Goal: Information Seeking & Learning: Learn about a topic

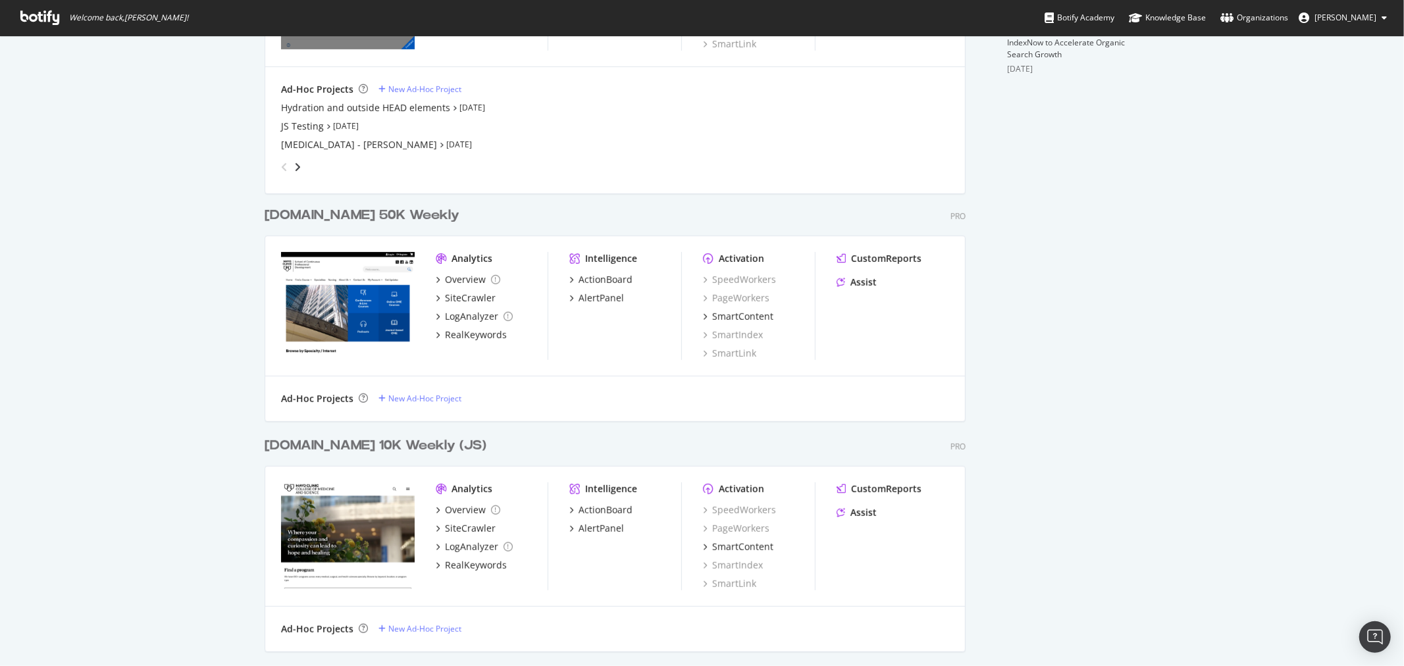
scroll to position [292, 0]
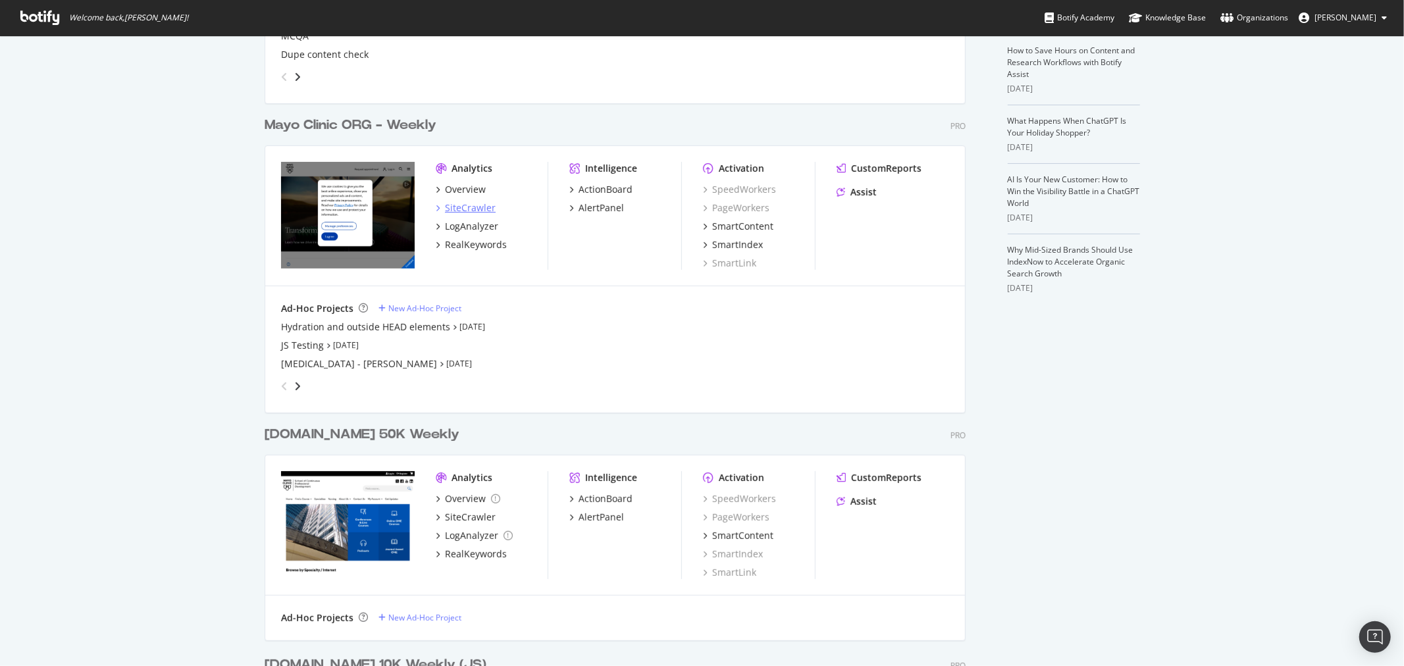
click at [468, 202] on div "SiteCrawler" at bounding box center [470, 207] width 51 height 13
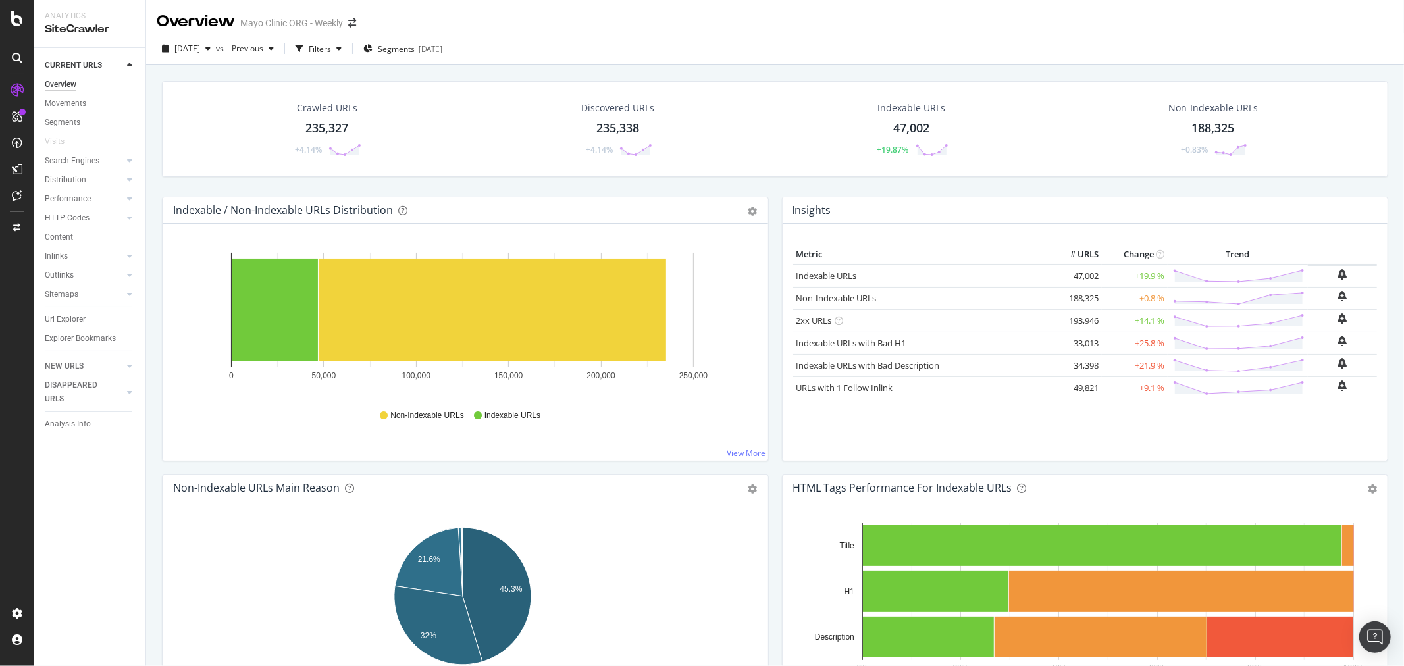
drag, startPoint x: 63, startPoint y: 315, endPoint x: 911, endPoint y: 299, distance: 848.4
click at [63, 315] on div "Url Explorer" at bounding box center [65, 320] width 41 height 14
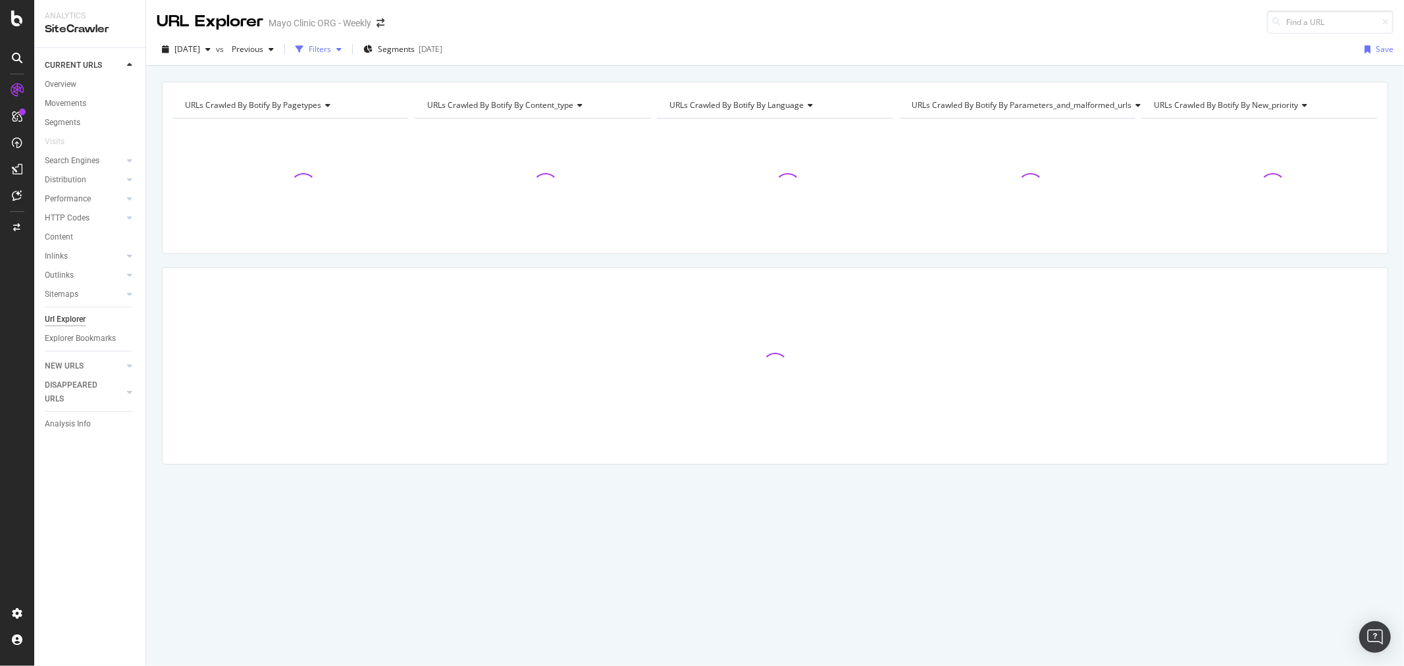
click at [331, 46] on div "Filters" at bounding box center [320, 48] width 22 height 11
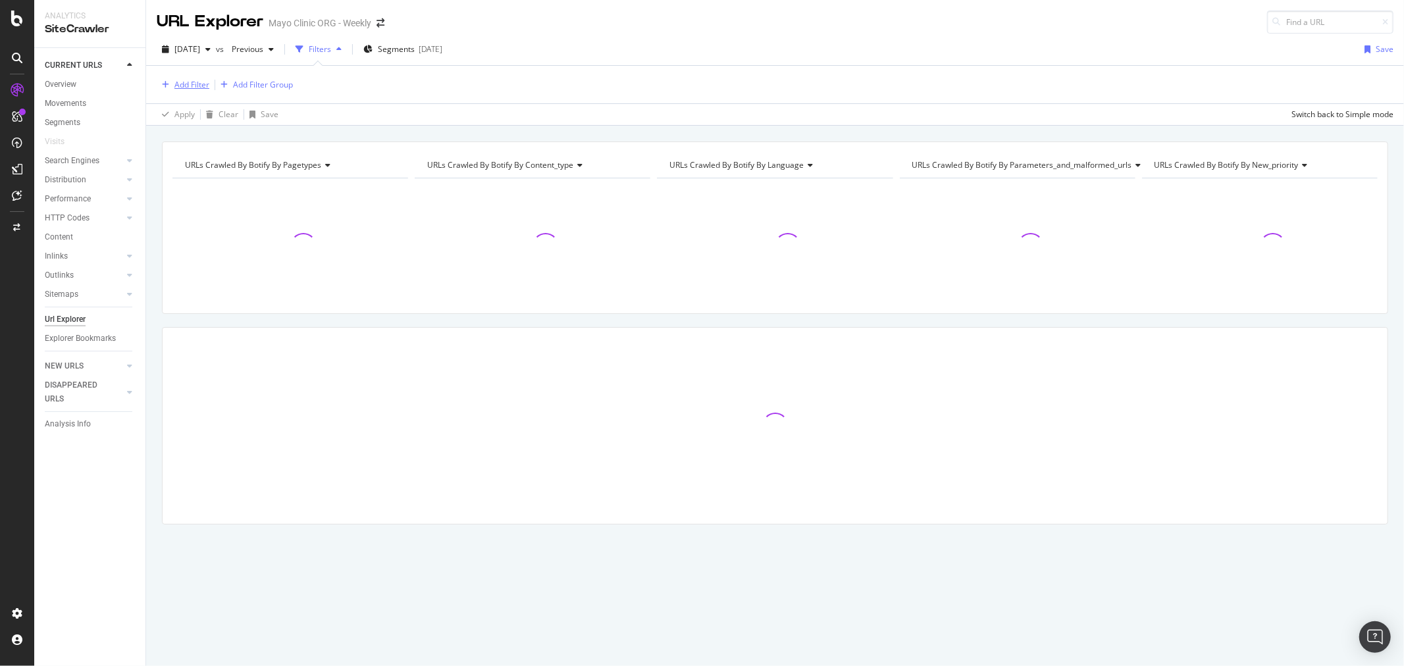
click at [160, 83] on div "button" at bounding box center [166, 85] width 18 height 8
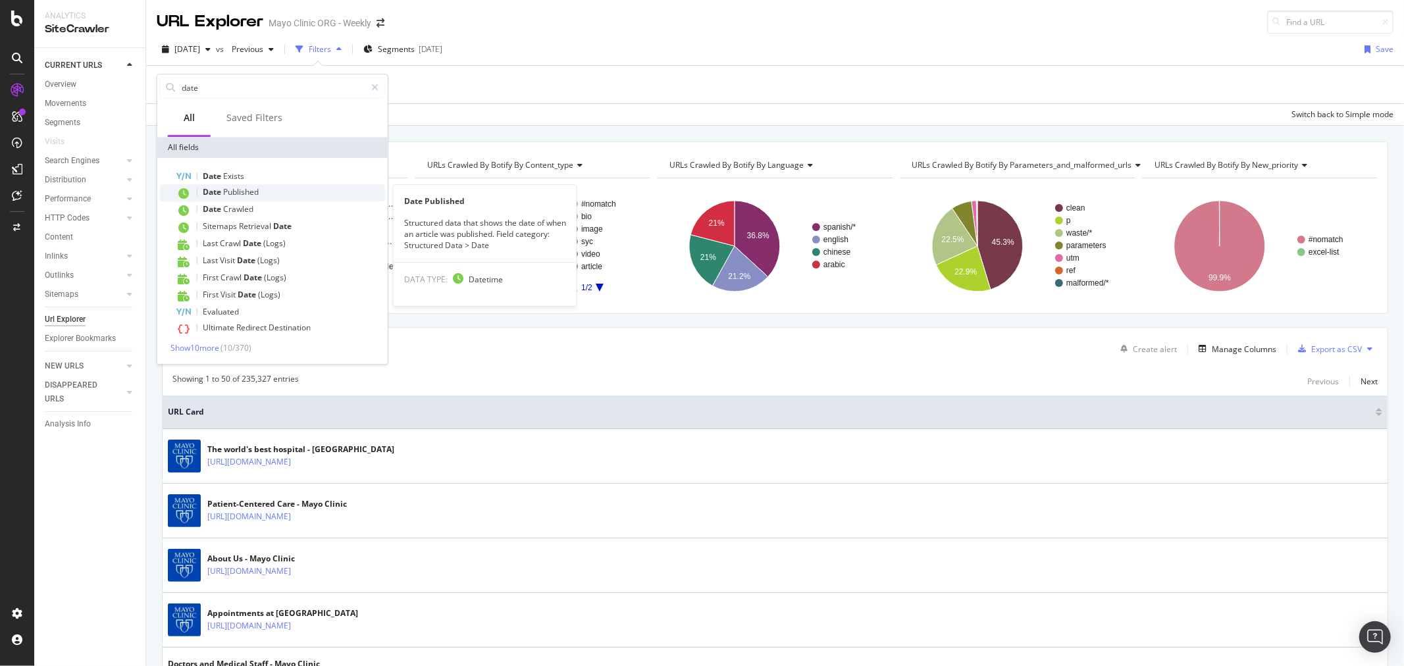
type input "date"
click at [260, 192] on div "Date Published" at bounding box center [280, 192] width 209 height 17
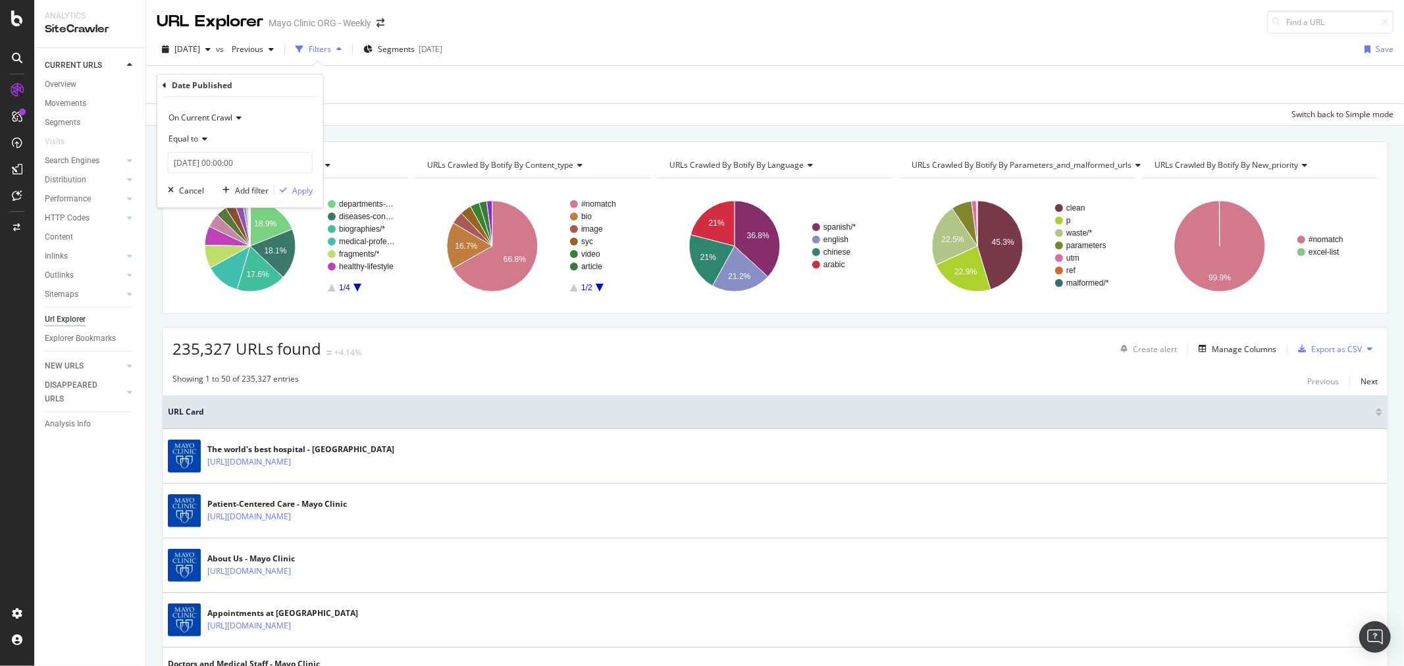
click at [206, 143] on div "Equal to" at bounding box center [240, 138] width 145 height 21
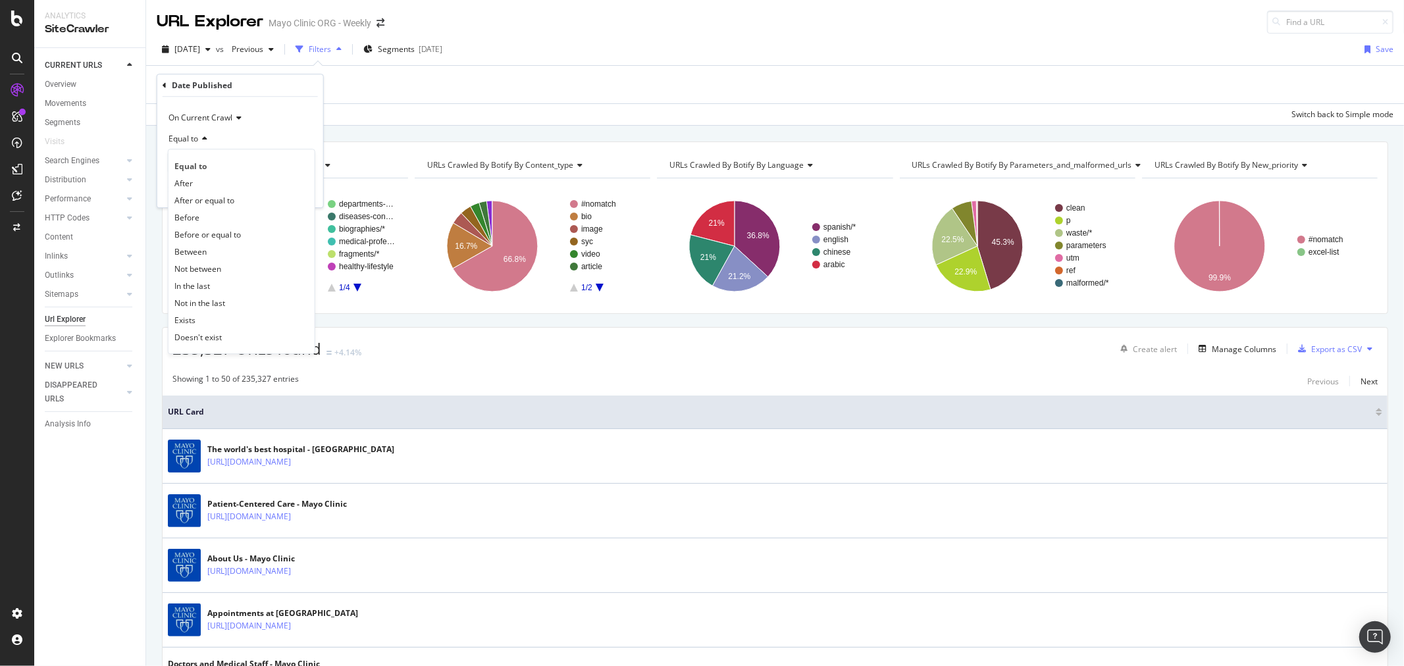
click at [213, 143] on div "Equal to" at bounding box center [240, 138] width 145 height 21
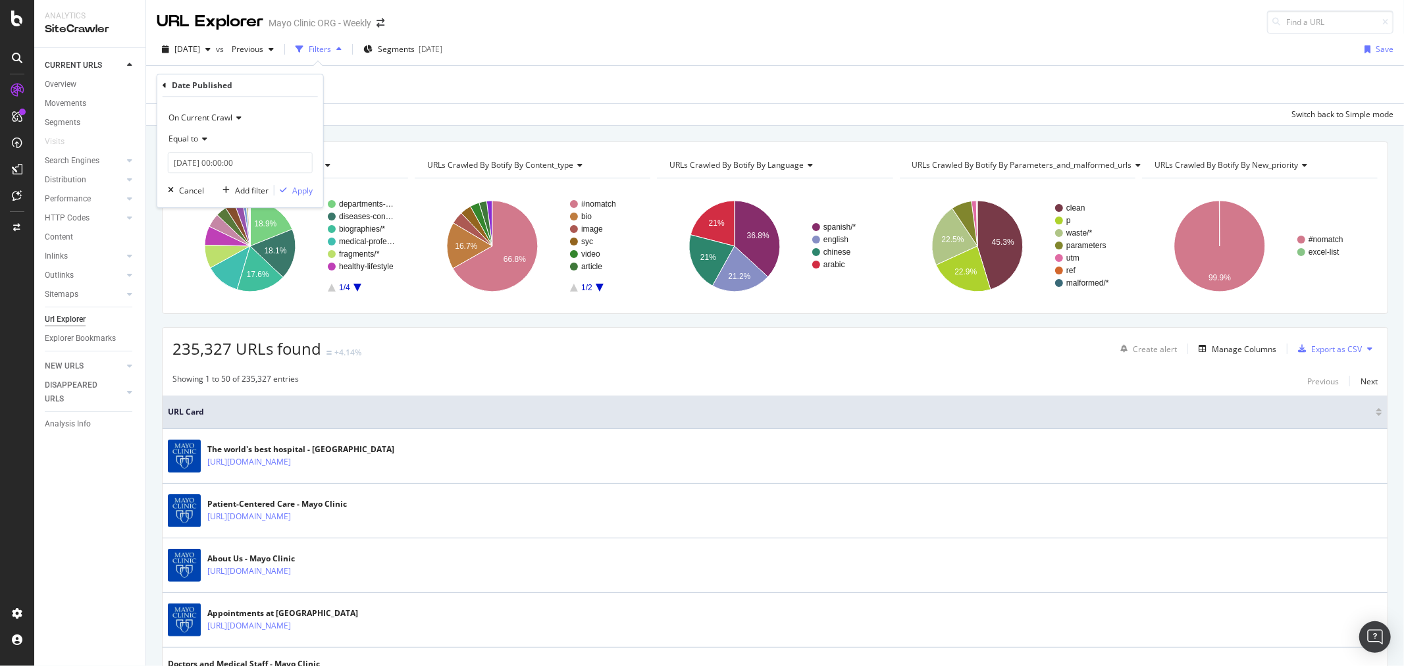
click at [226, 113] on span "On Current Crawl" at bounding box center [200, 117] width 64 height 11
click at [430, 93] on div "Add Filter Add Filter Group" at bounding box center [775, 85] width 1237 height 38
click at [1247, 350] on div "Manage Columns" at bounding box center [1244, 349] width 64 height 11
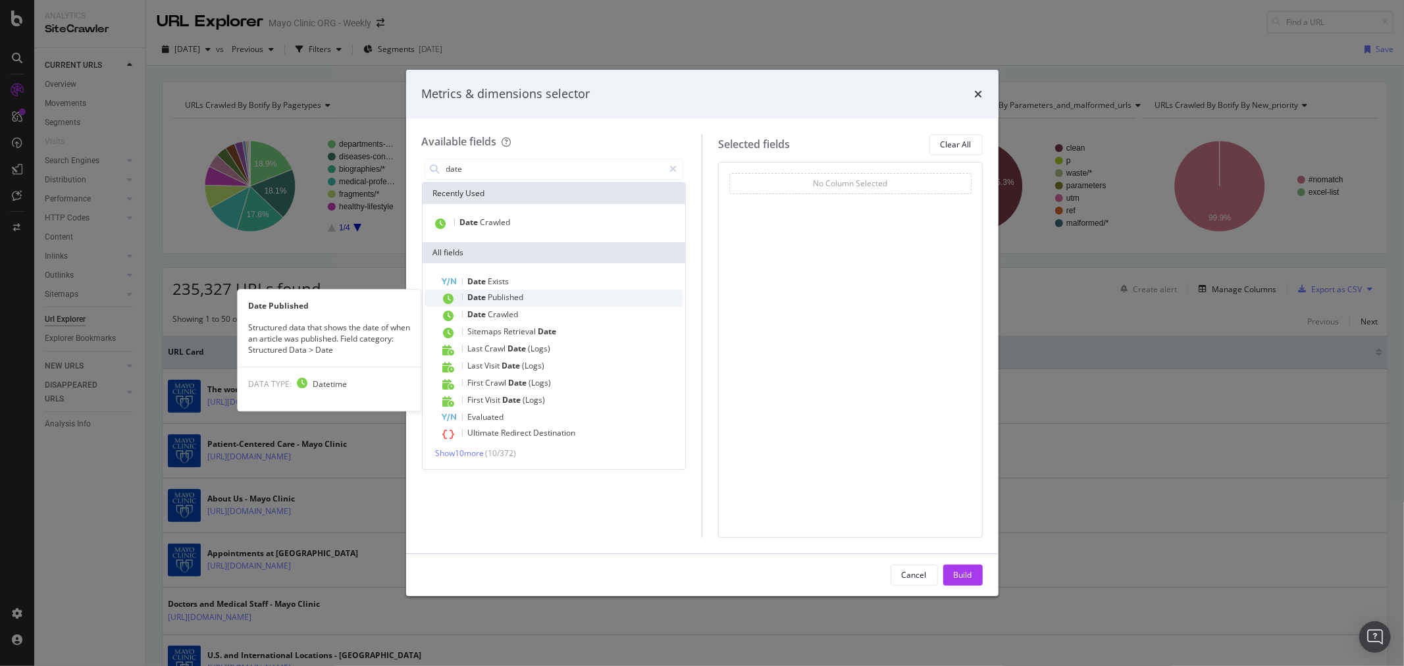
type input "date"
click at [501, 297] on span "Published" at bounding box center [506, 297] width 36 height 11
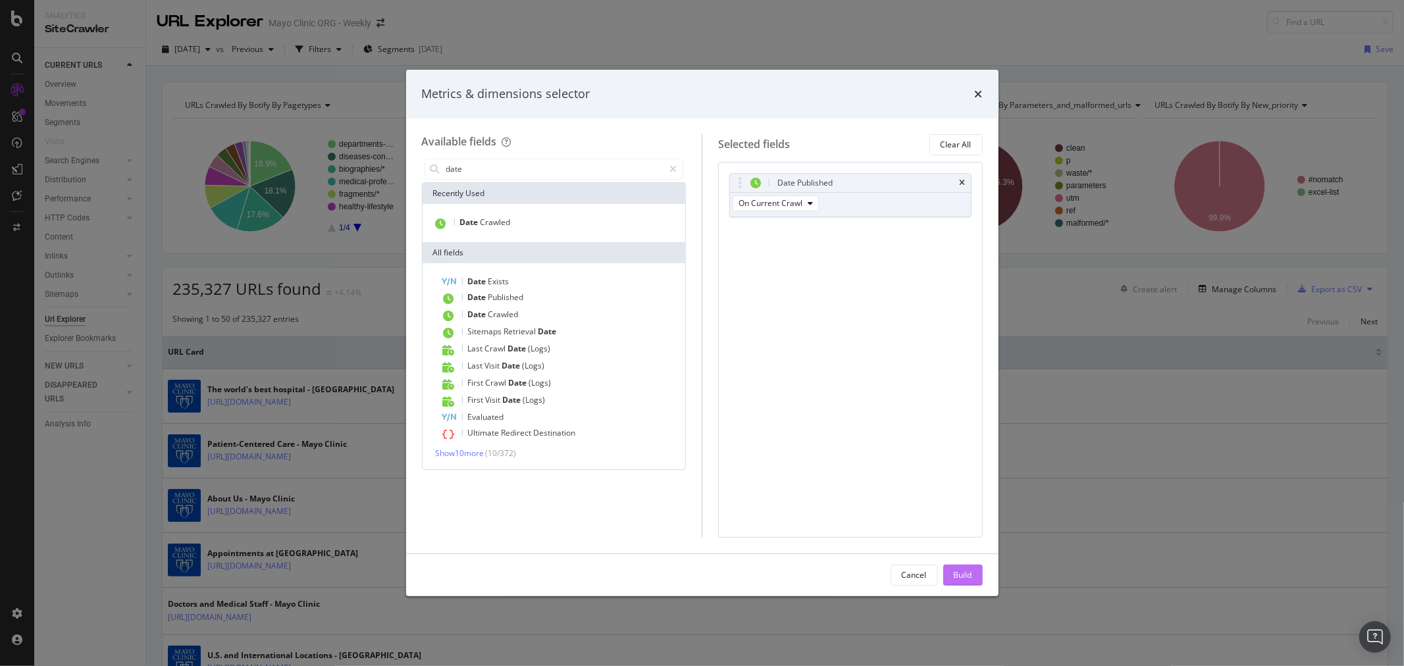
click at [960, 573] on div "Build" at bounding box center [963, 574] width 18 height 11
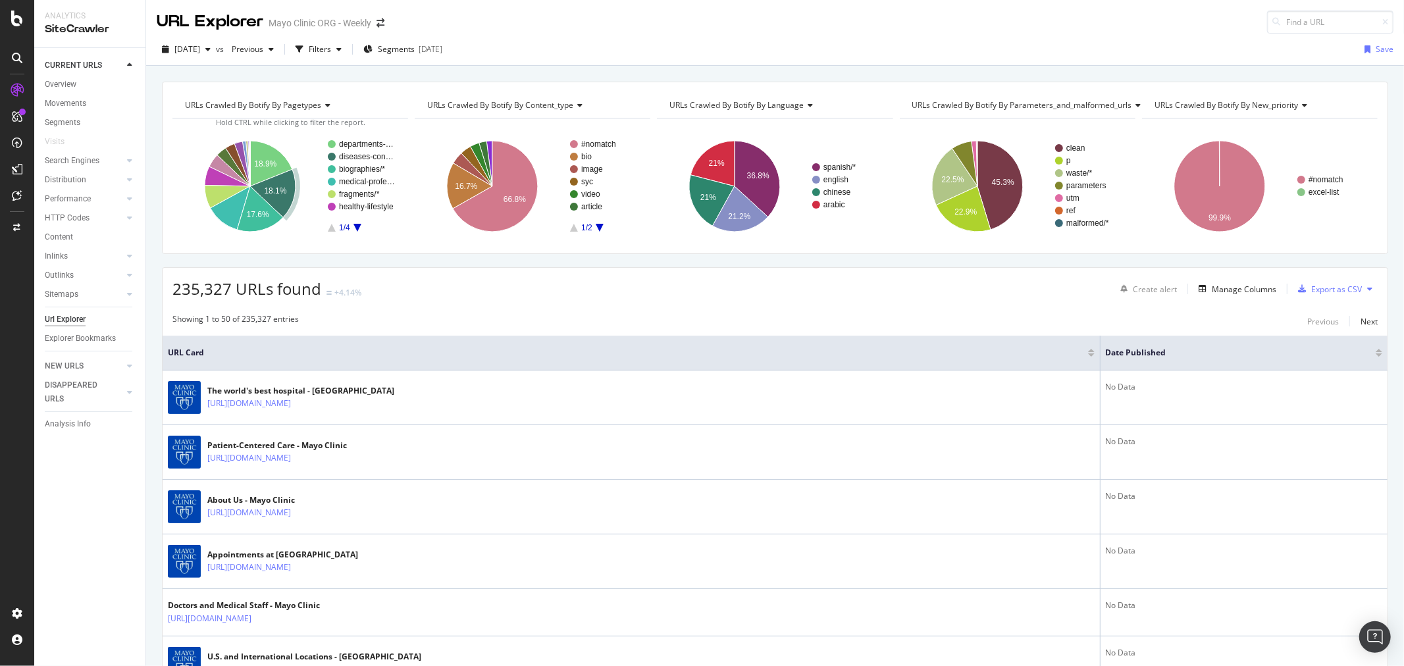
click at [272, 205] on icon "A chart." at bounding box center [272, 193] width 45 height 48
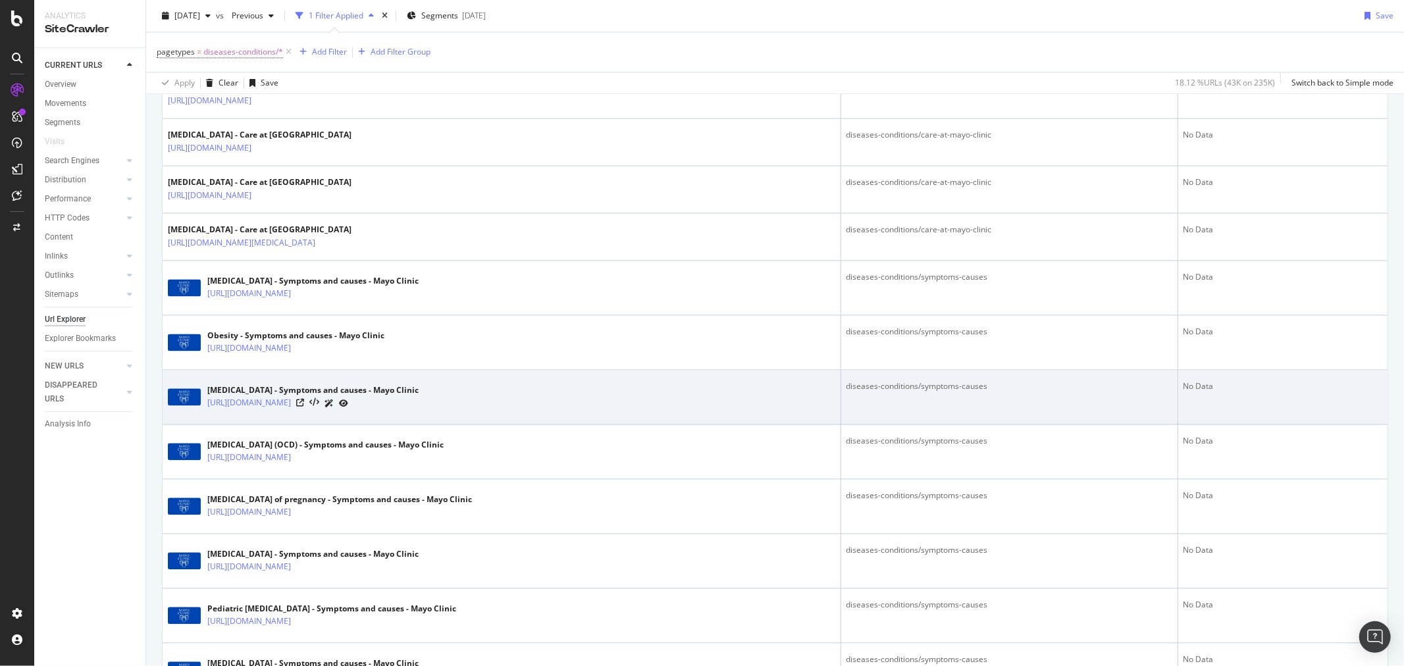
scroll to position [2483, 0]
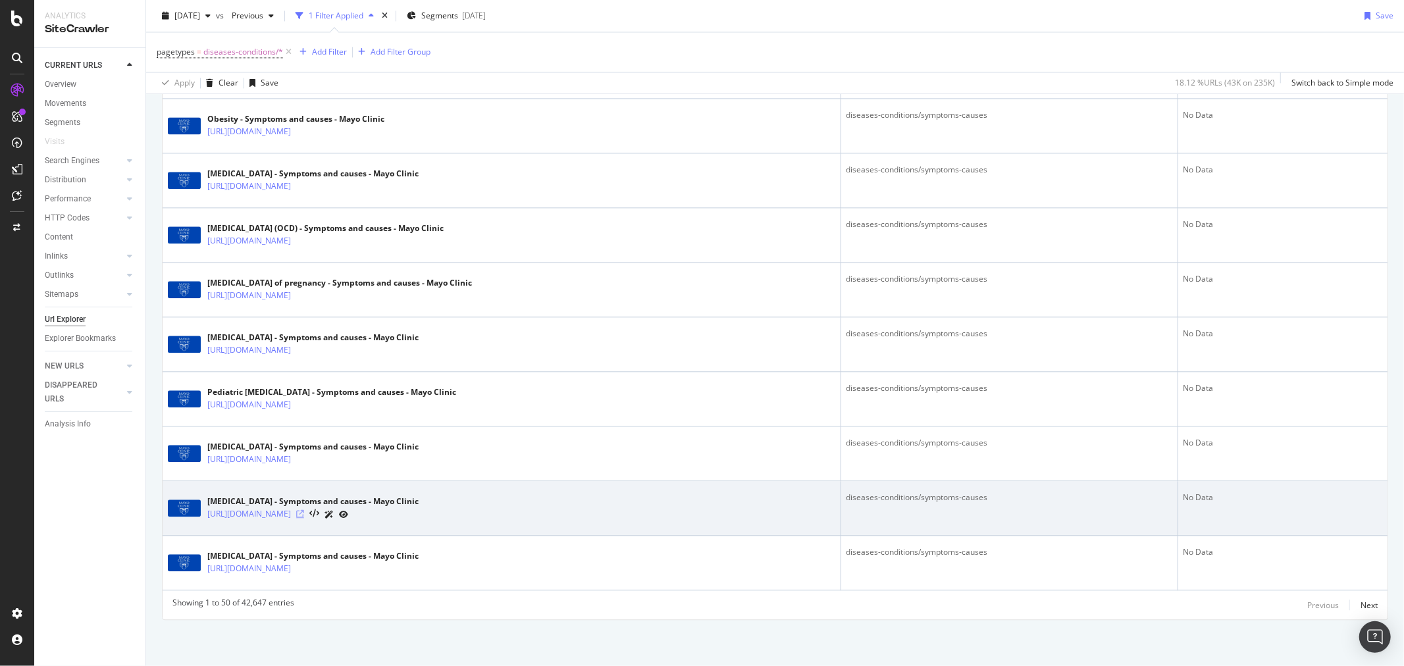
click at [304, 511] on icon at bounding box center [300, 514] width 8 height 8
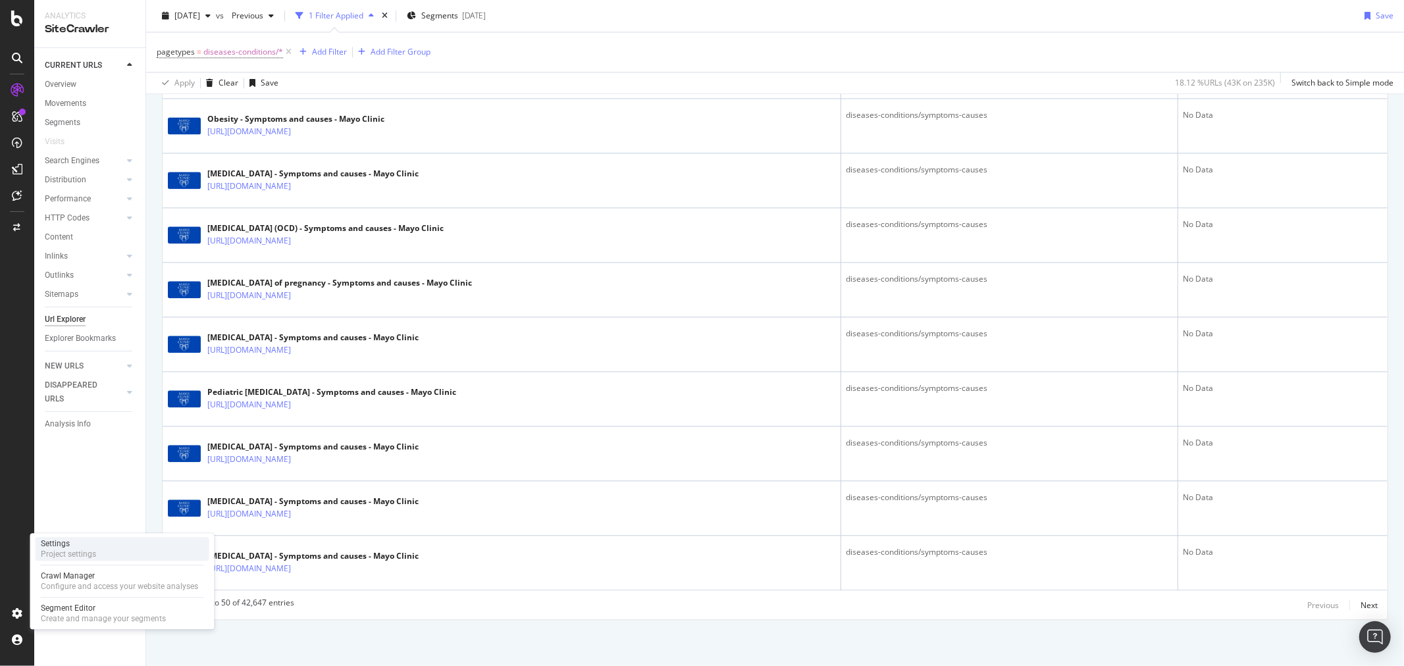
click at [67, 556] on div "Project settings" at bounding box center [68, 554] width 55 height 11
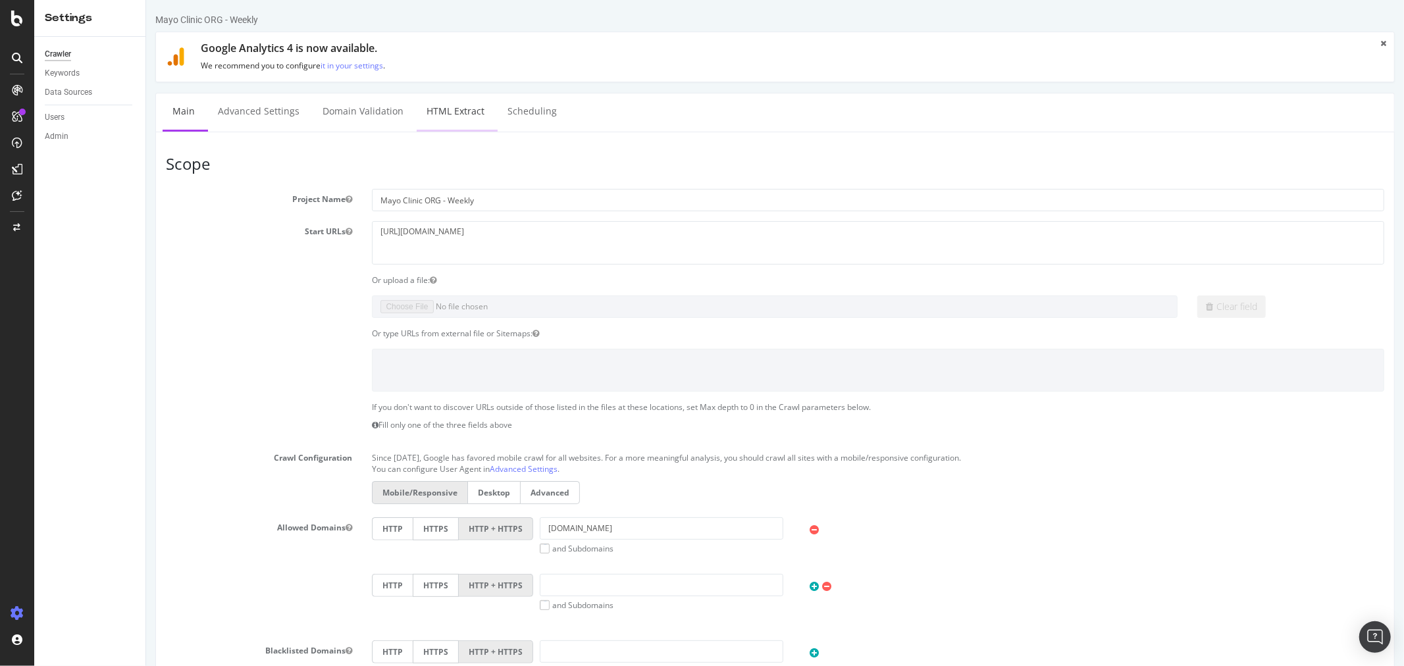
click at [476, 116] on link "HTML Extract" at bounding box center [455, 111] width 78 height 36
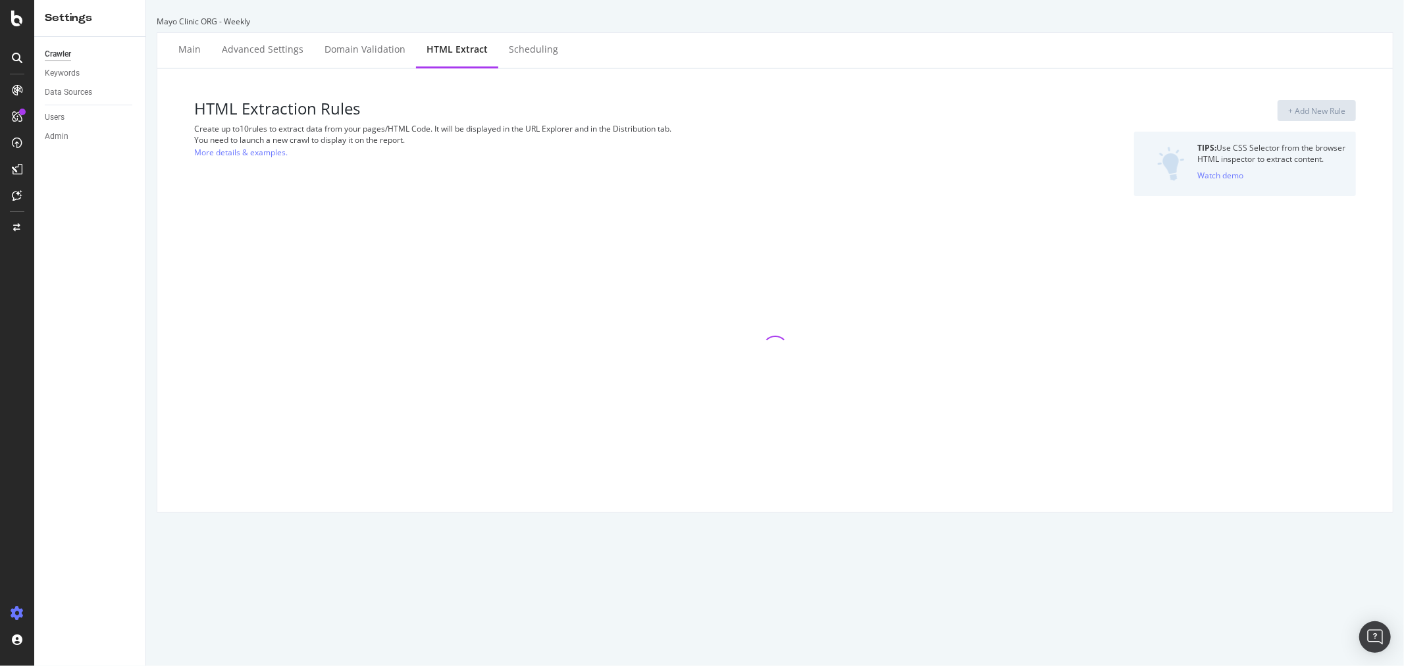
select select "exist"
select select "list"
select select "count"
select select "list"
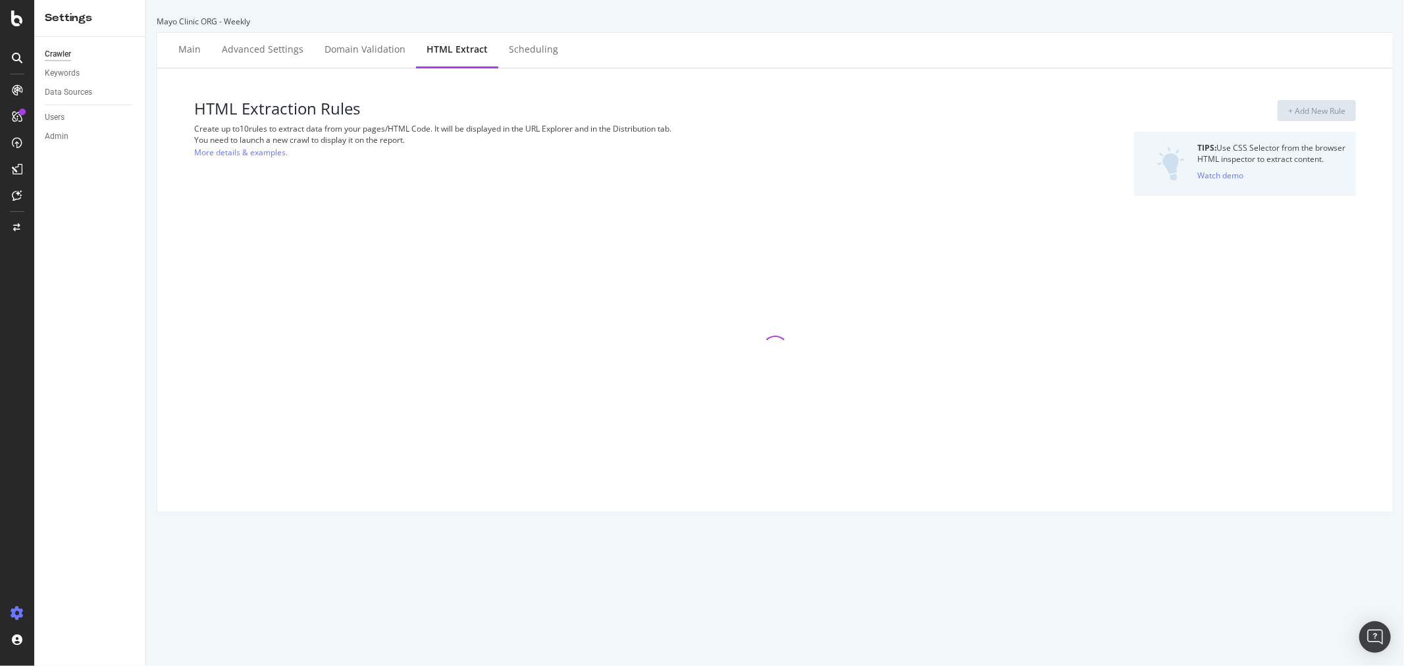
select select "exist"
select select "count"
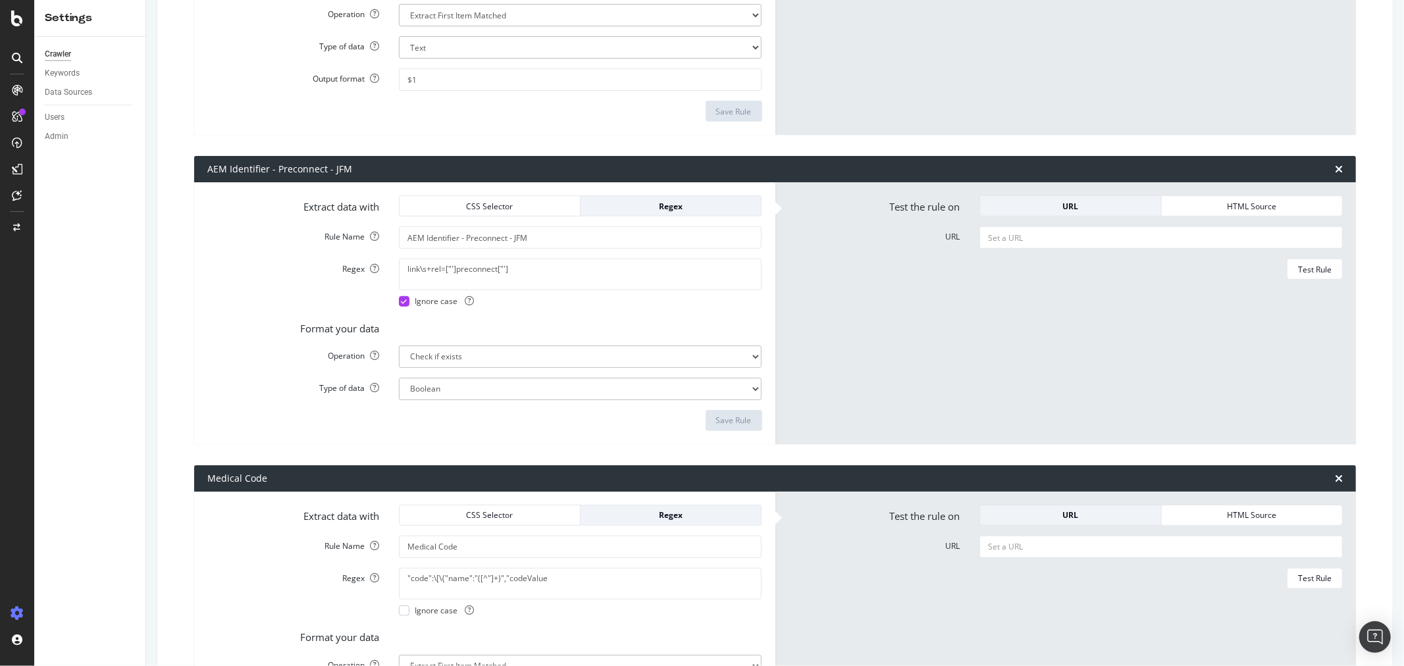
scroll to position [1169, 0]
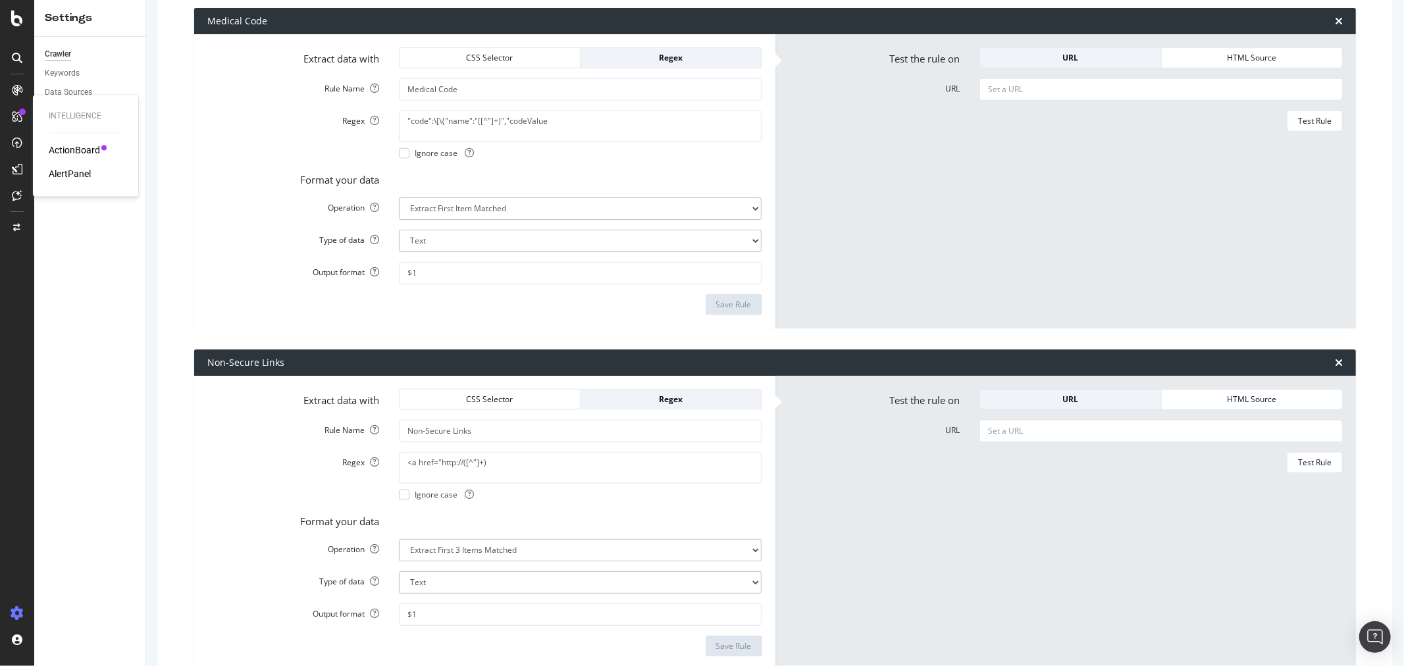
click at [80, 152] on div "ActionBoard" at bounding box center [74, 150] width 51 height 13
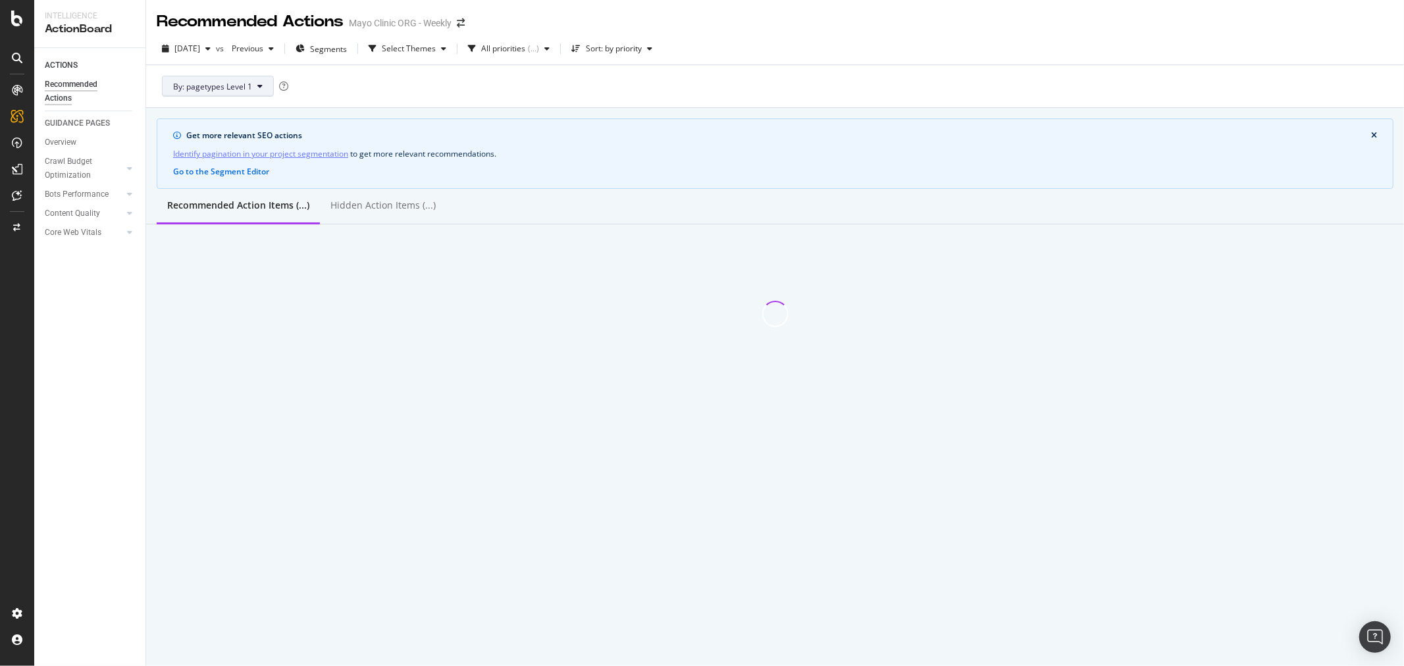
click at [248, 92] on button "By: pagetypes Level 1" at bounding box center [218, 86] width 112 height 21
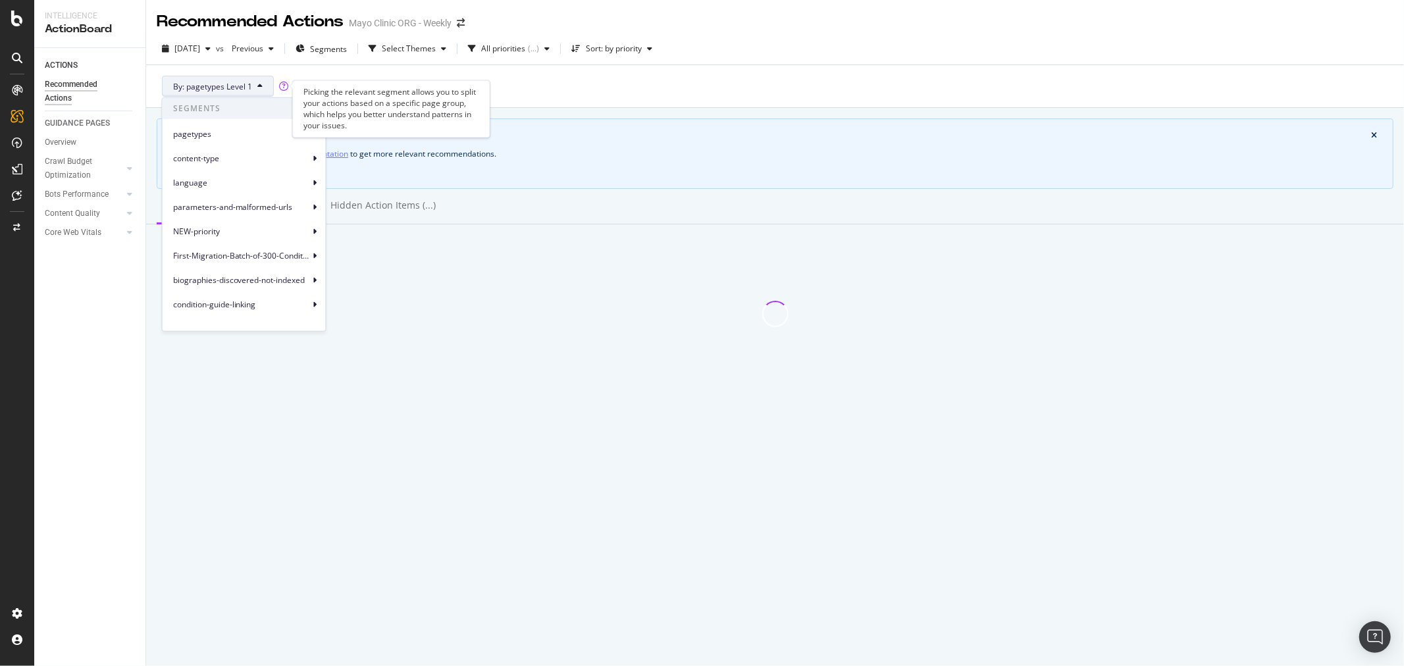
click at [418, 82] on div "Picking the relevant segment allows you to split your actions based on a specif…" at bounding box center [390, 108] width 197 height 57
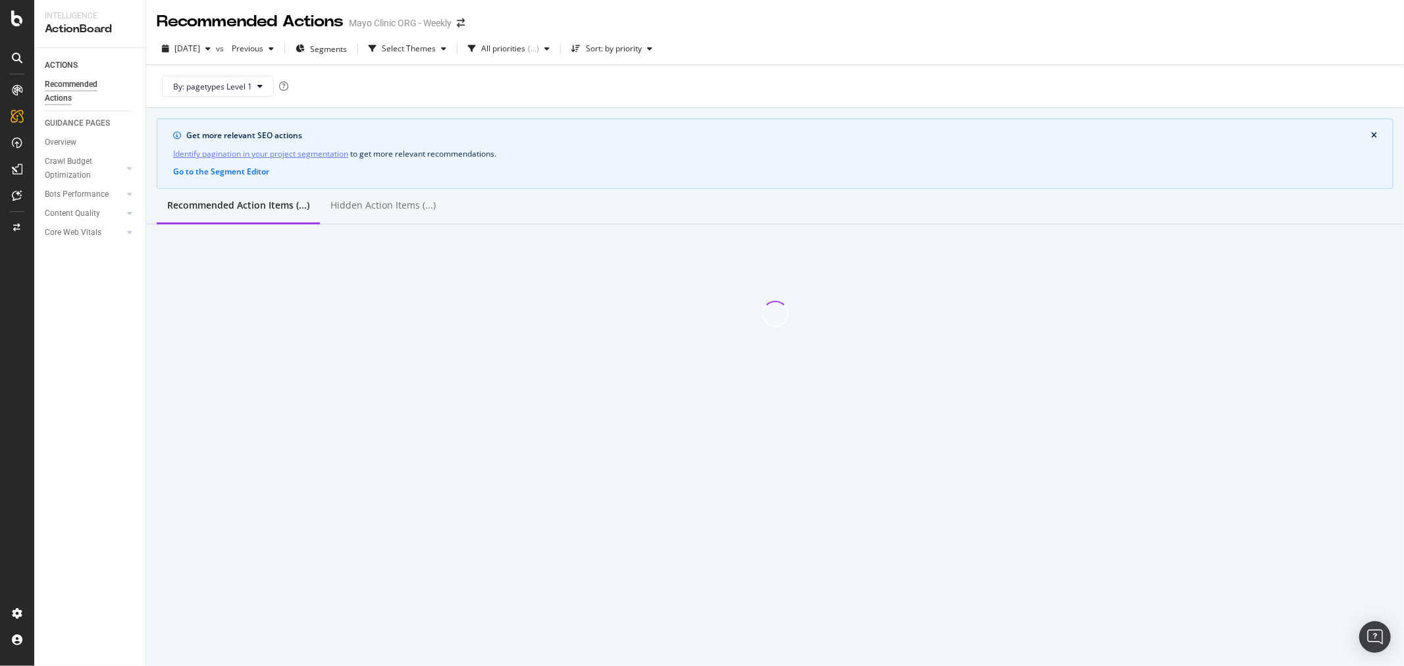
click at [571, 80] on div "By: pagetypes Level 1" at bounding box center [775, 86] width 1237 height 42
click at [412, 49] on div "Select Themes" at bounding box center [409, 49] width 54 height 8
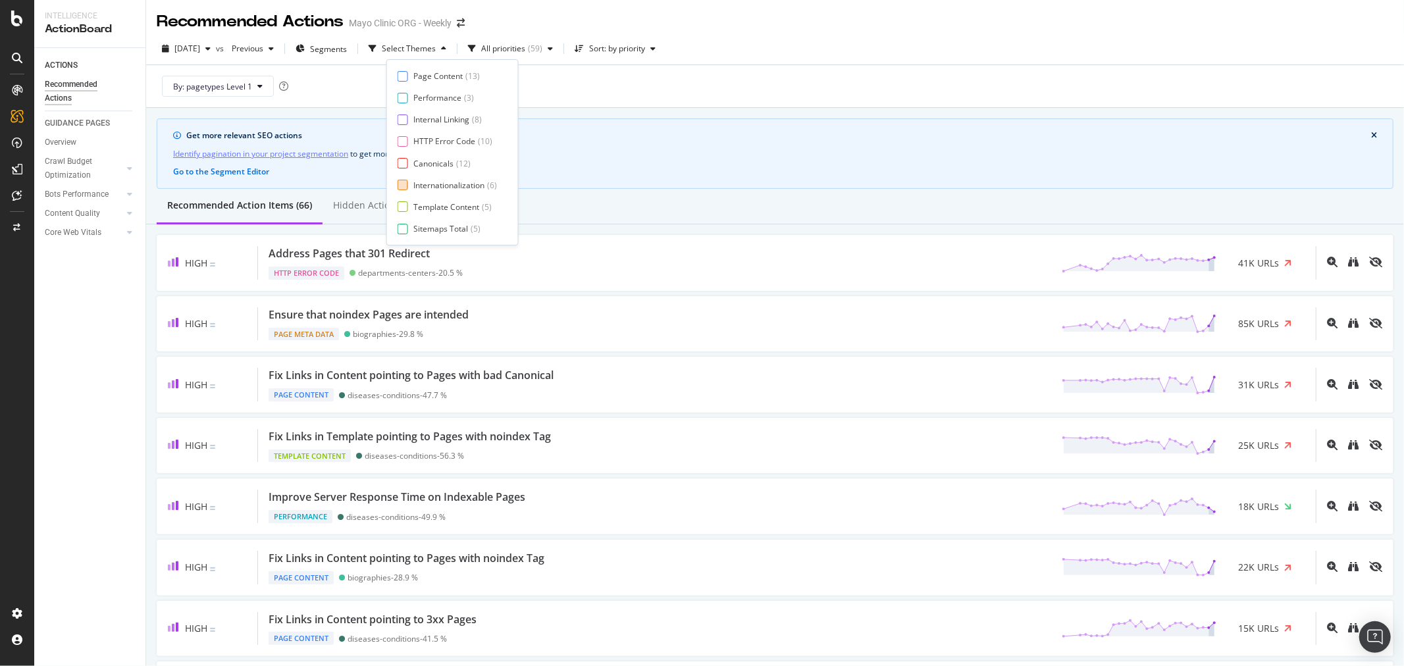
click at [442, 180] on div "Internationalization" at bounding box center [448, 185] width 71 height 11
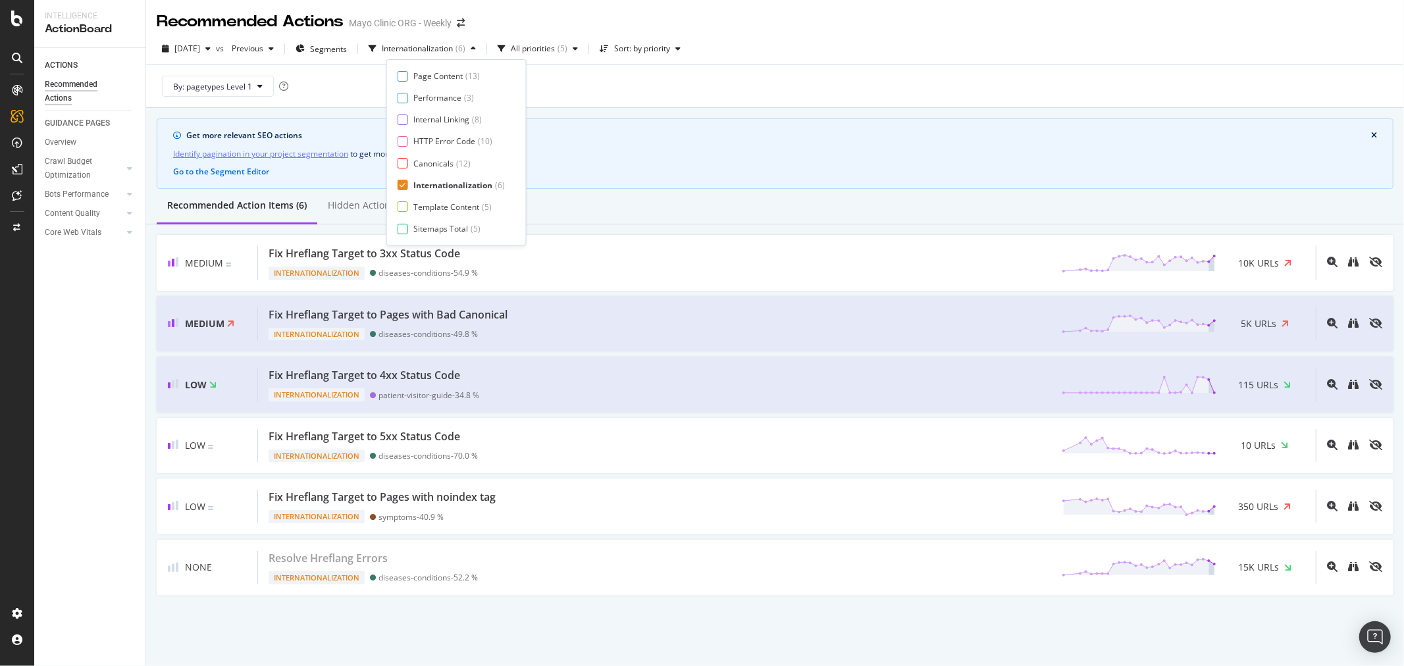
click at [820, 61] on div "2025 Sep. 3rd vs Previous Segments Internationalization ( 6 ) All priorities ( …" at bounding box center [775, 51] width 1258 height 26
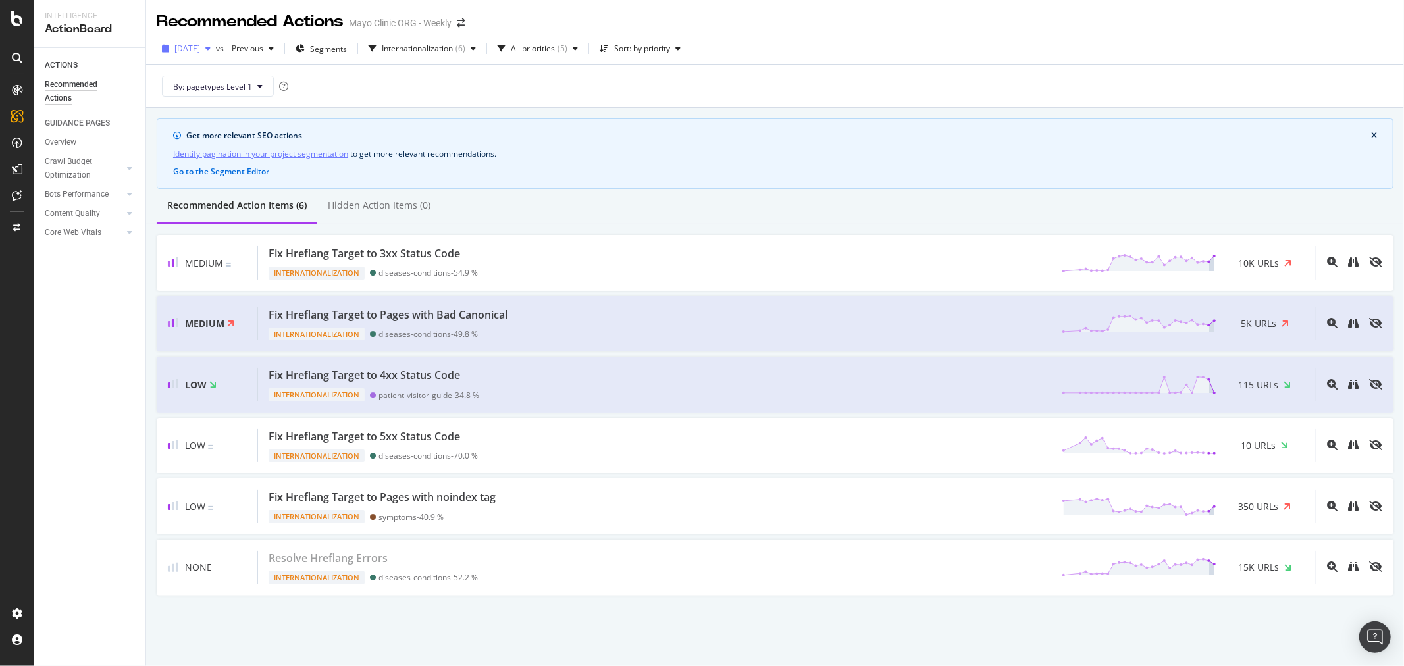
click at [187, 51] on span "2025 Sep. 3rd" at bounding box center [187, 48] width 26 height 11
click at [240, 120] on div "[DATE]" at bounding box center [211, 121] width 70 height 12
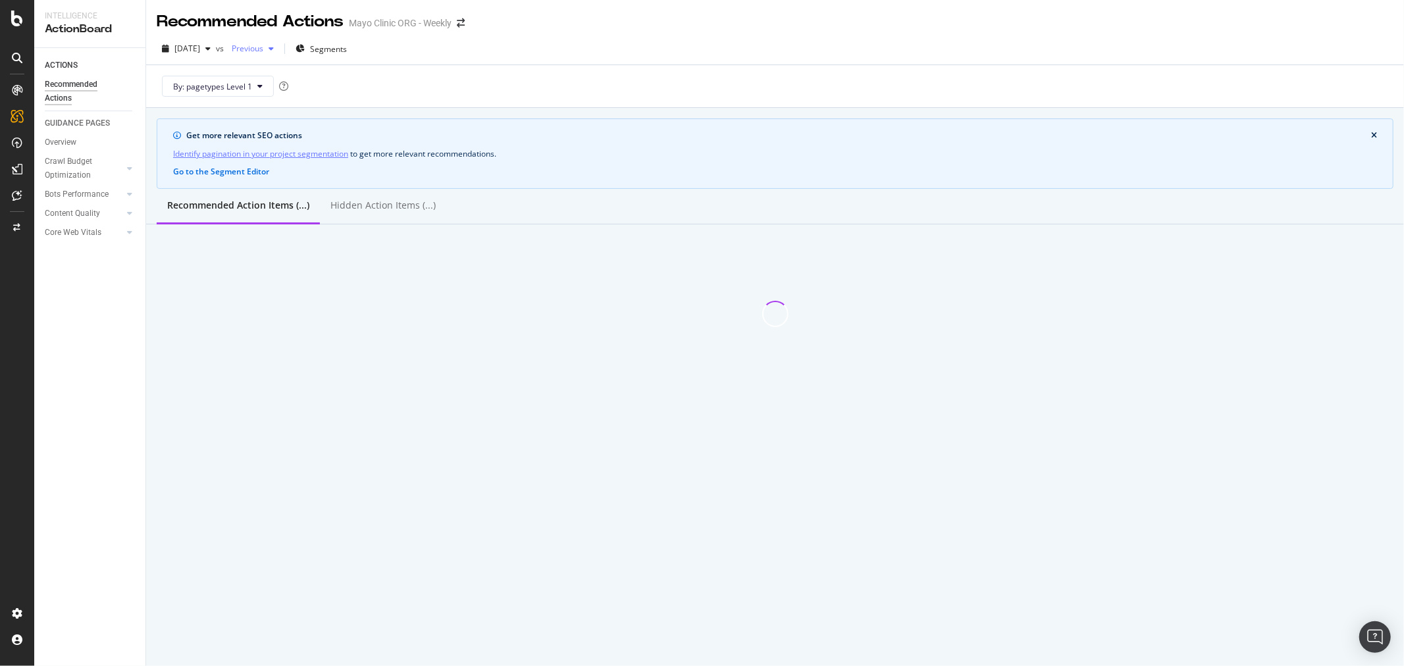
click at [263, 46] on span "Previous" at bounding box center [244, 48] width 37 height 11
click at [328, 141] on div "2025 Jul. 30th 227K URLs" at bounding box center [315, 145] width 117 height 12
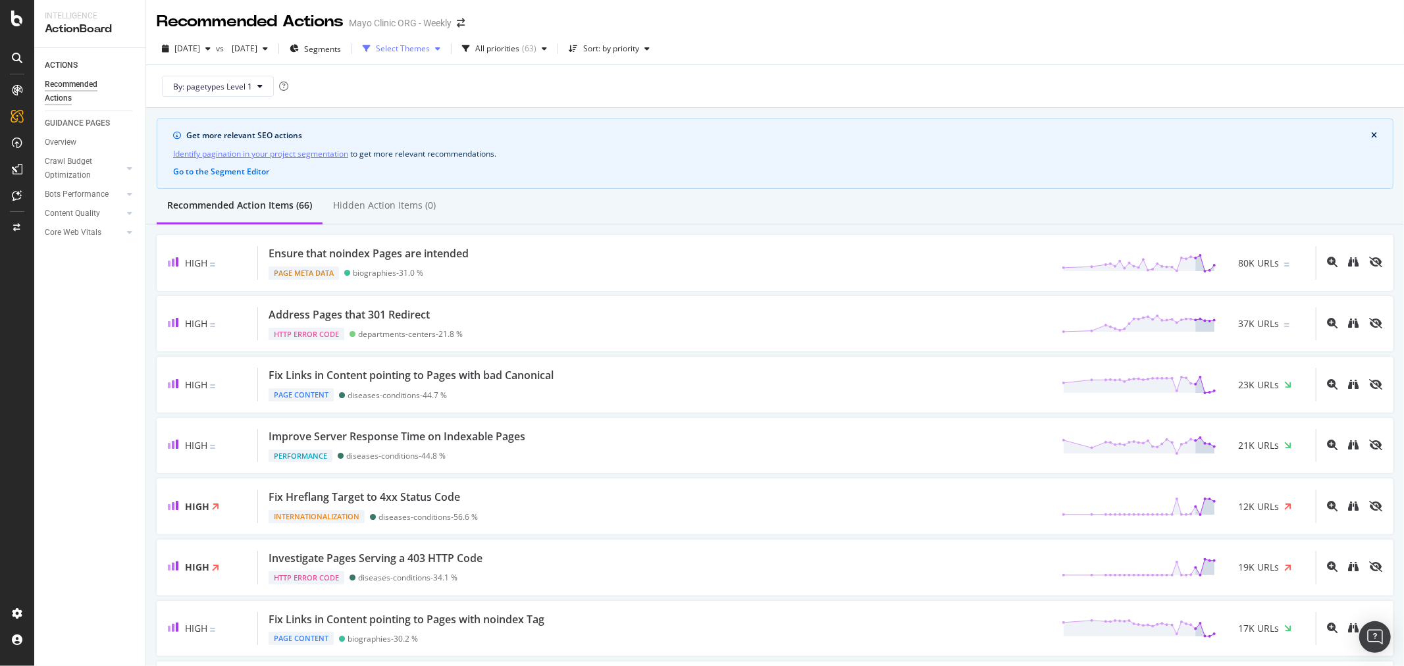
click at [430, 47] on div "Select Themes" at bounding box center [403, 49] width 54 height 8
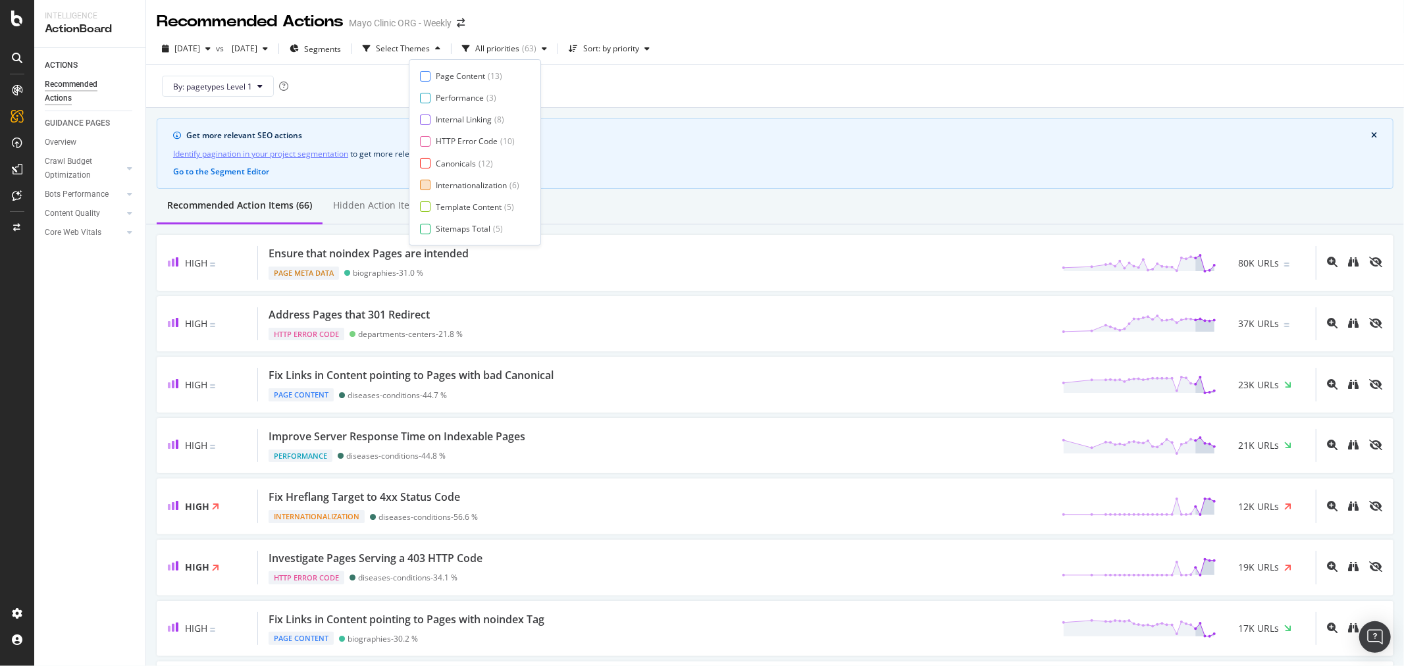
click at [461, 180] on div "Internationalization" at bounding box center [471, 185] width 71 height 11
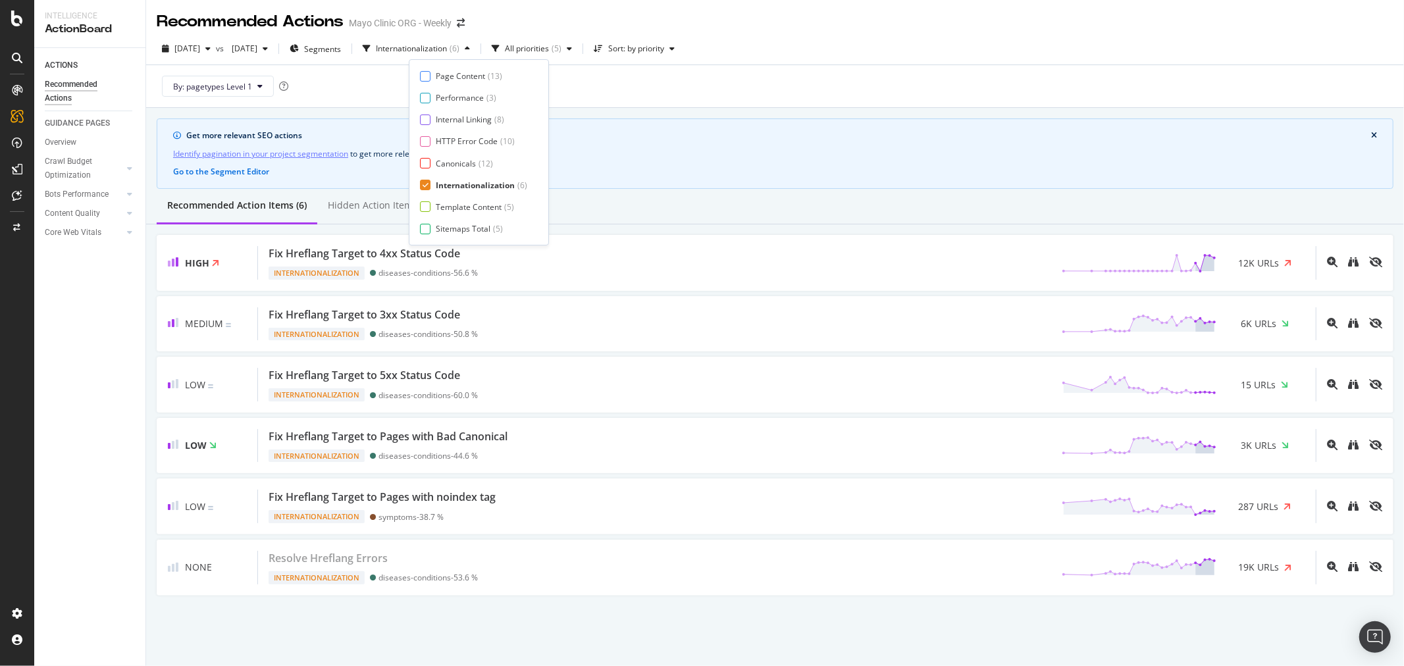
click at [788, 72] on div "By: pagetypes Level 1" at bounding box center [775, 86] width 1237 height 42
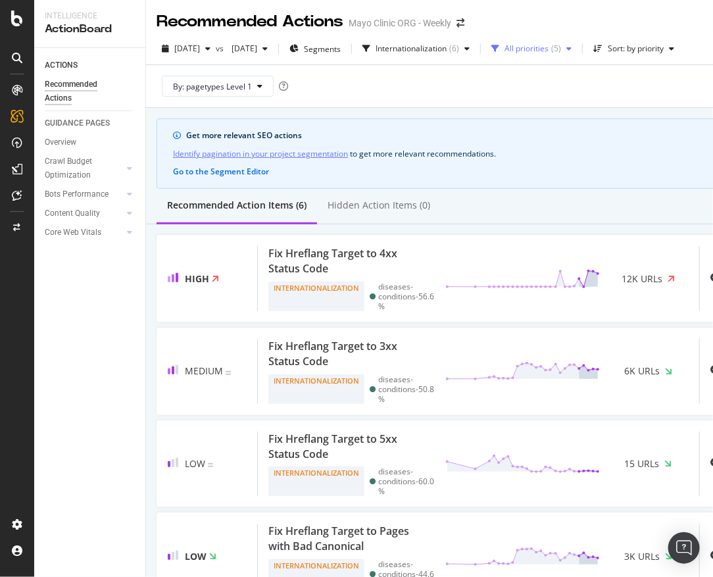
click at [549, 51] on div "All priorities" at bounding box center [527, 49] width 44 height 8
click at [341, 50] on span "Segments" at bounding box center [322, 48] width 37 height 11
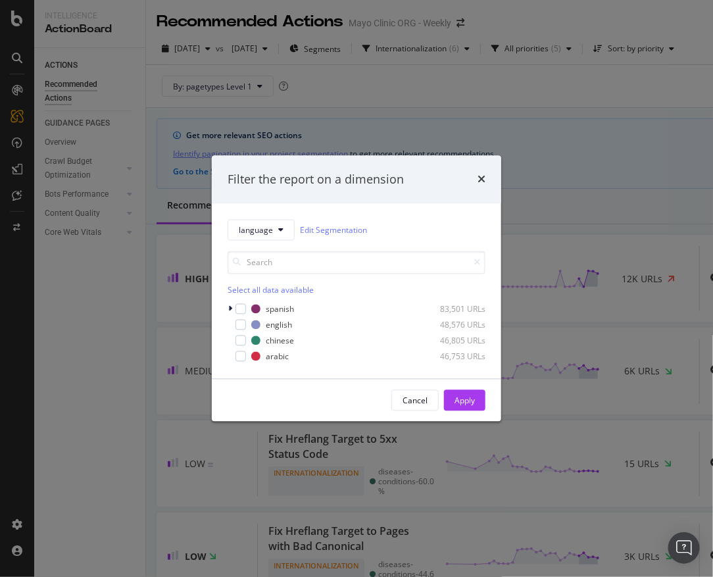
click at [443, 115] on div "Filter the report on a dimension language Edit Segmentation Select all data ava…" at bounding box center [356, 288] width 713 height 577
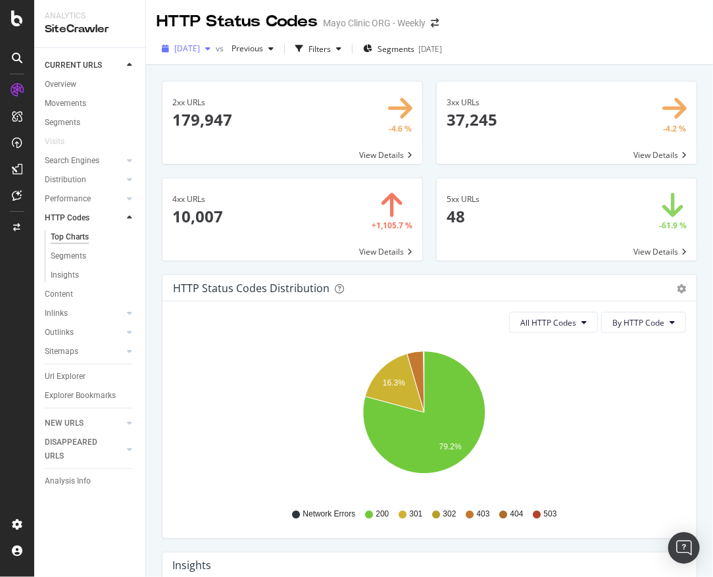
click at [200, 46] on span "2025 Jul. 30th" at bounding box center [187, 48] width 26 height 11
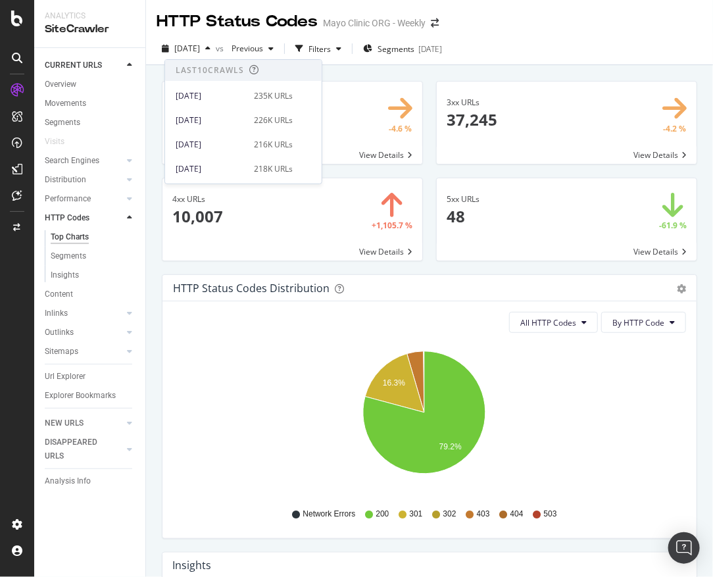
click at [238, 107] on div "2025 Aug. 27th 226K URLs" at bounding box center [243, 117] width 157 height 24
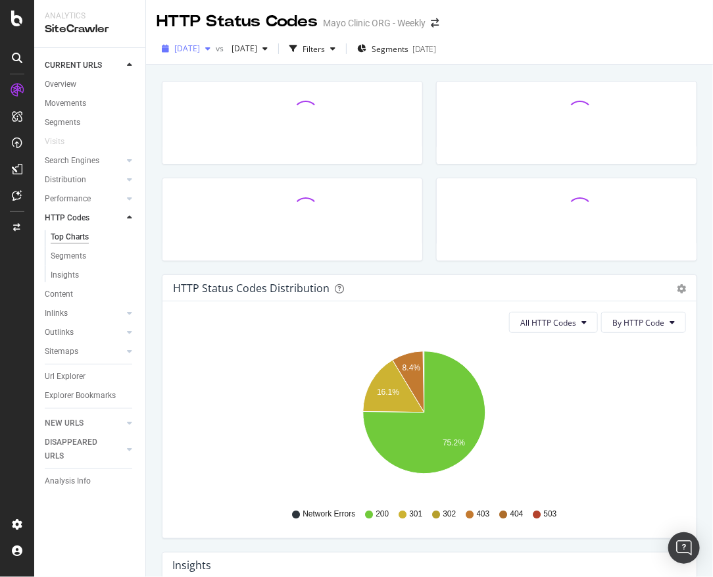
click at [200, 43] on span "[DATE]" at bounding box center [187, 48] width 26 height 11
click at [257, 43] on span "2025 Jul. 23rd" at bounding box center [241, 48] width 31 height 11
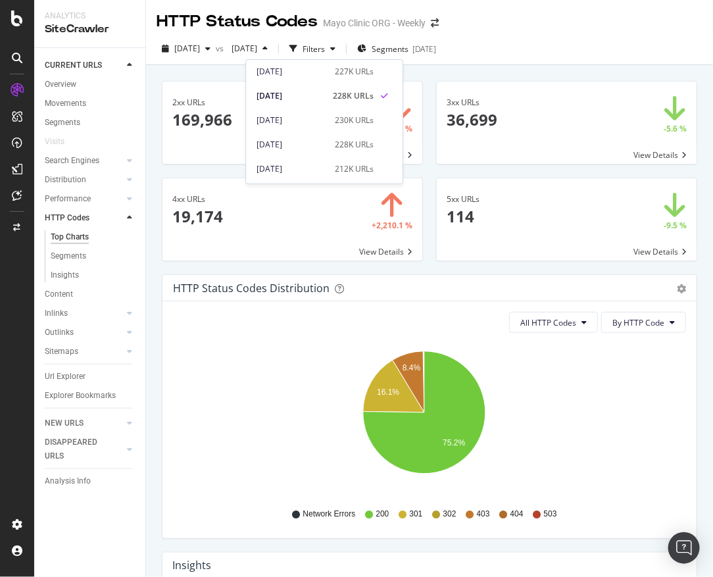
scroll to position [73, 0]
click at [319, 139] on div "2025 Jul. 30th" at bounding box center [292, 145] width 70 height 12
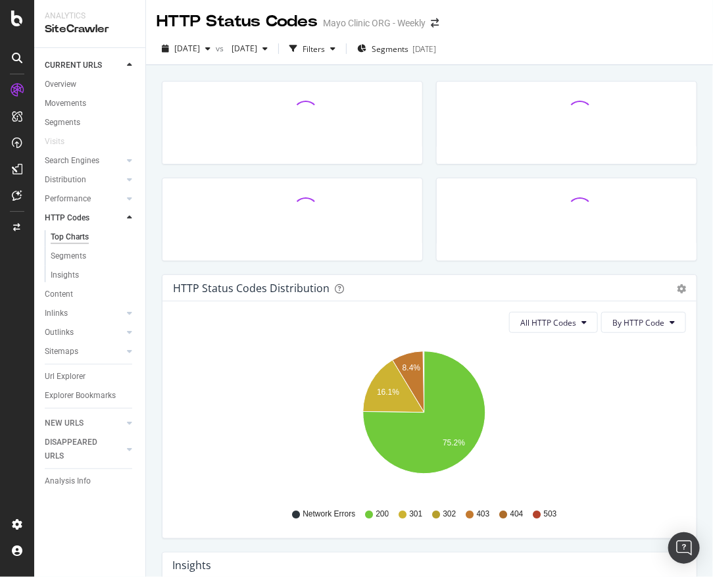
click at [149, 280] on div "HTTP Status Codes Distribution Pie Table Export as CSV Add to Custom Report All…" at bounding box center [429, 353] width 567 height 577
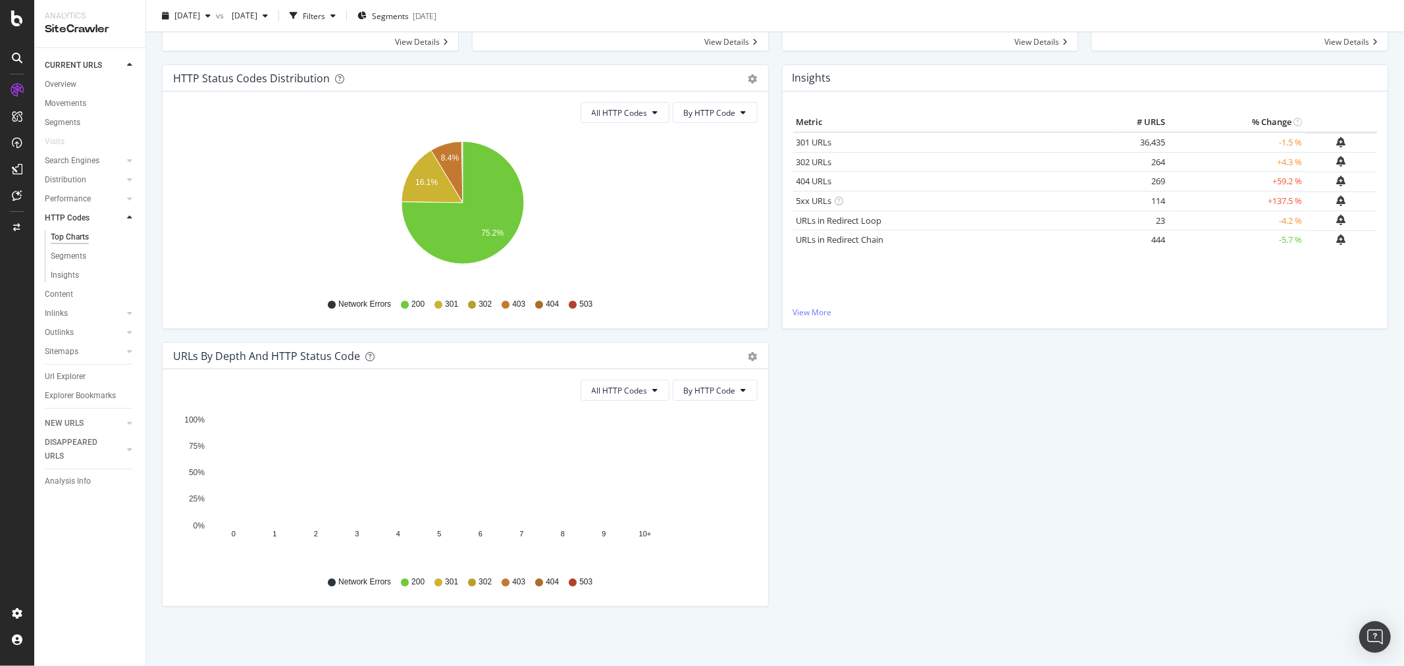
scroll to position [113, 0]
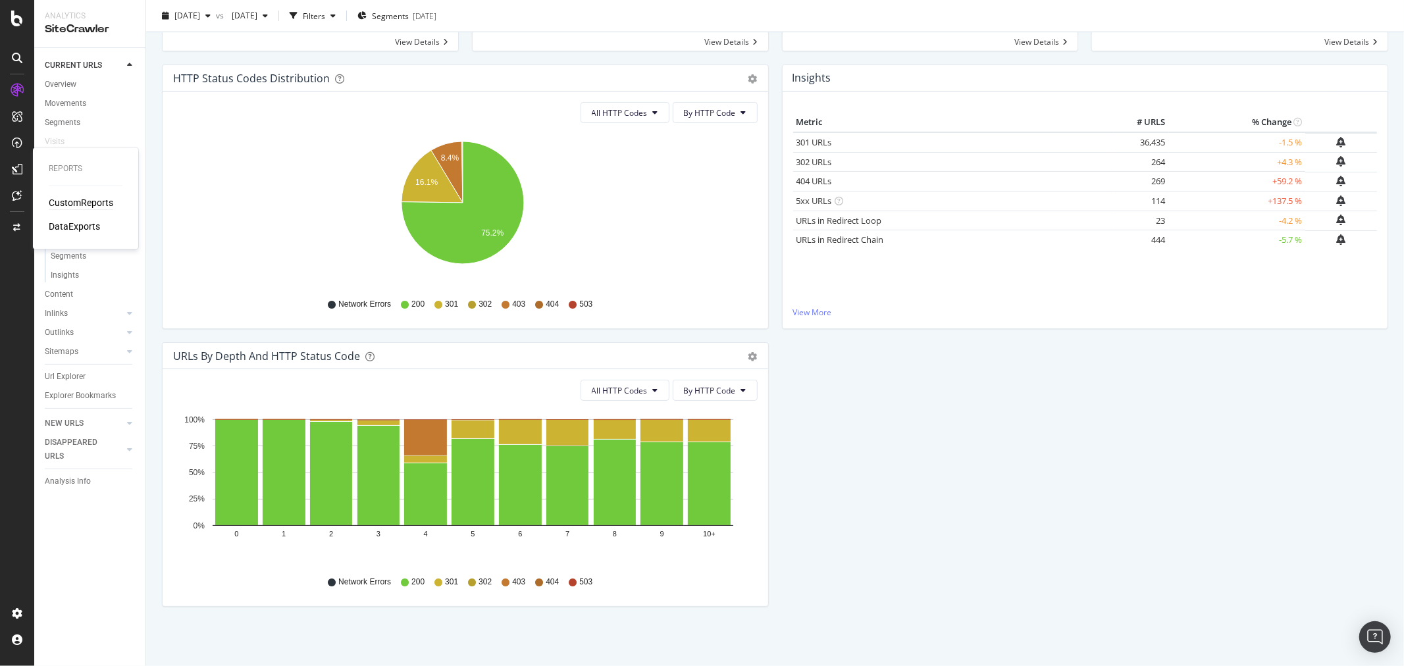
click at [58, 205] on div "CustomReports" at bounding box center [81, 203] width 64 height 13
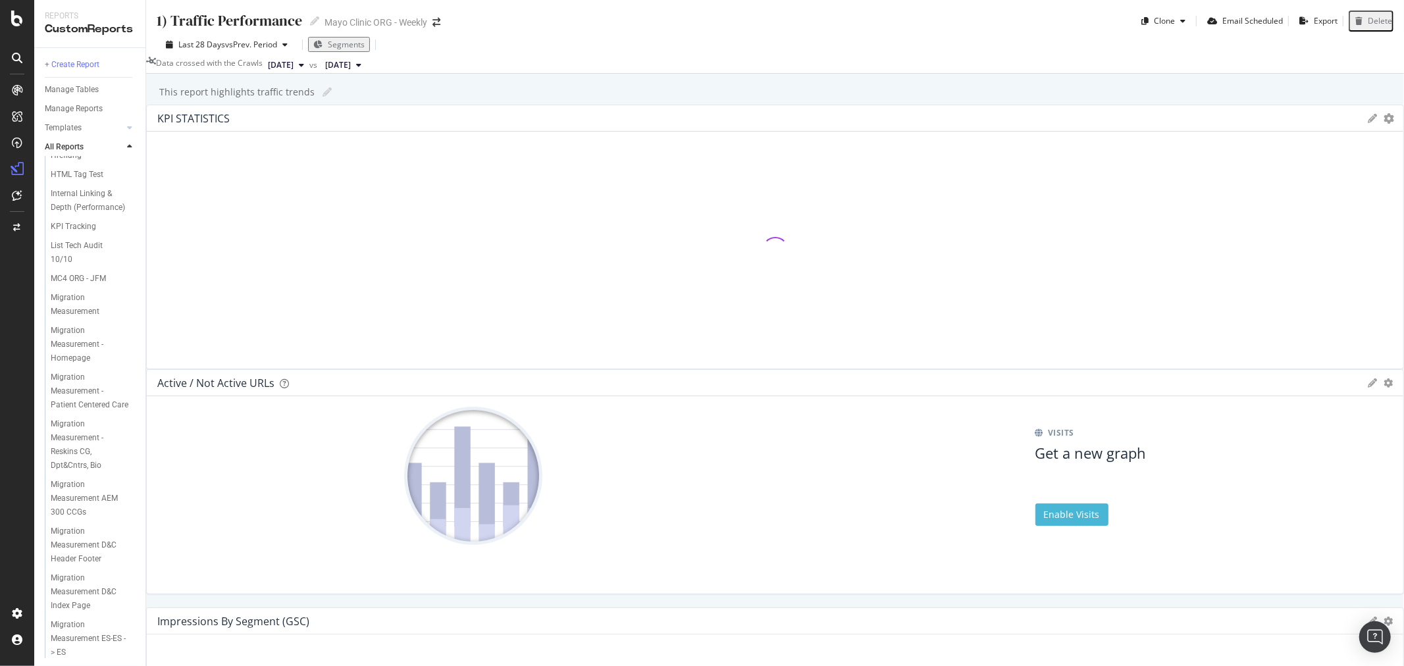
scroll to position [731, 0]
click at [84, 269] on div "MC4 ORG - JFM" at bounding box center [78, 262] width 55 height 14
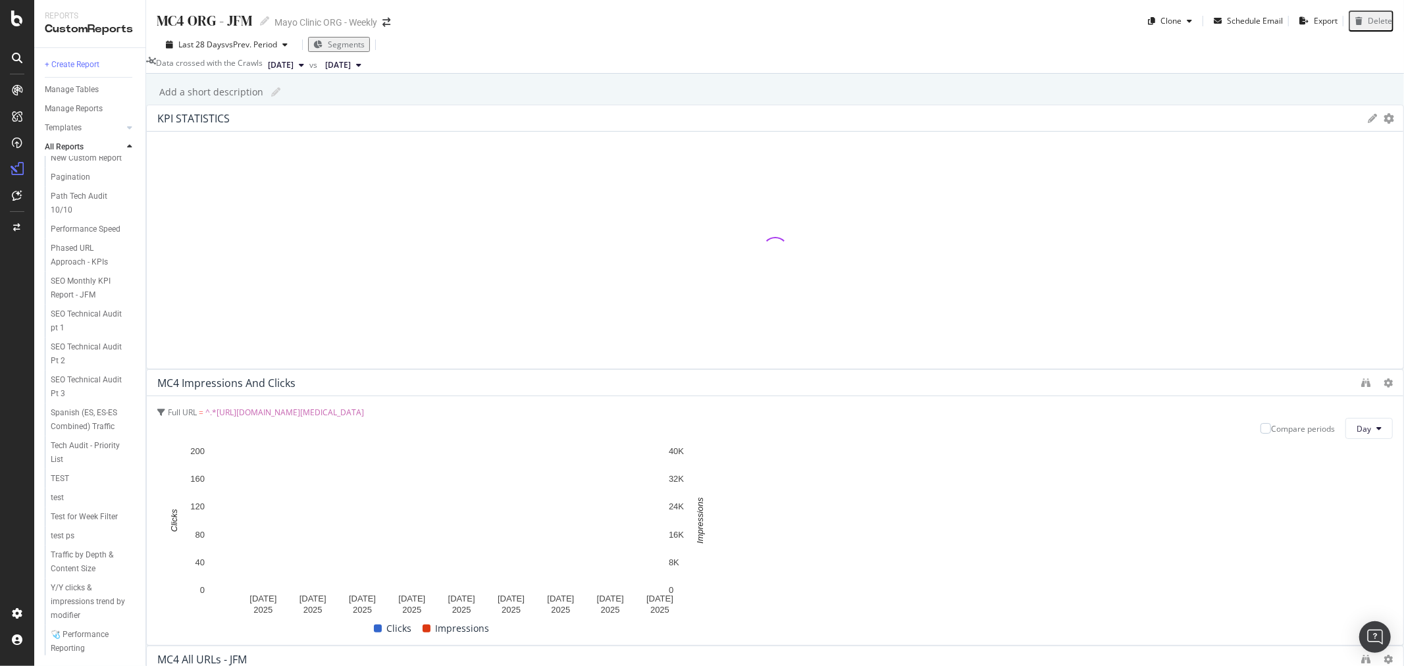
scroll to position [1389, 0]
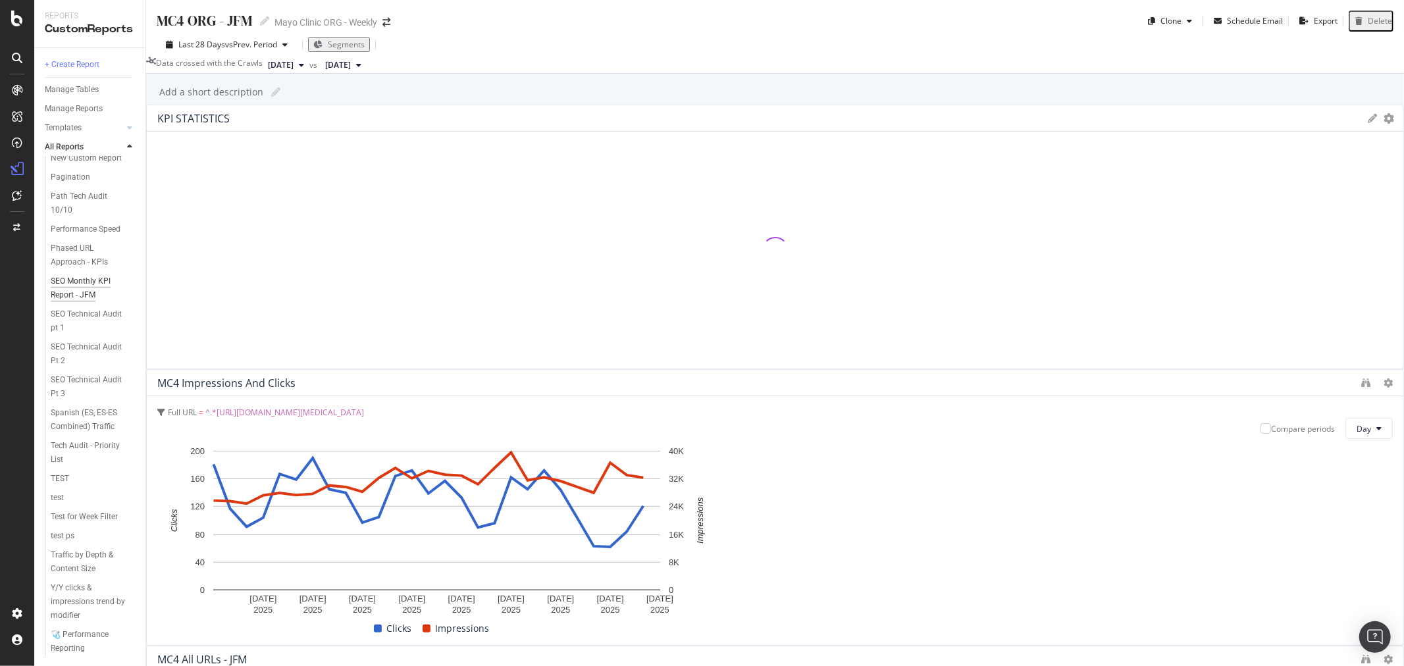
click at [84, 302] on div "SEO Monthly KPI Report - JFM" at bounding box center [89, 288] width 76 height 28
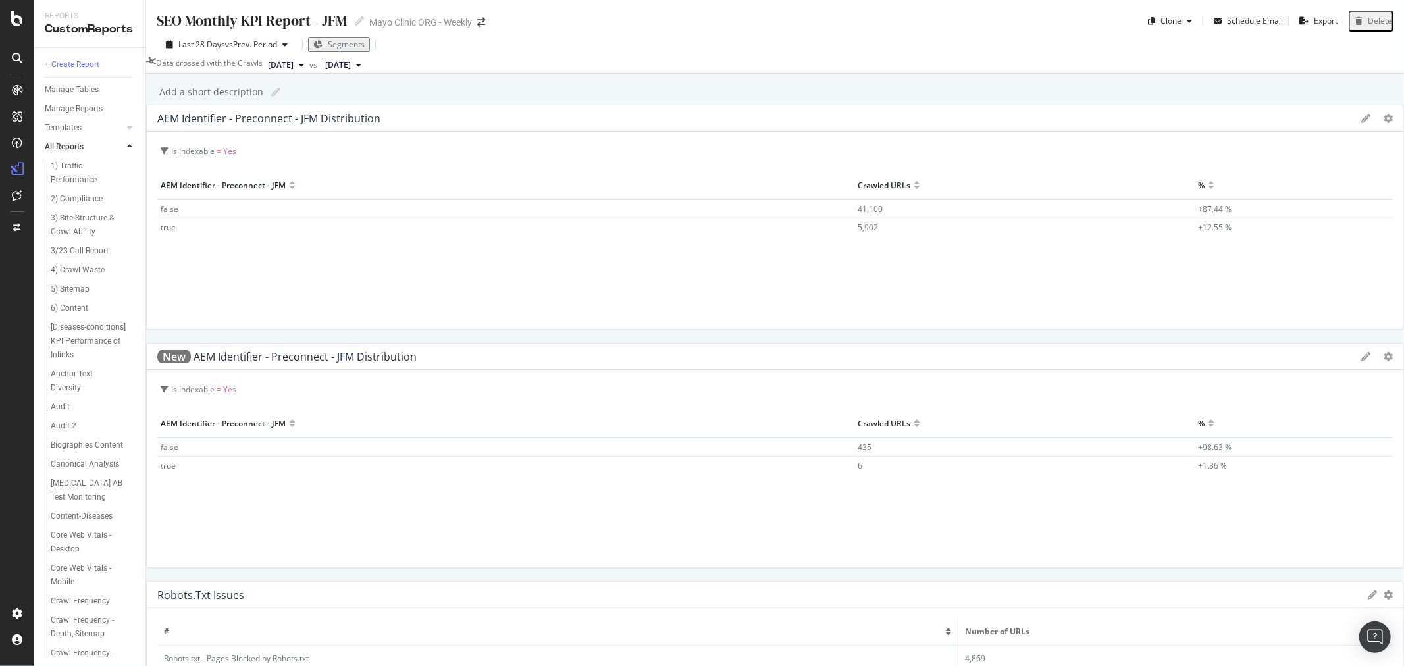
click at [294, 71] on span "2025 Sep. 3rd" at bounding box center [281, 65] width 26 height 12
click at [327, 136] on div "[DATE]" at bounding box center [323, 140] width 70 height 12
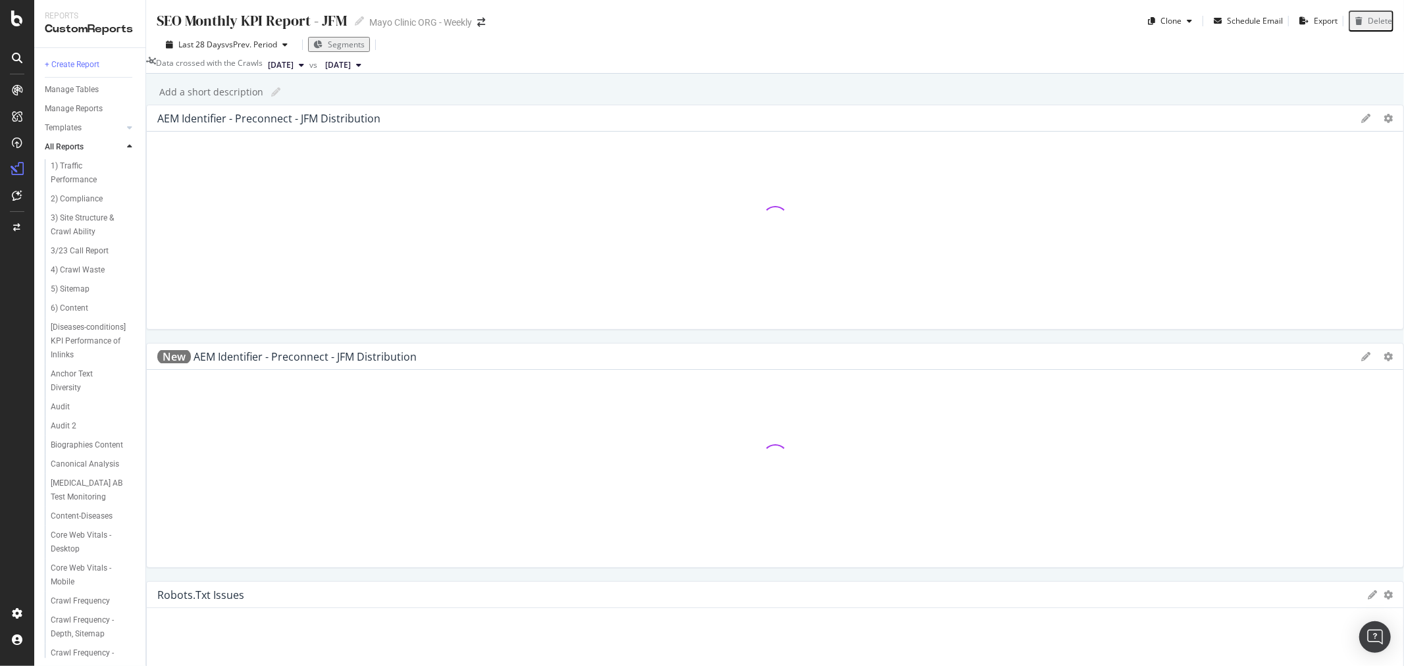
click at [351, 68] on span "[DATE]" at bounding box center [338, 65] width 26 height 12
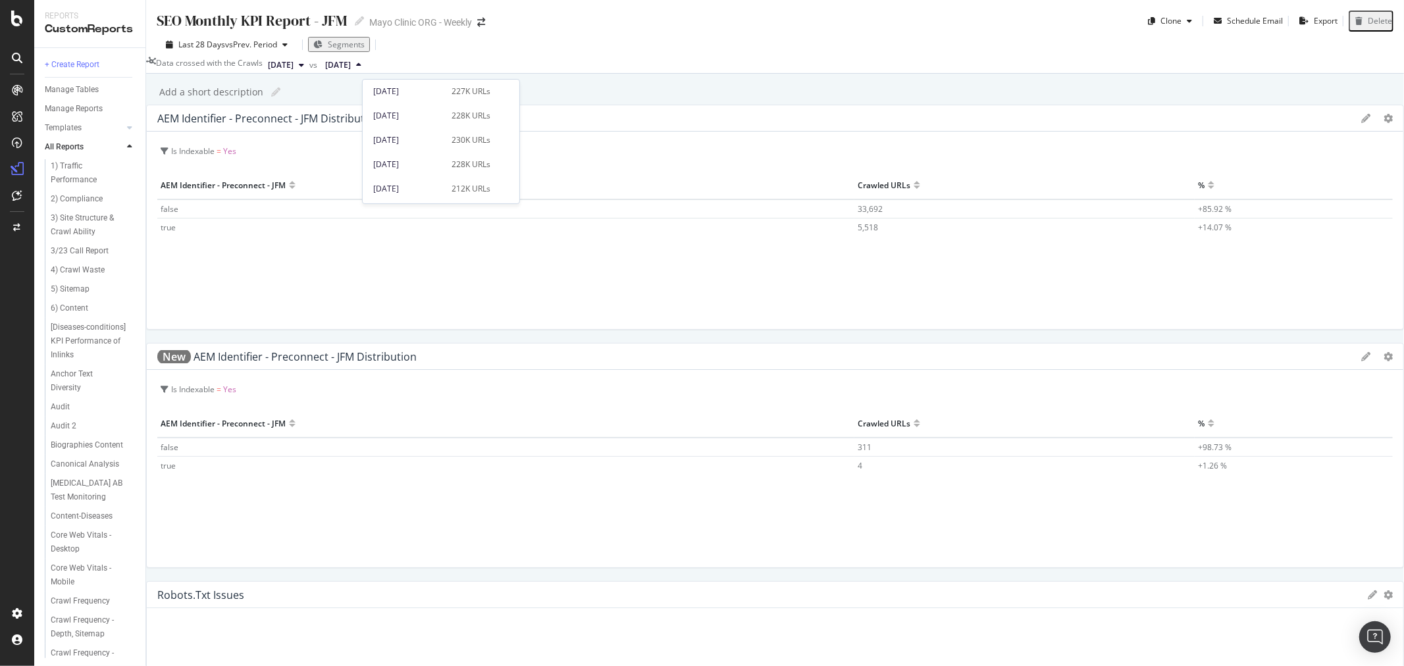
scroll to position [73, 0]
click at [436, 159] on div "2025 Jul. 30th" at bounding box center [408, 165] width 70 height 12
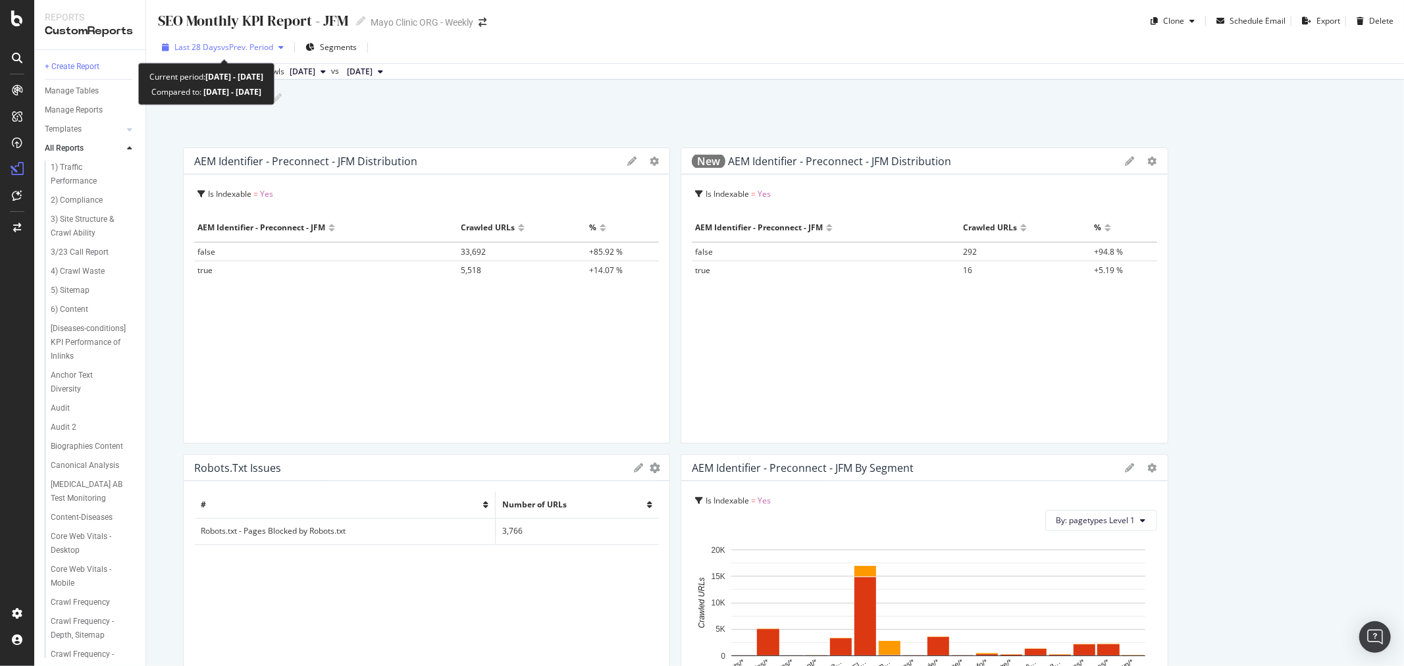
click at [203, 47] on span "Last 28 Days" at bounding box center [197, 46] width 47 height 11
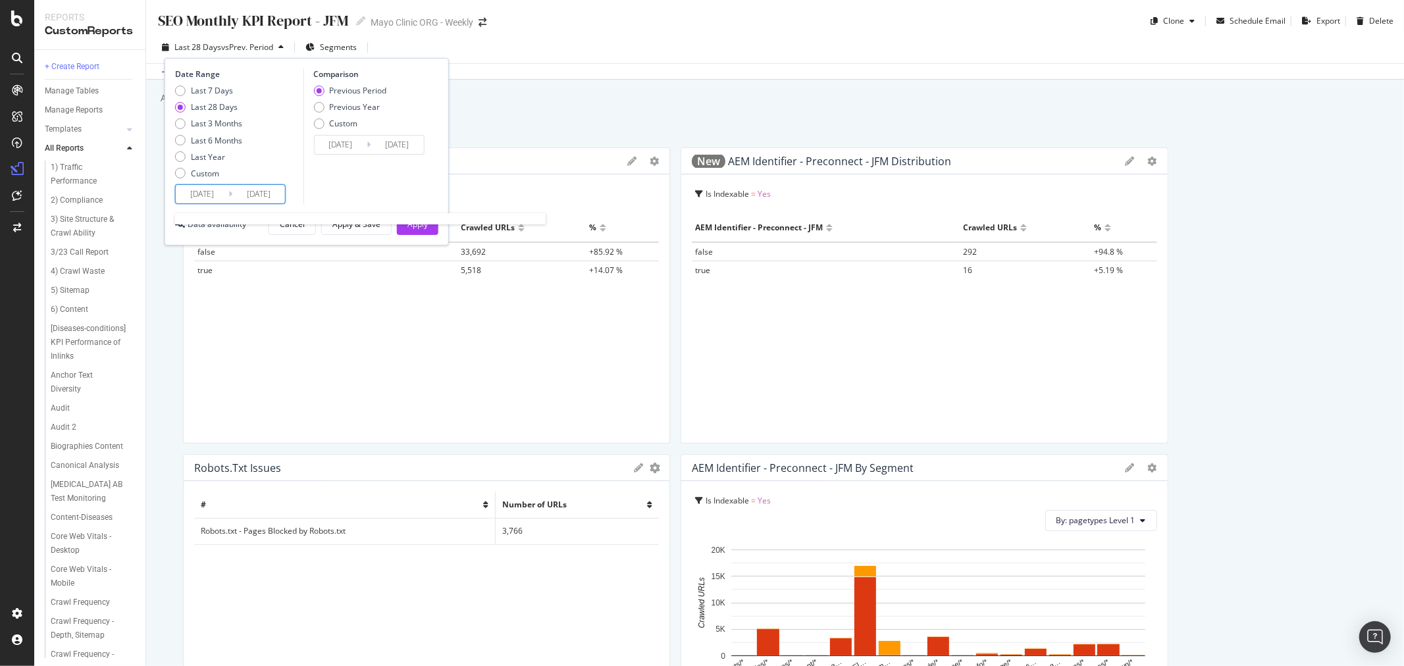
click at [193, 195] on input "2025/08/07" at bounding box center [202, 194] width 53 height 18
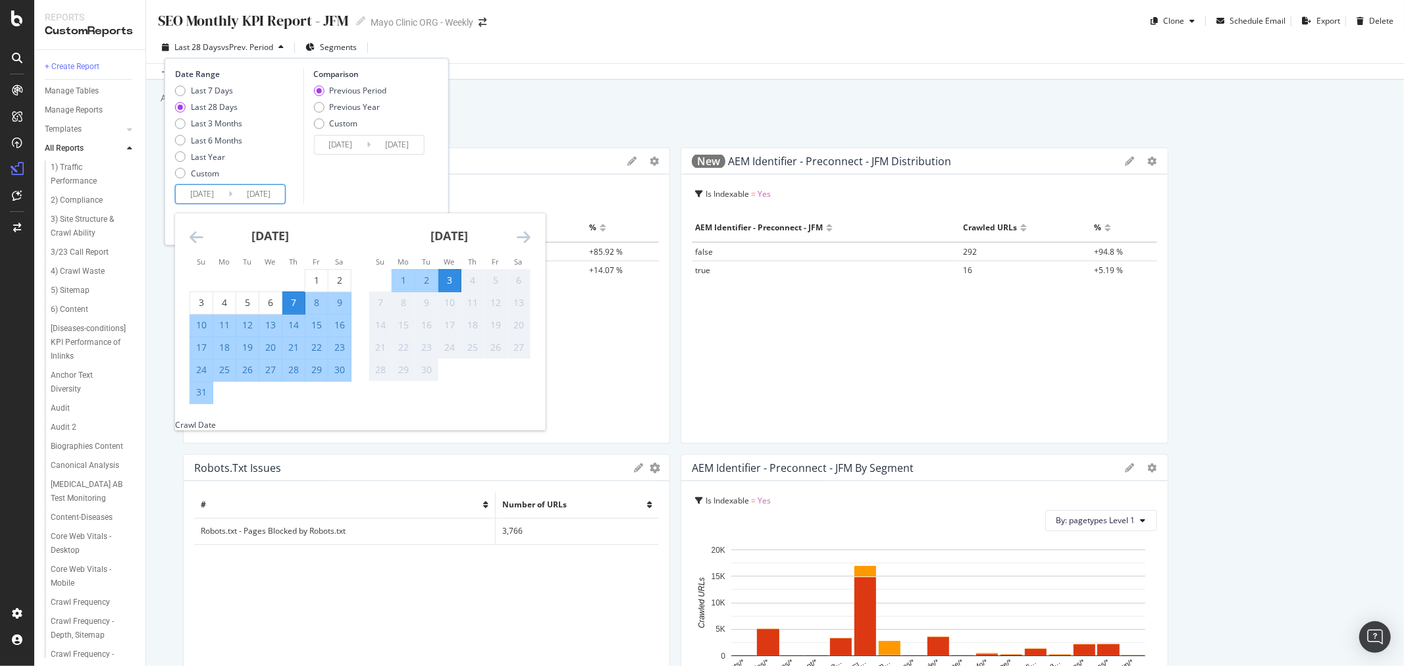
click at [675, 83] on div "SEO Monthly KPI Report - JFM SEO Monthly KPI Report - JFM Mayo Clinic ORG - Wee…" at bounding box center [775, 333] width 1258 height 666
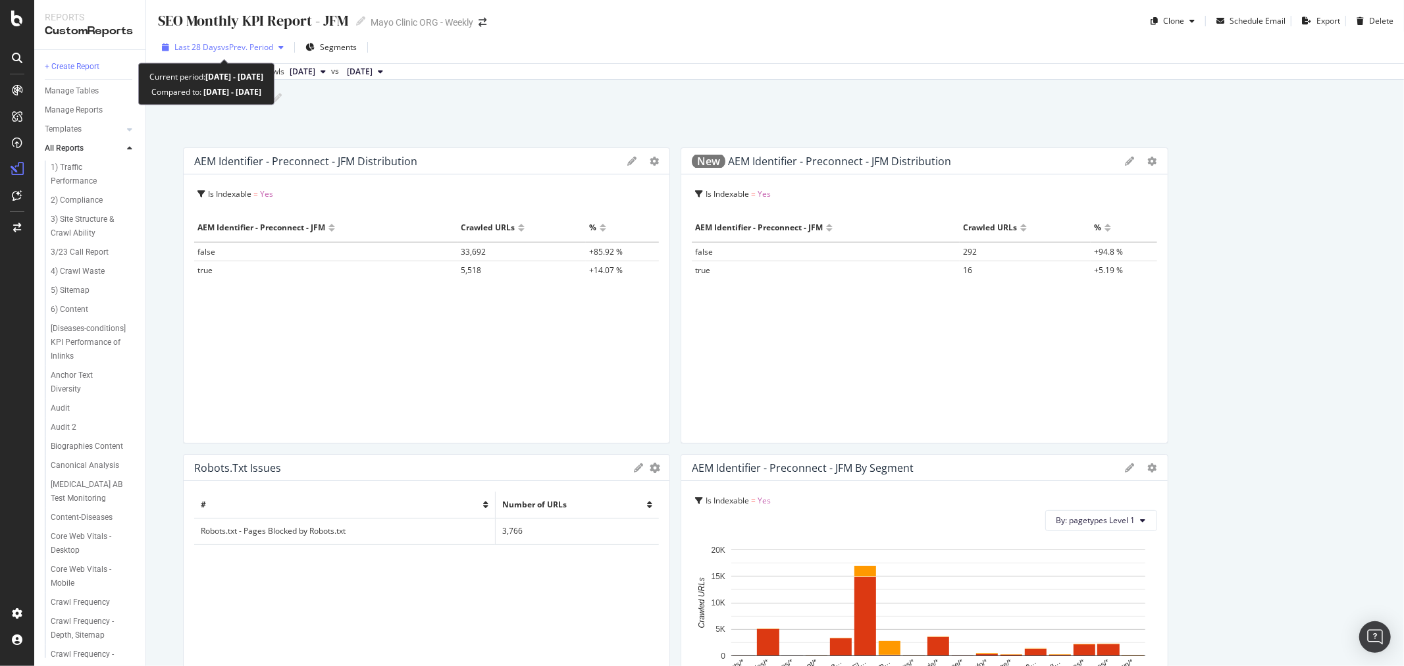
click at [199, 42] on span "Last 28 Days" at bounding box center [197, 46] width 47 height 11
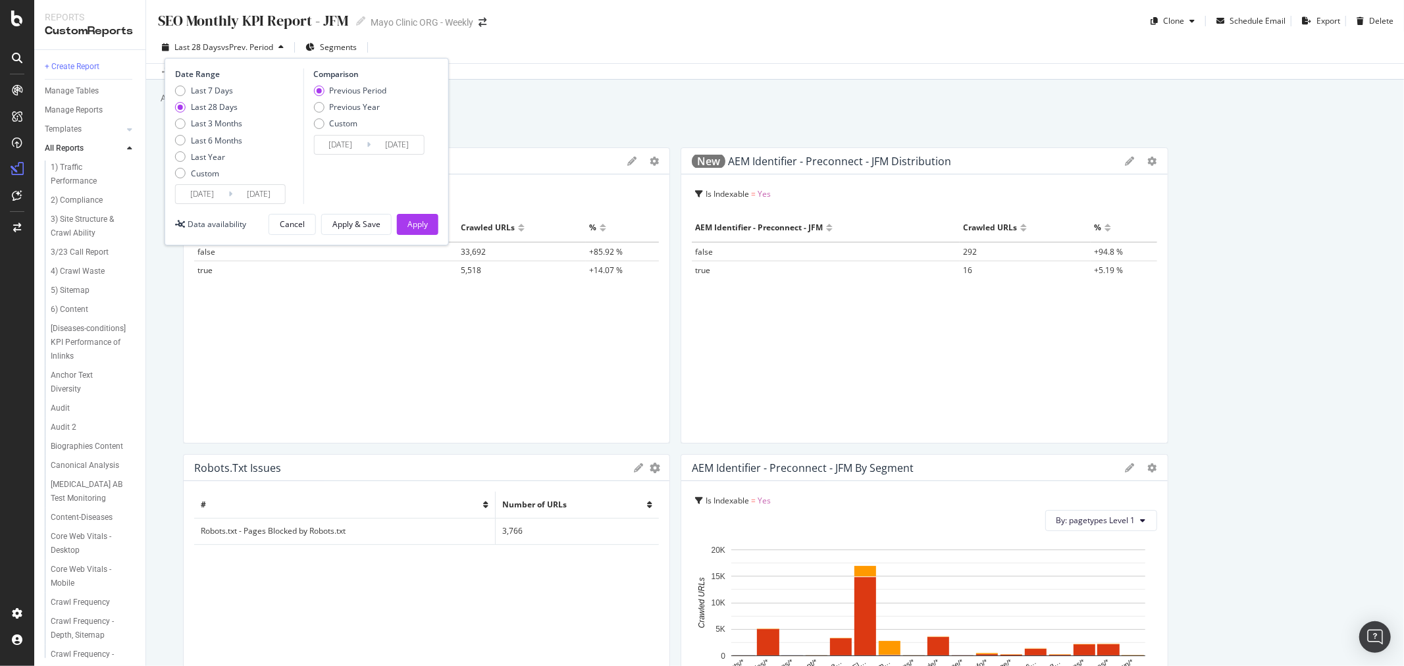
click at [192, 192] on input "2025/08/07" at bounding box center [202, 194] width 53 height 18
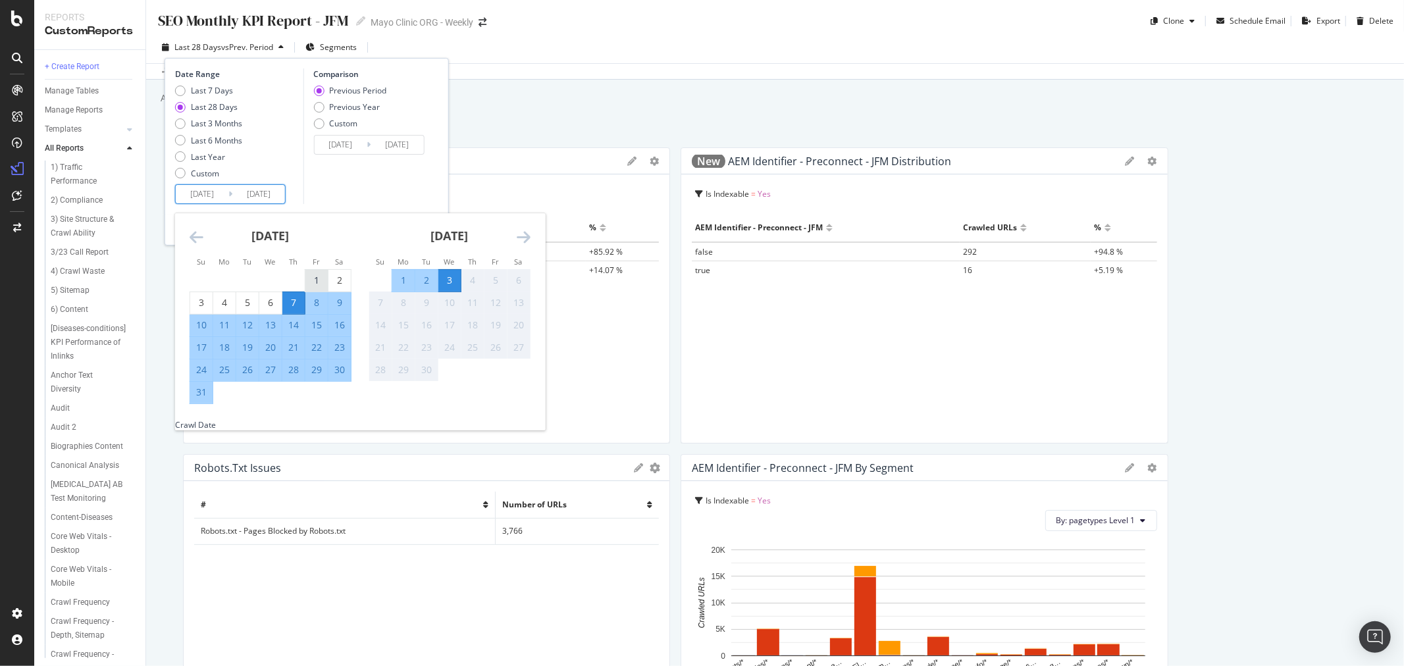
click at [314, 275] on div "1" at bounding box center [316, 280] width 22 height 13
type input "[DATE]"
type input "2025/06/28"
type input "[DATE]"
click at [201, 392] on div "31" at bounding box center [201, 392] width 22 height 13
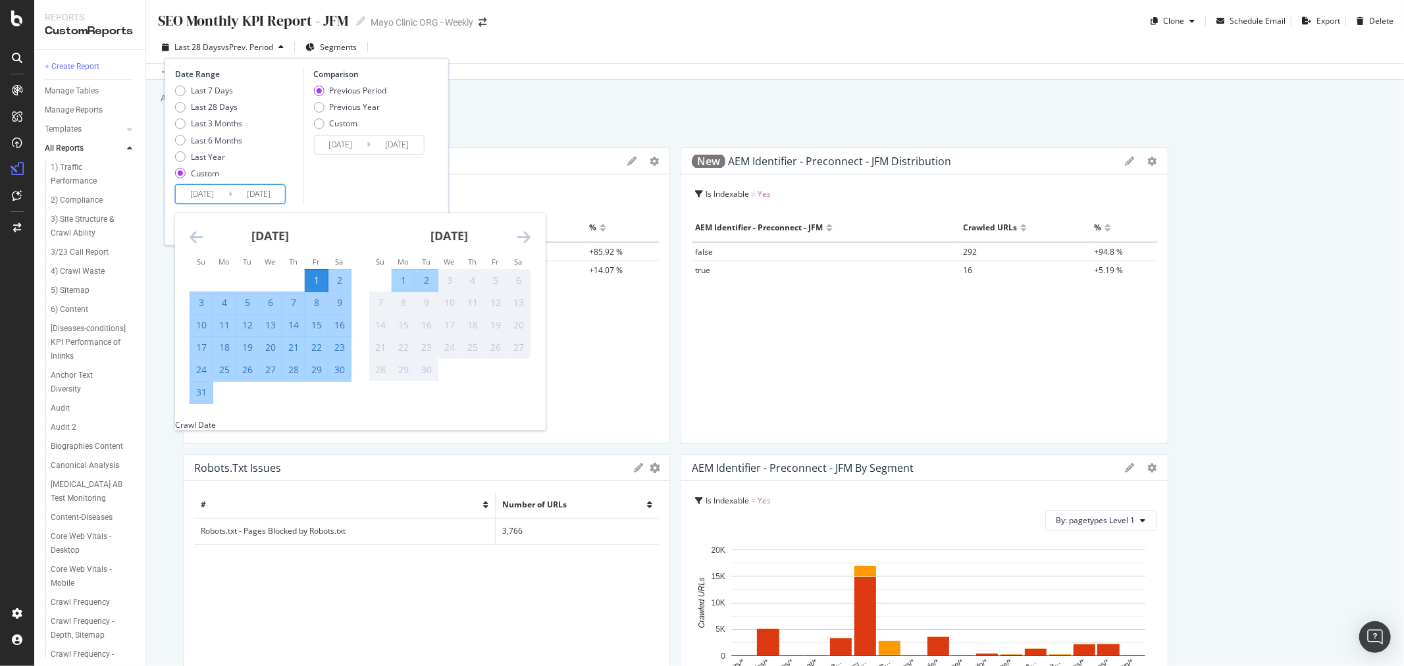
type input "[DATE]"
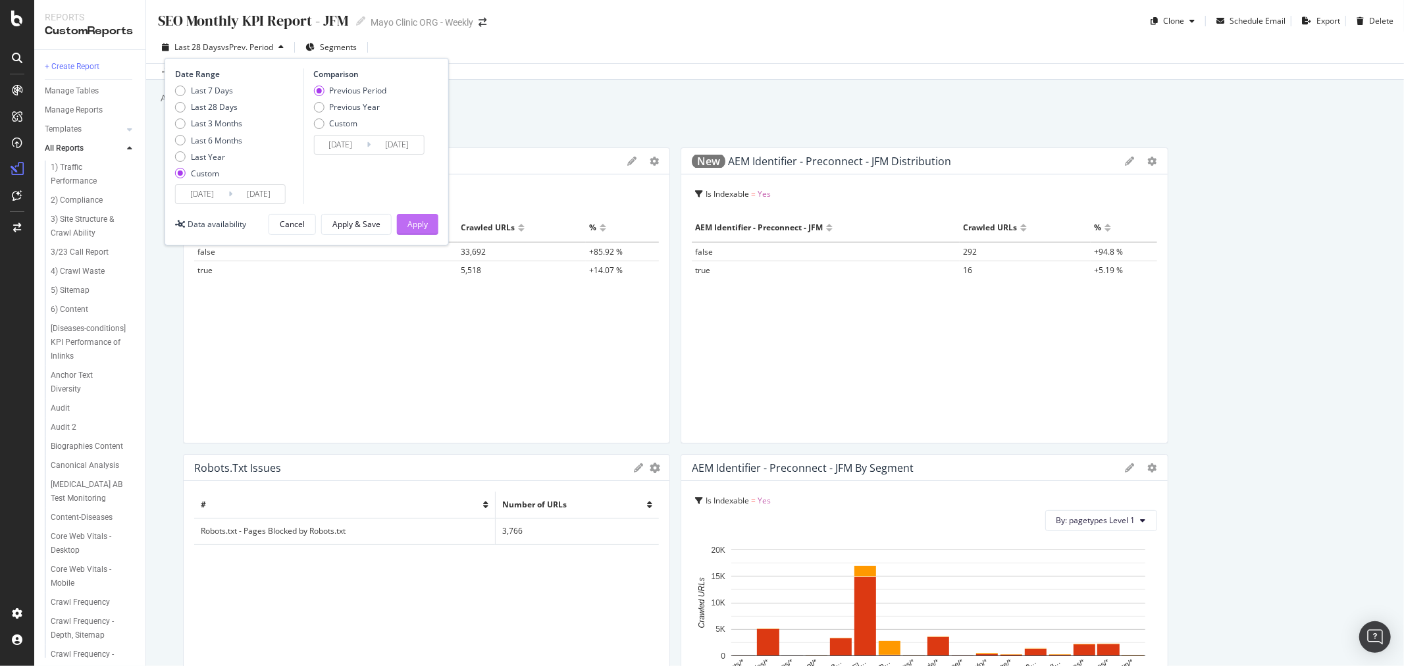
click at [428, 220] on button "Apply" at bounding box center [417, 224] width 41 height 21
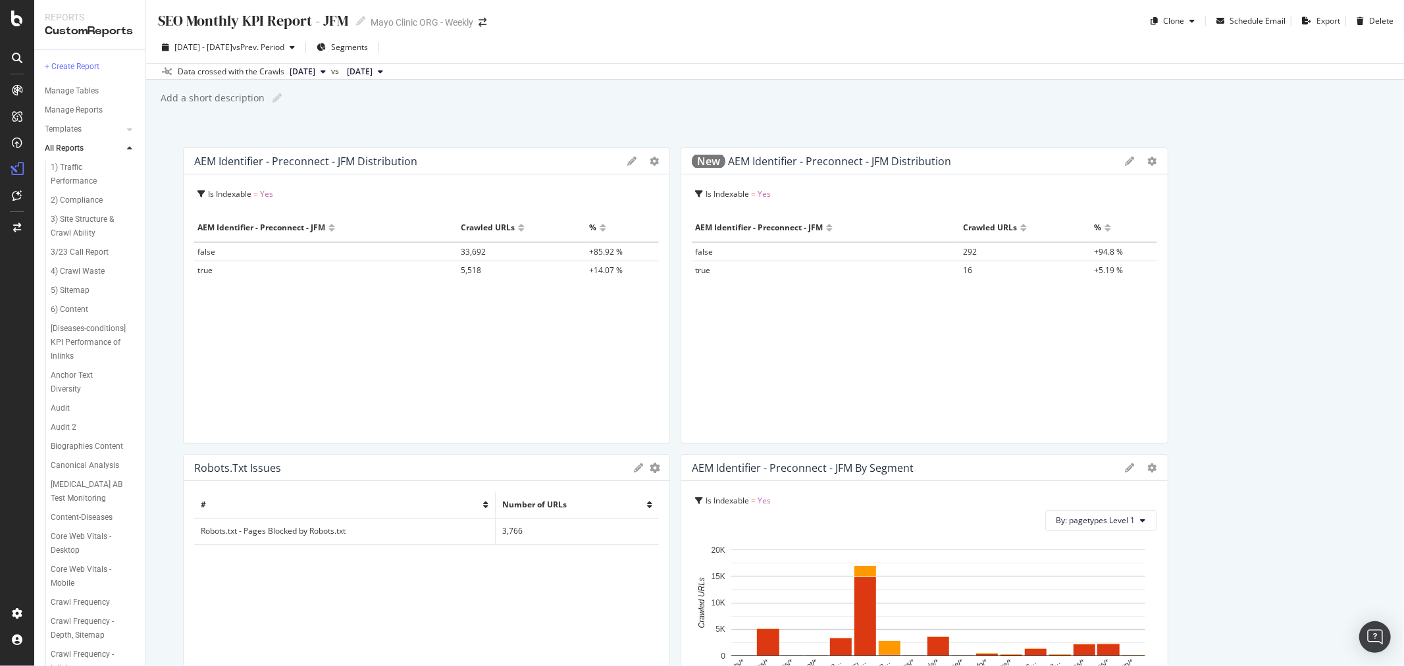
click at [315, 69] on span "[DATE]" at bounding box center [303, 72] width 26 height 12
click at [555, 118] on div "SEO Monthly KPI Report - JFM SEO Monthly KPI Report - JFM Mayo Clinic ORG - Wee…" at bounding box center [775, 333] width 1258 height 666
click at [372, 76] on span "2025 Jul. 30th" at bounding box center [360, 72] width 26 height 12
click at [561, 95] on div "Add a short description Add a short description" at bounding box center [781, 98] width 1244 height 20
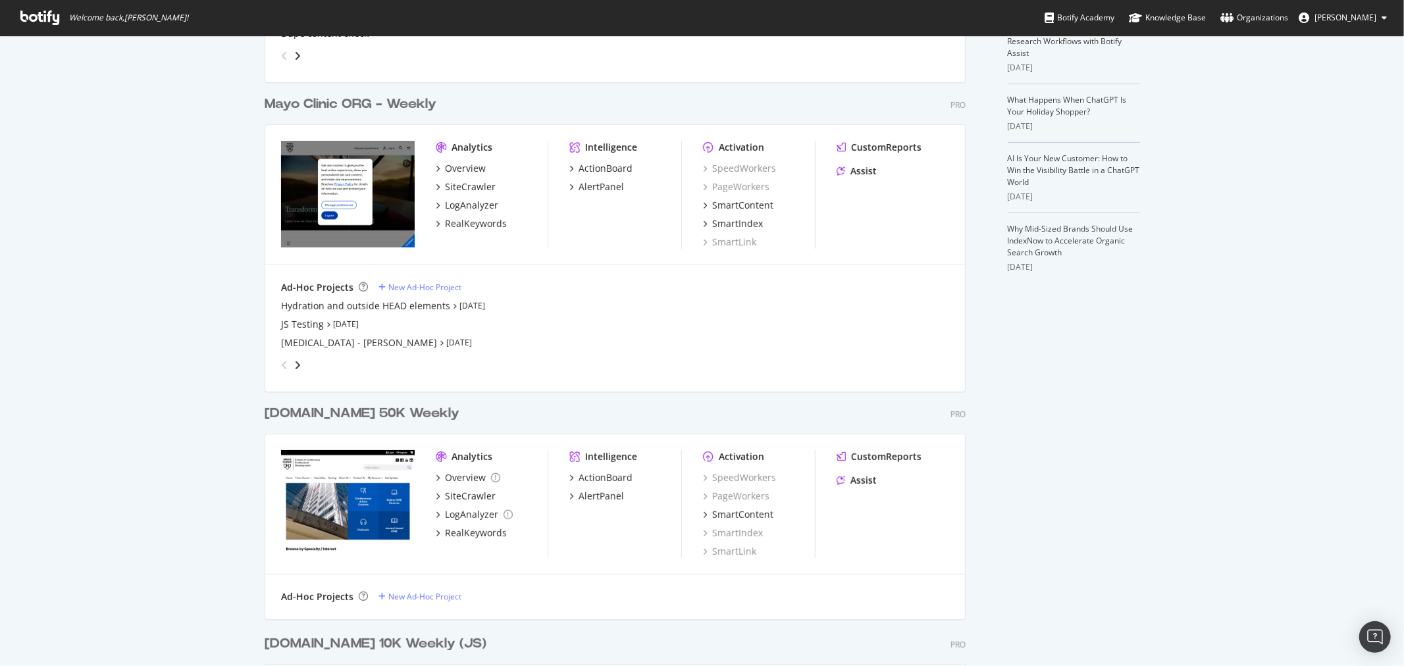
scroll to position [219, 0]
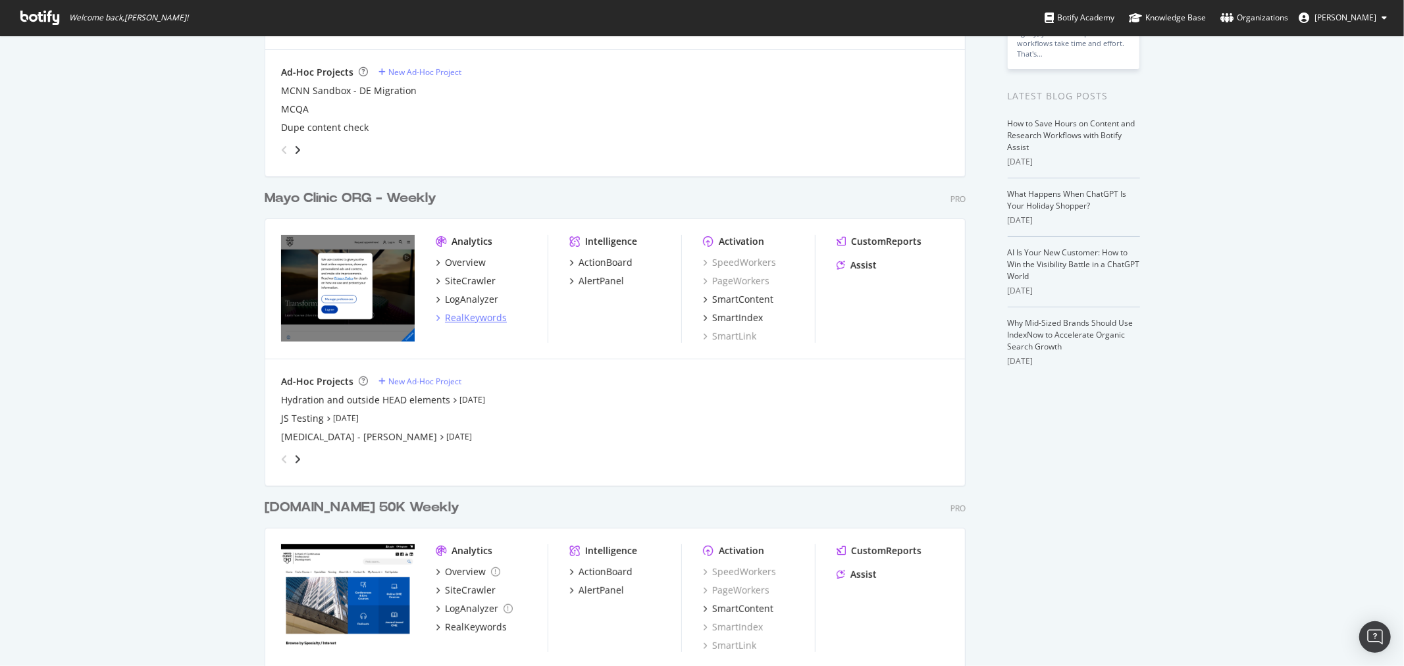
click at [474, 321] on div "RealKeywords" at bounding box center [476, 317] width 62 height 13
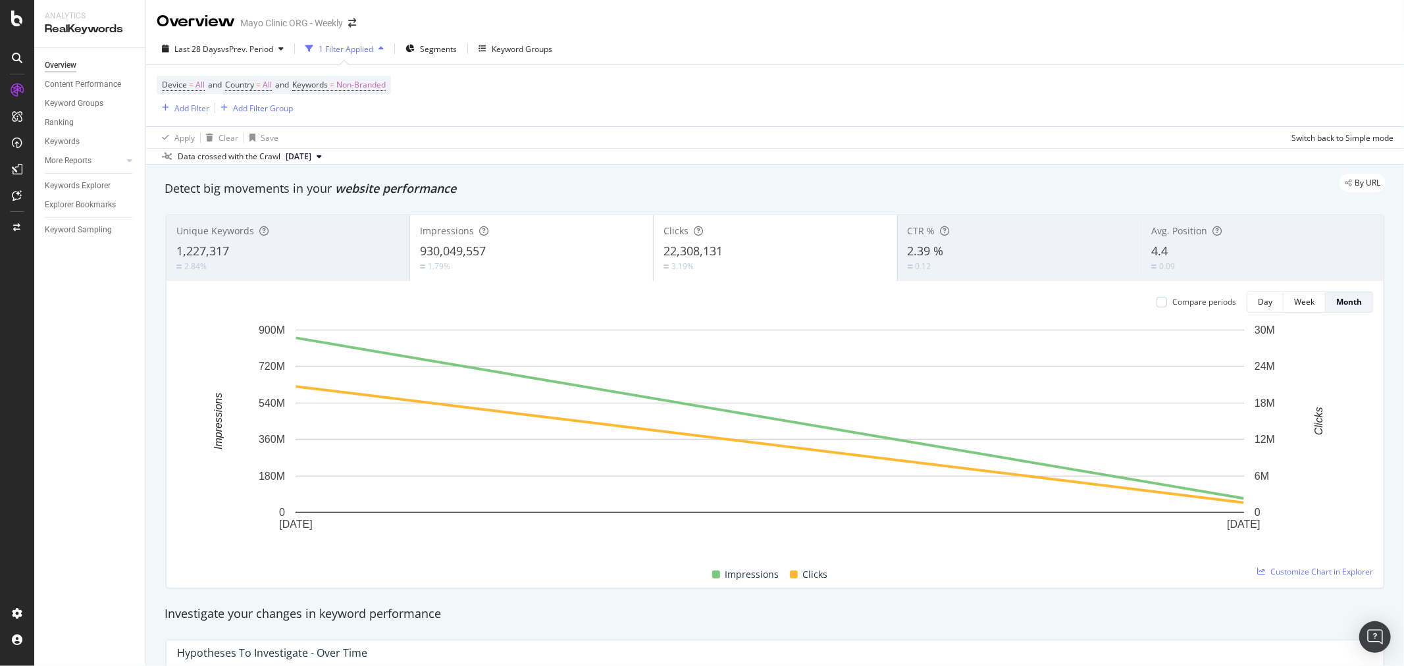
drag, startPoint x: 81, startPoint y: 192, endPoint x: 133, endPoint y: 218, distance: 58.3
click at [81, 192] on div "Keywords Explorer" at bounding box center [78, 186] width 66 height 14
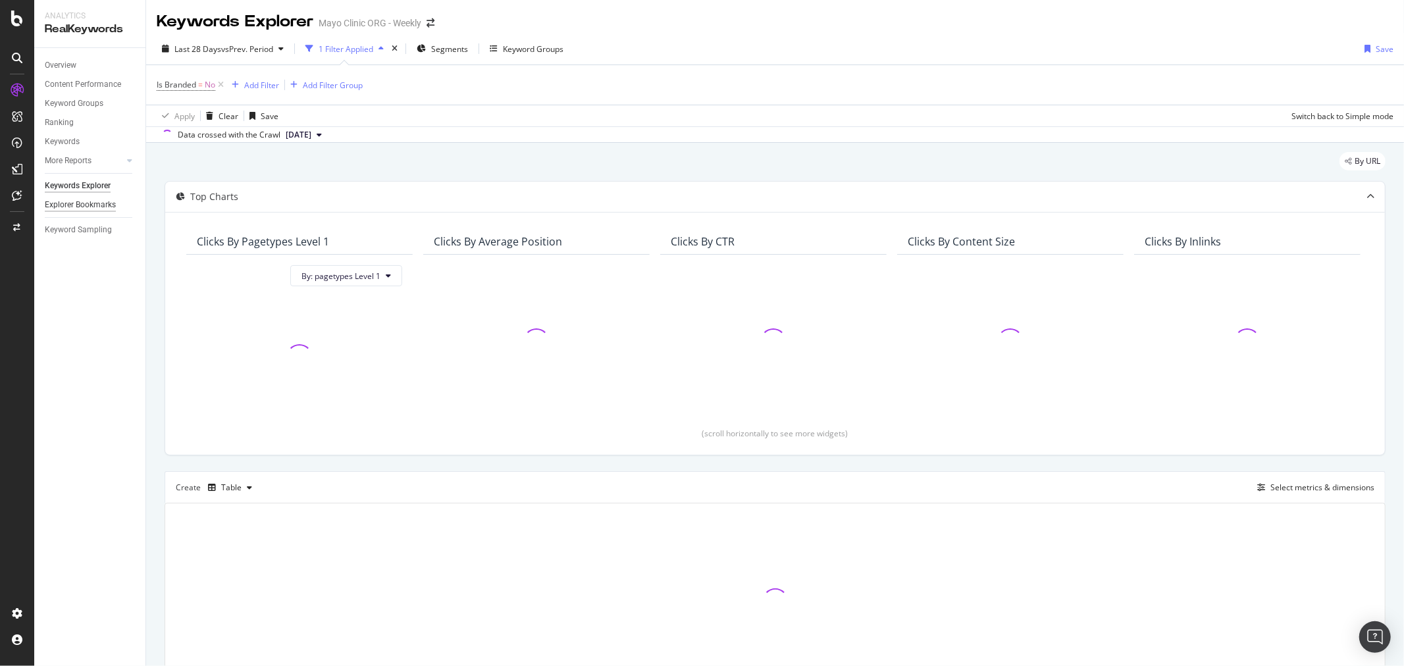
click at [86, 205] on div "Explorer Bookmarks" at bounding box center [80, 205] width 71 height 14
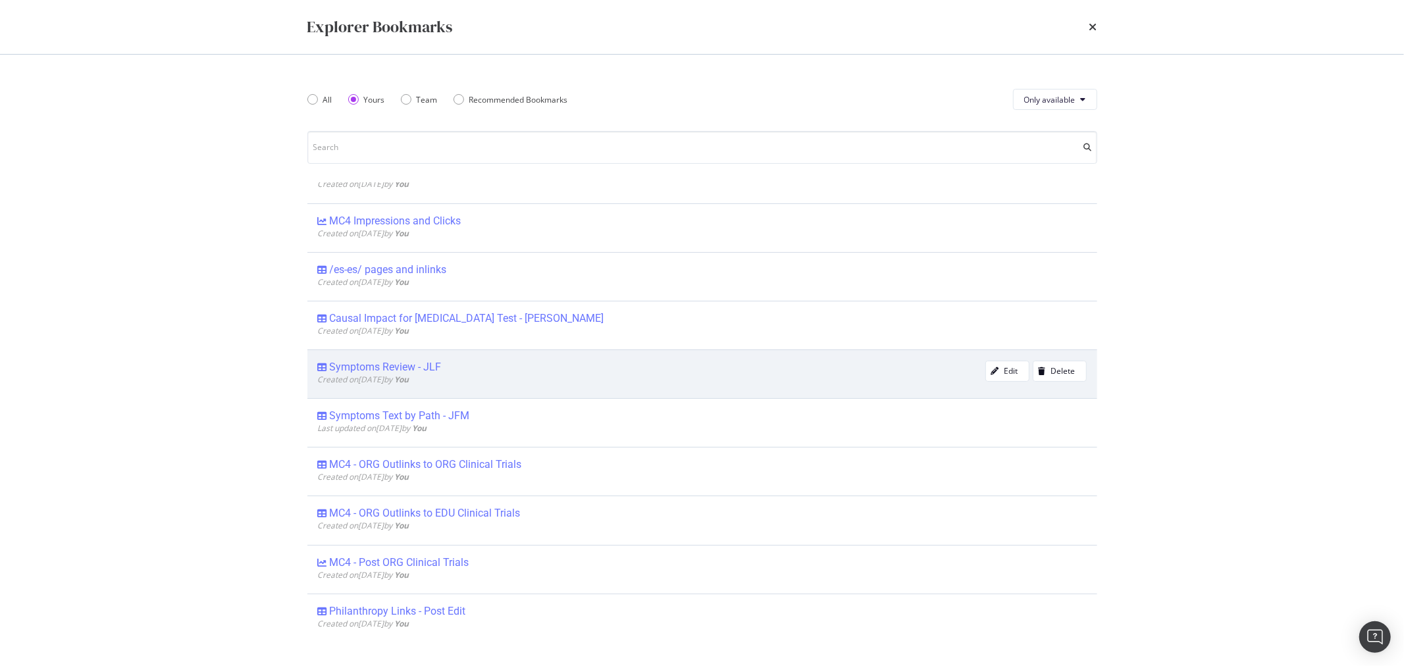
scroll to position [219, 0]
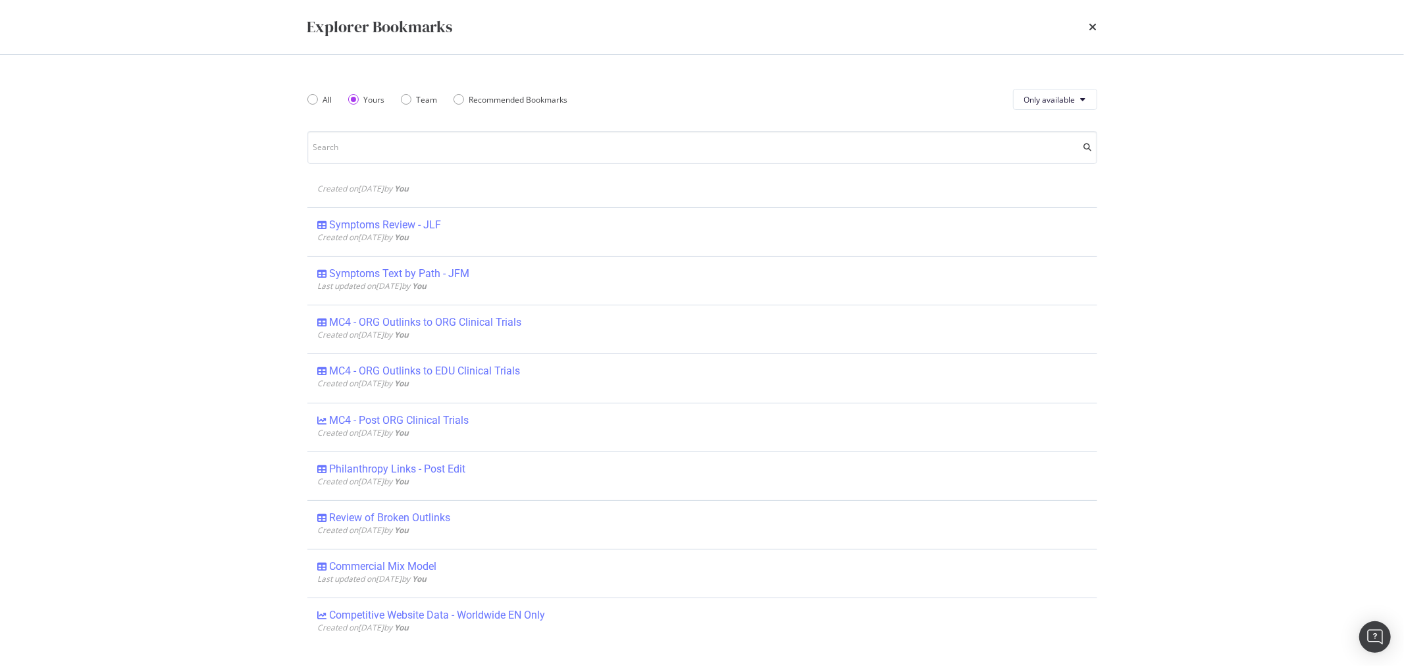
click at [238, 413] on div "Explorer Bookmarks All Yours Team Recommended Bookmarks Only available MC4 All …" at bounding box center [702, 333] width 1404 height 666
click at [1091, 32] on icon "times" at bounding box center [1093, 27] width 8 height 11
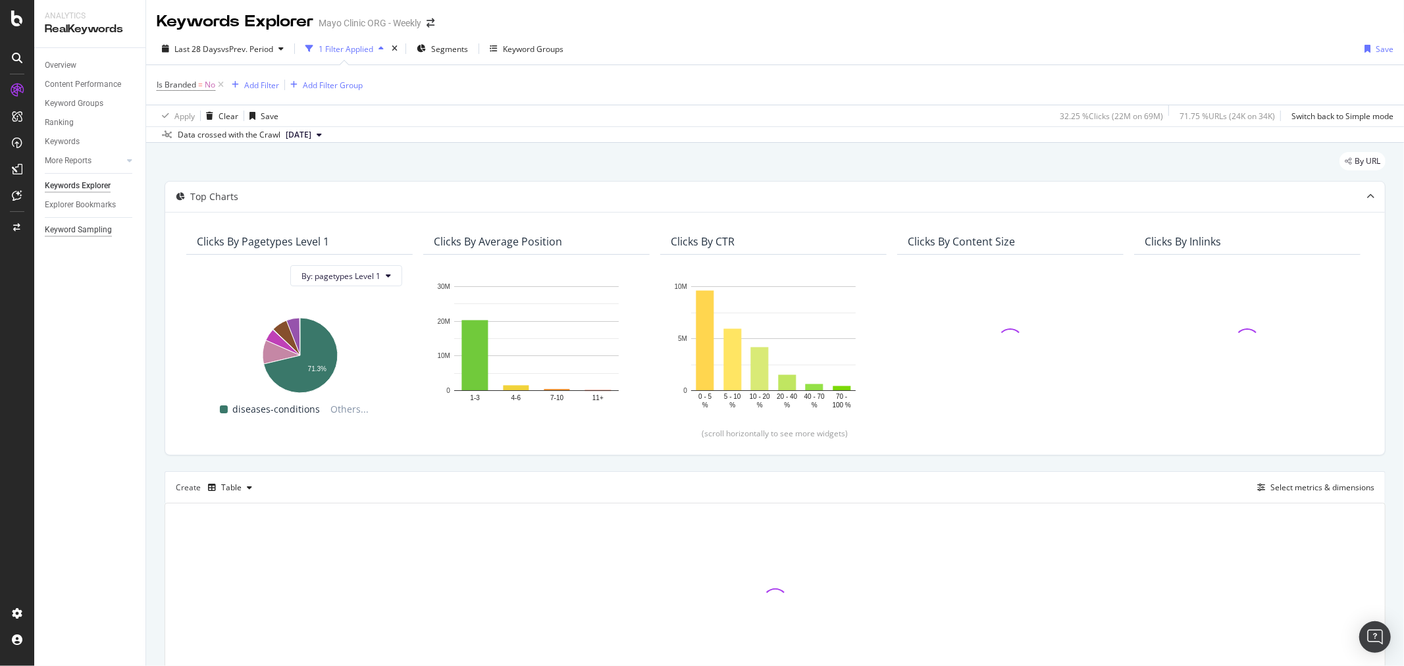
click at [79, 229] on div "Keyword Sampling" at bounding box center [78, 230] width 67 height 14
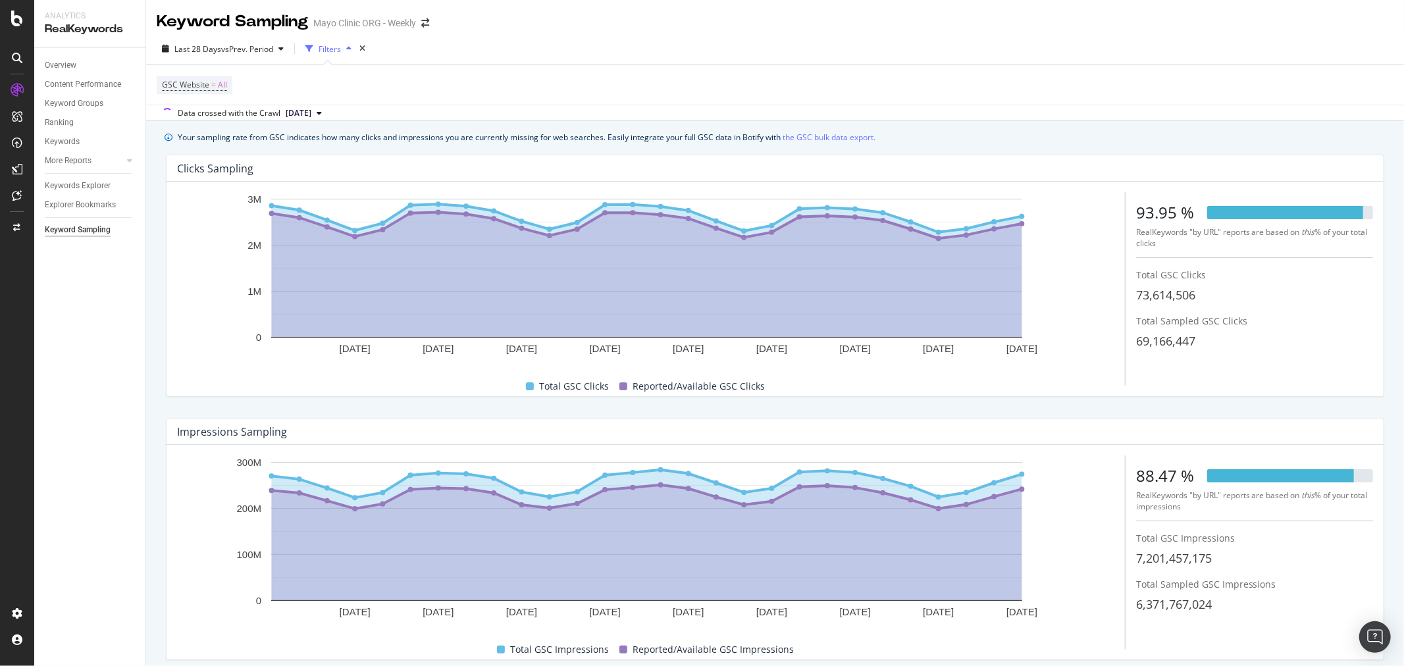
click at [84, 194] on div "Keywords Explorer" at bounding box center [95, 185] width 101 height 19
click at [86, 180] on div "Keywords Explorer" at bounding box center [78, 186] width 66 height 14
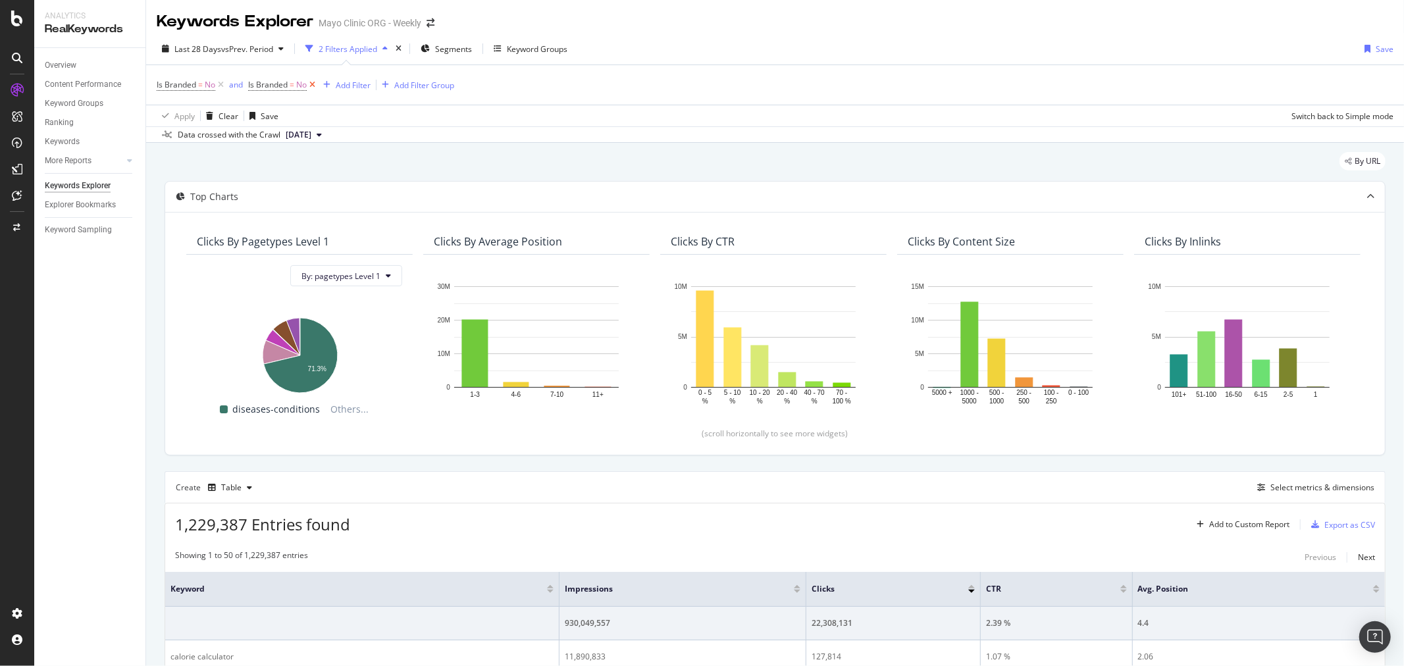
click at [315, 83] on icon at bounding box center [312, 84] width 11 height 13
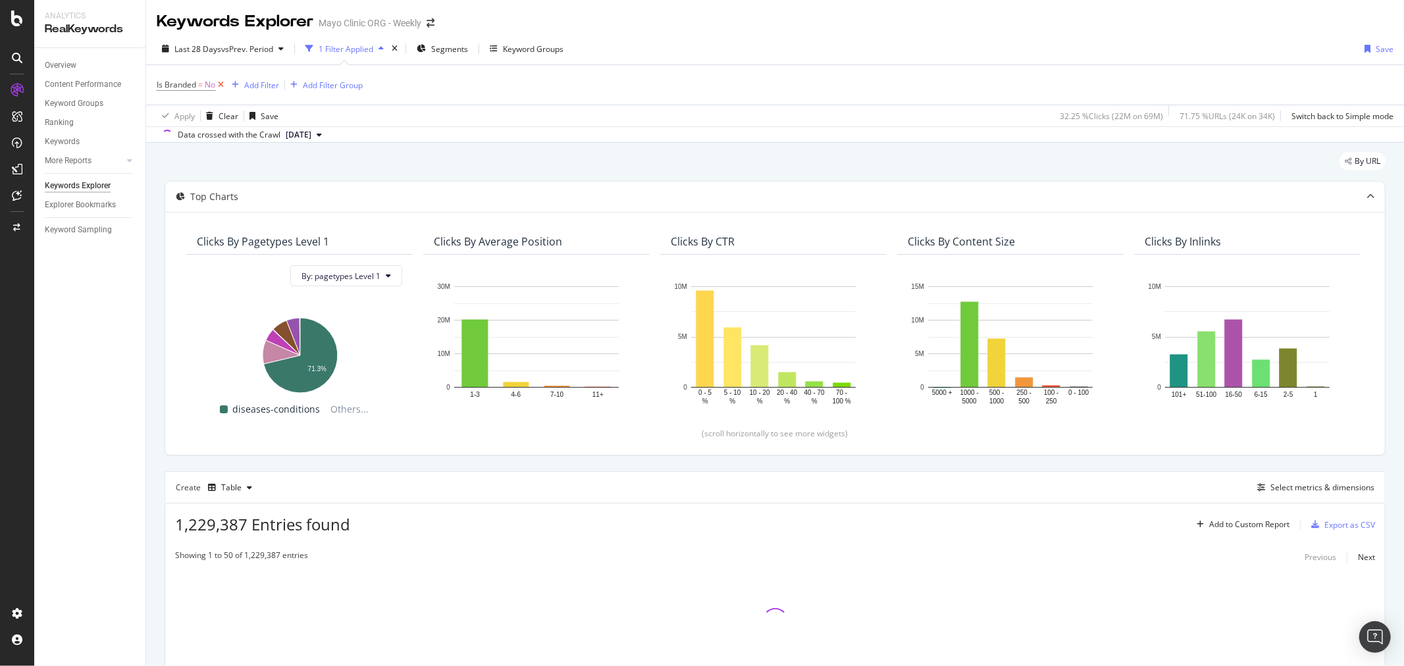
click at [219, 84] on icon at bounding box center [220, 84] width 11 height 13
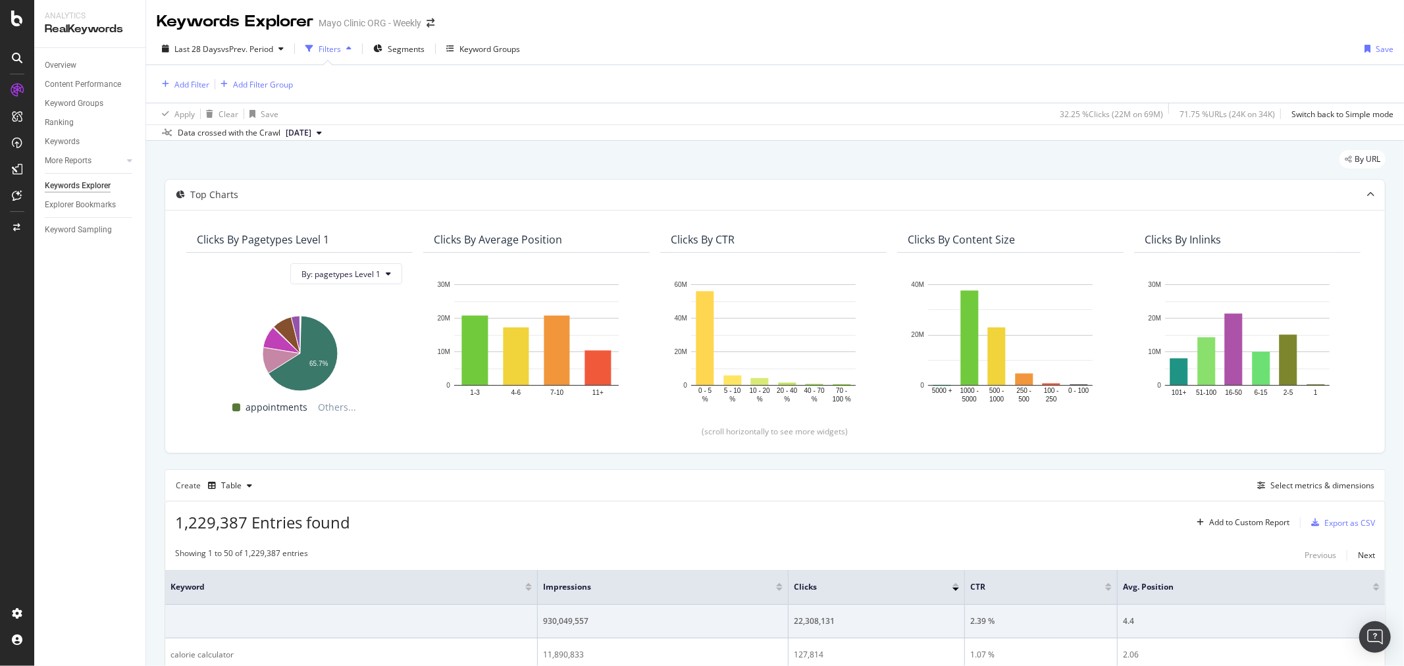
drag, startPoint x: 73, startPoint y: 70, endPoint x: 129, endPoint y: 76, distance: 56.3
click at [73, 70] on div "Overview" at bounding box center [61, 66] width 32 height 14
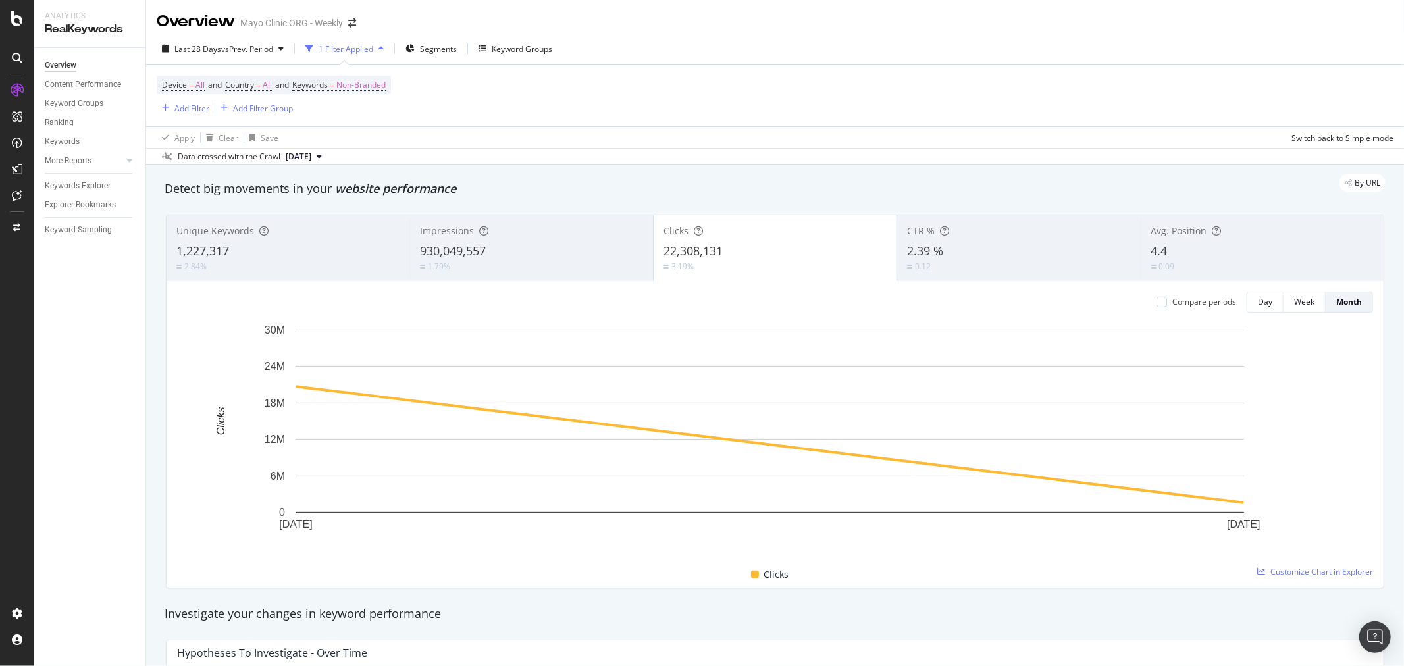
click at [782, 234] on div "Clicks" at bounding box center [774, 230] width 223 height 13
click at [278, 82] on span "Country = All and" at bounding box center [258, 84] width 67 height 11
click at [267, 86] on span "All" at bounding box center [267, 85] width 9 height 18
click at [515, 128] on div "Apply Clear Save Switch back to Simple mode" at bounding box center [775, 137] width 1258 height 22
click at [352, 84] on span "Non-Branded" at bounding box center [360, 85] width 49 height 18
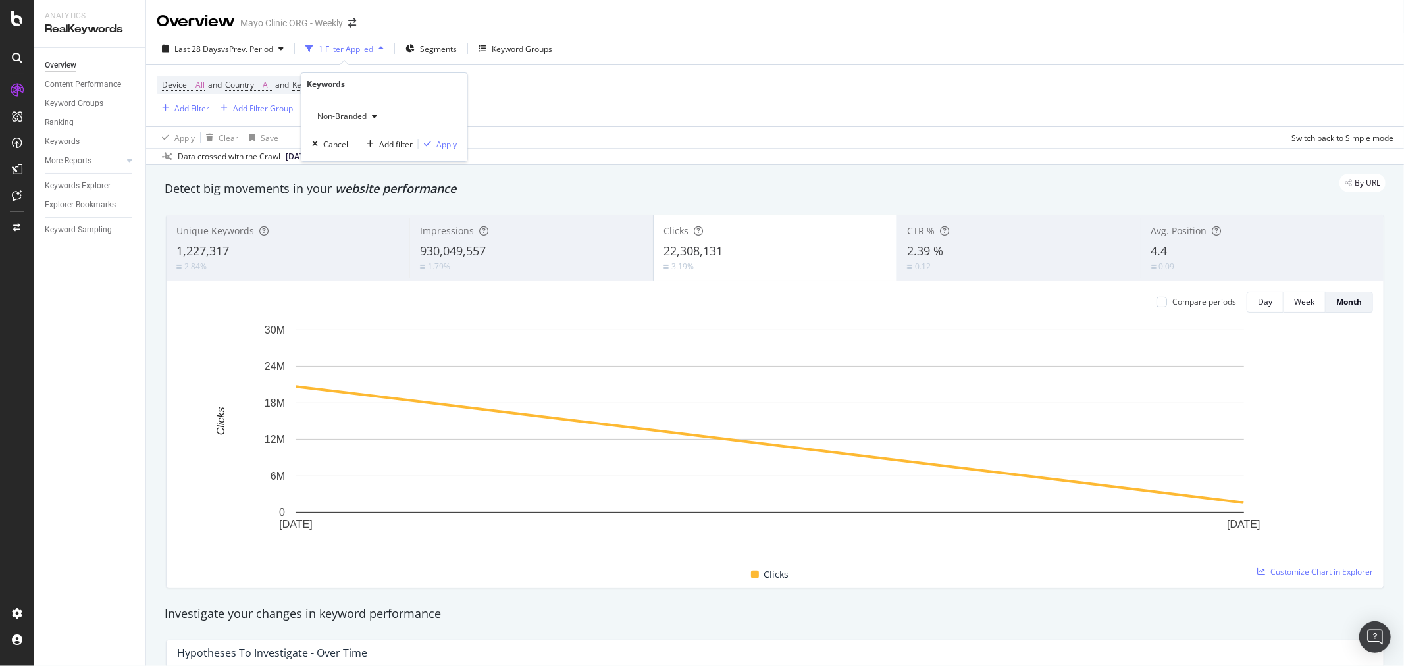
click at [344, 111] on span "Non-Branded" at bounding box center [339, 116] width 55 height 11
click at [352, 209] on div "All" at bounding box center [389, 218] width 155 height 19
click at [437, 146] on div "Apply" at bounding box center [446, 144] width 20 height 11
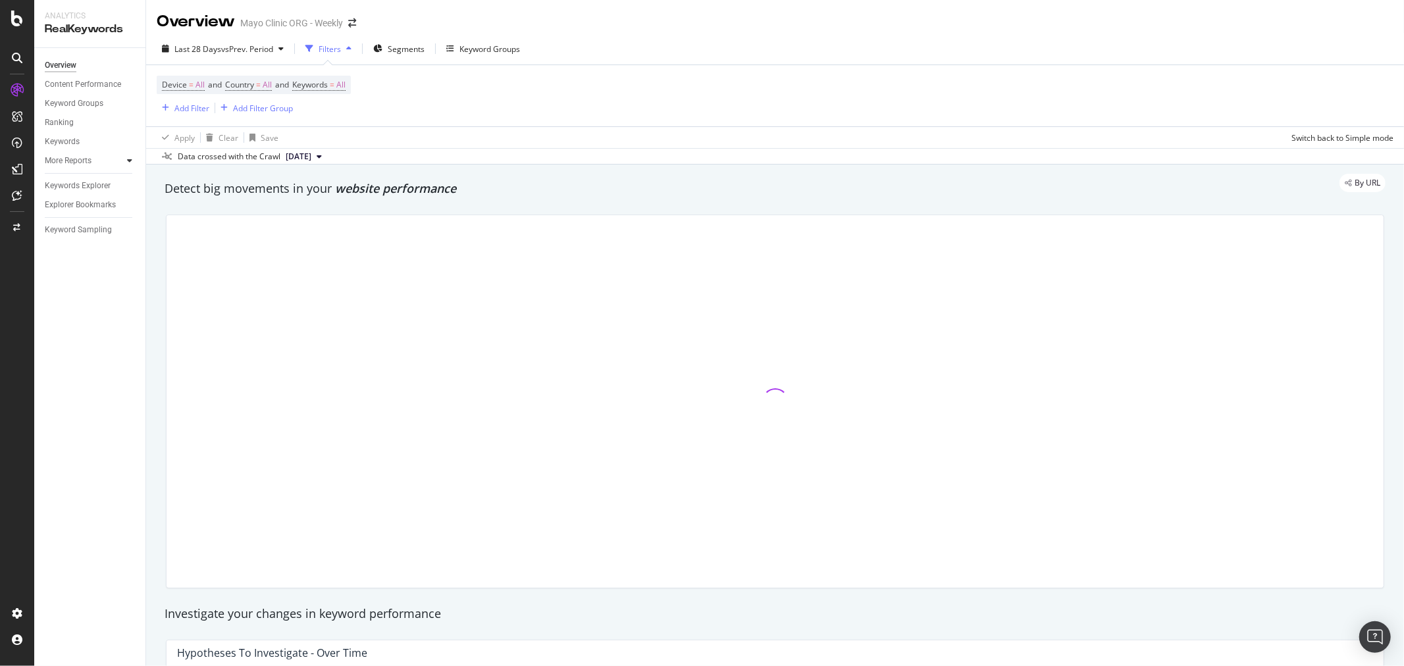
click at [123, 161] on div at bounding box center [129, 160] width 13 height 13
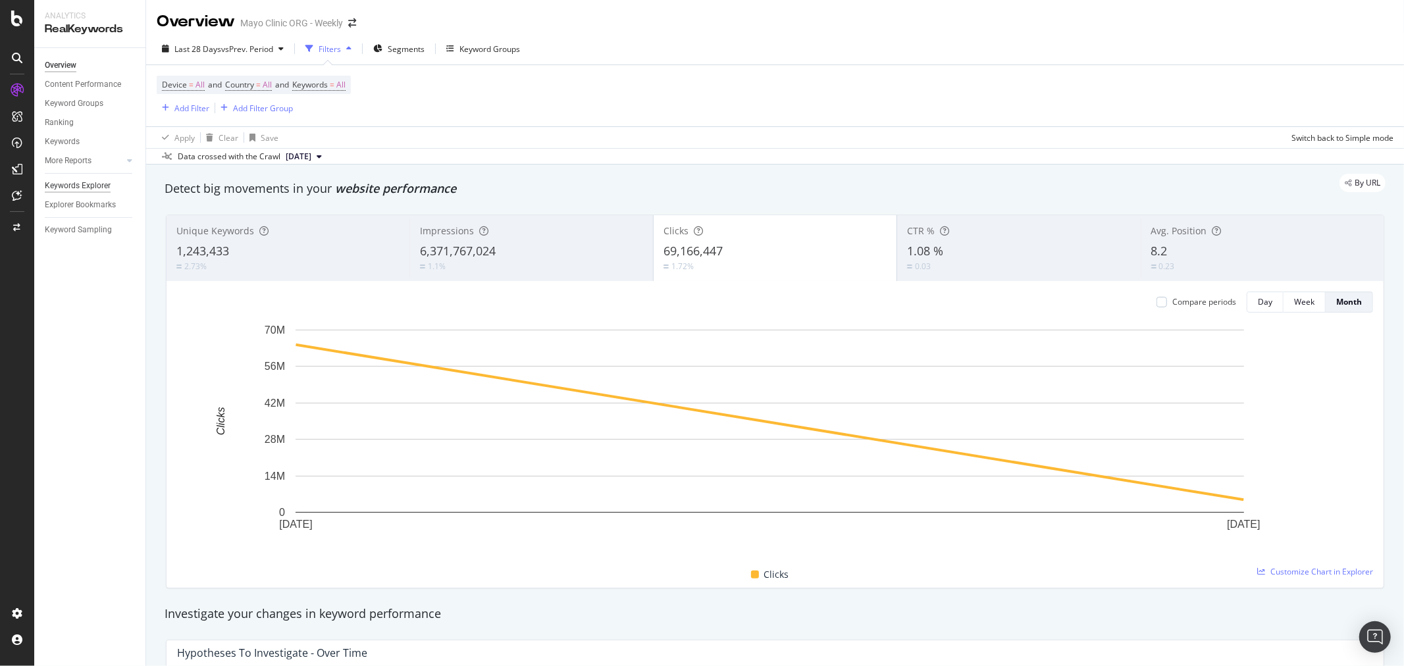
click at [97, 182] on div "Keywords Explorer" at bounding box center [78, 186] width 66 height 14
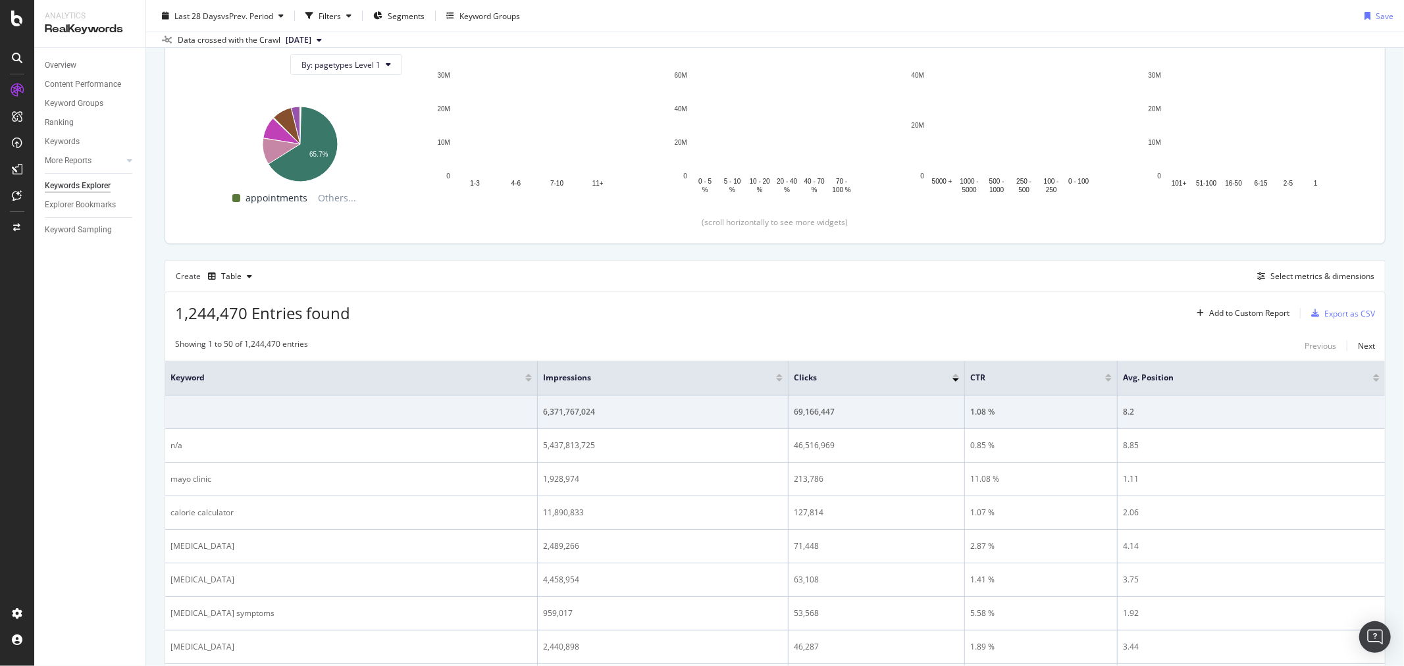
scroll to position [165, 0]
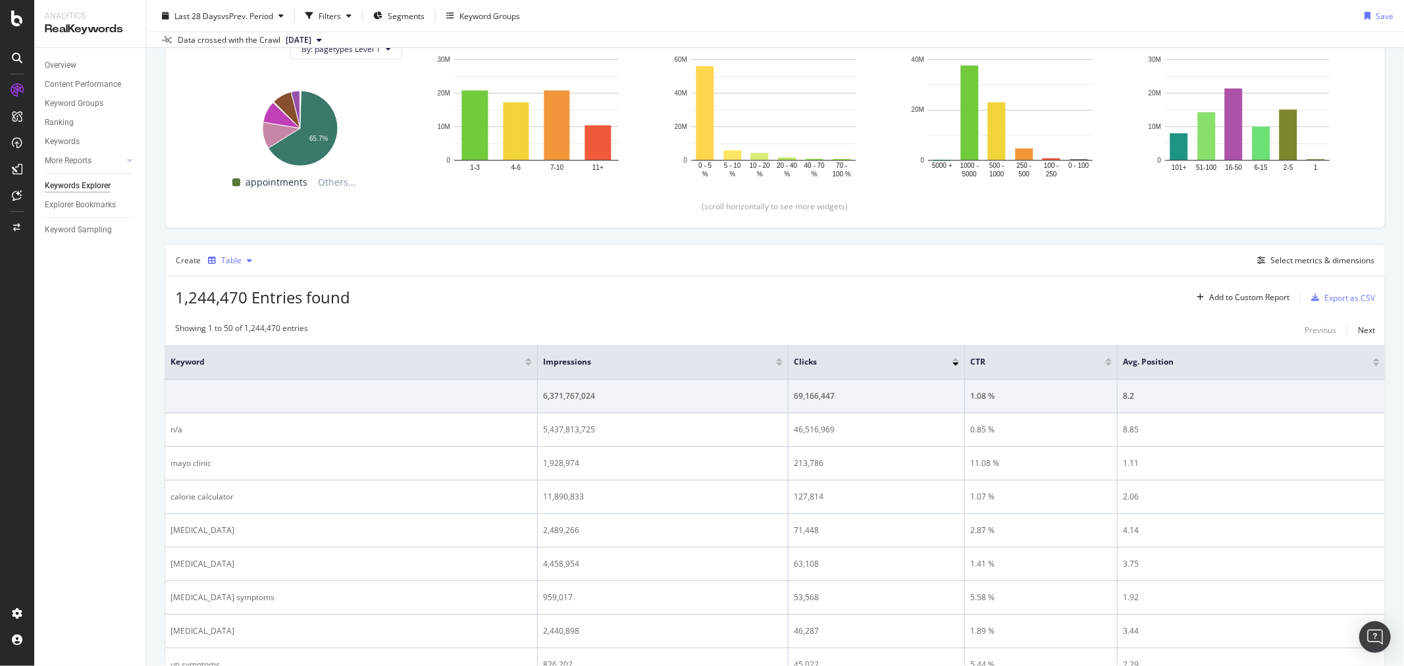
click at [245, 267] on div "Table" at bounding box center [230, 261] width 55 height 20
click at [688, 272] on div "Create Table Select metrics & dimensions" at bounding box center [775, 260] width 1221 height 32
drag, startPoint x: 1300, startPoint y: 262, endPoint x: 1192, endPoint y: 293, distance: 112.3
click at [1316, 274] on div "Create Table Select metrics & dimensions" at bounding box center [775, 260] width 1221 height 32
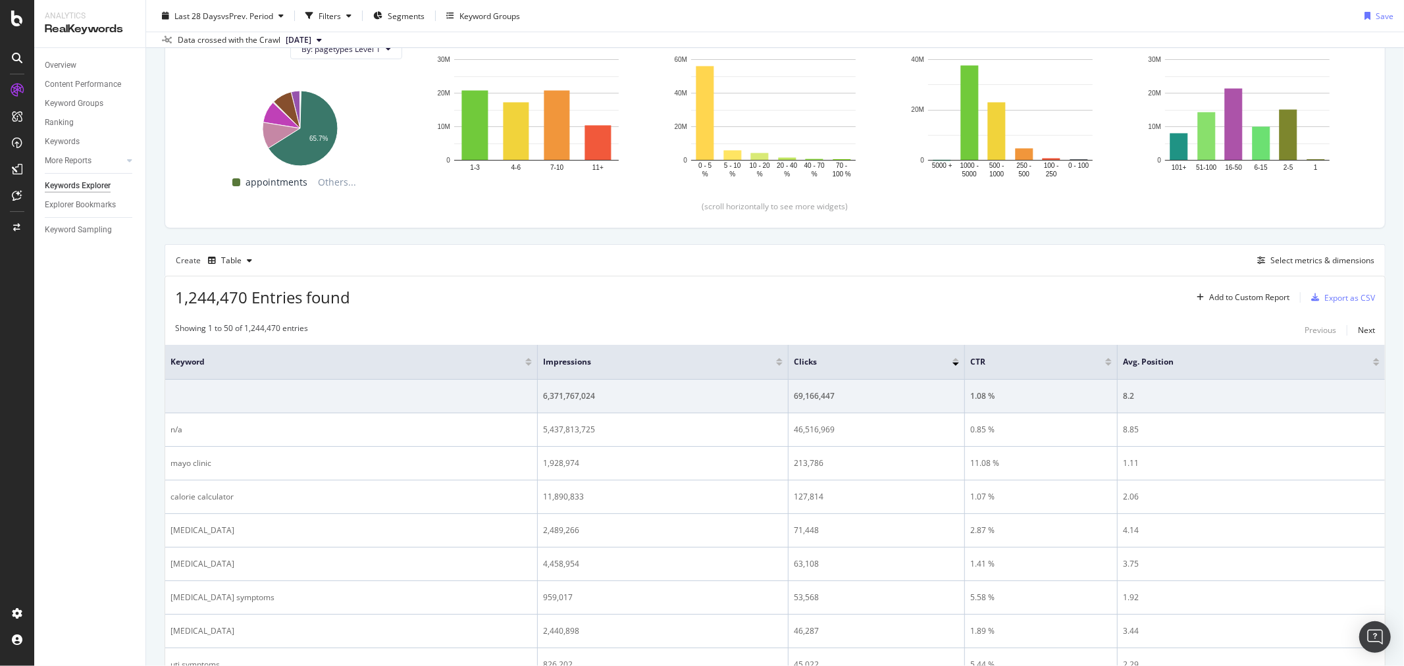
click at [1314, 269] on div "Create Table Select metrics & dimensions" at bounding box center [775, 260] width 1221 height 32
click at [1314, 263] on div "Select metrics & dimensions" at bounding box center [1322, 260] width 104 height 11
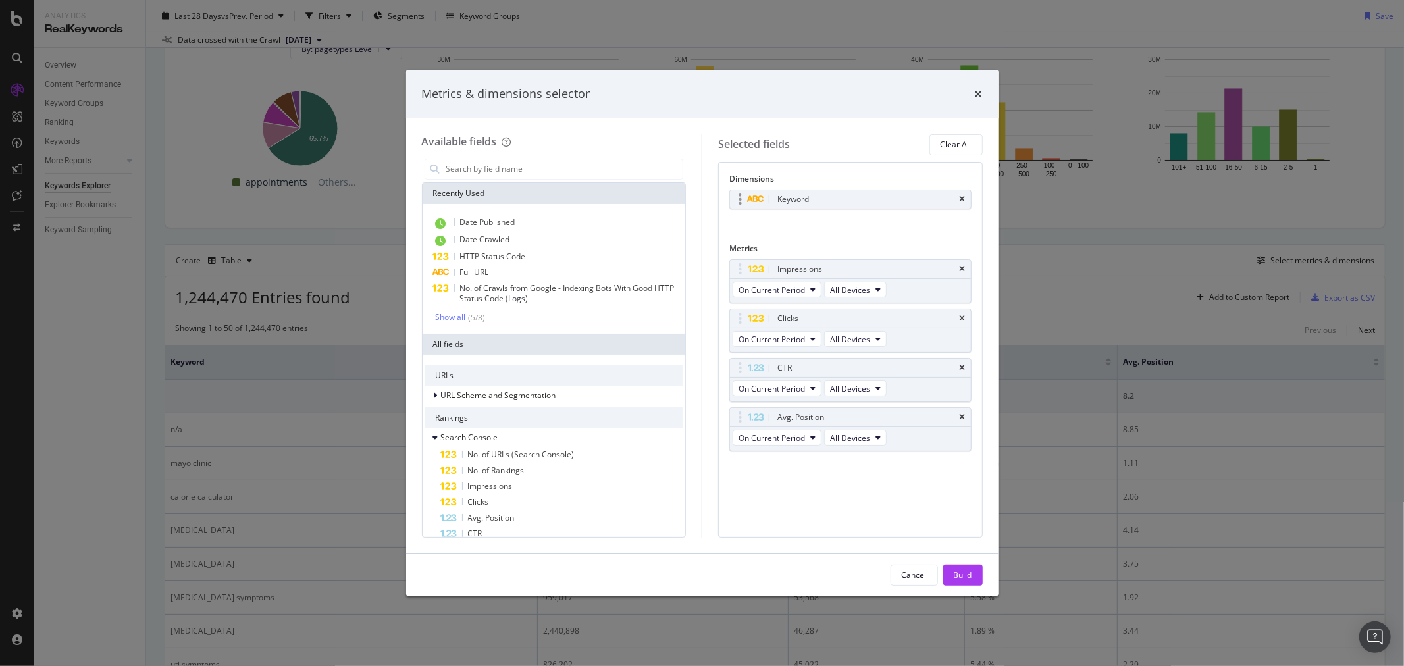
click at [966, 199] on div "Keyword" at bounding box center [850, 199] width 241 height 18
click at [964, 271] on icon "times" at bounding box center [963, 269] width 6 height 8
click at [963, 309] on div "CTR" at bounding box center [850, 318] width 241 height 18
click at [963, 317] on icon "times" at bounding box center [963, 319] width 6 height 8
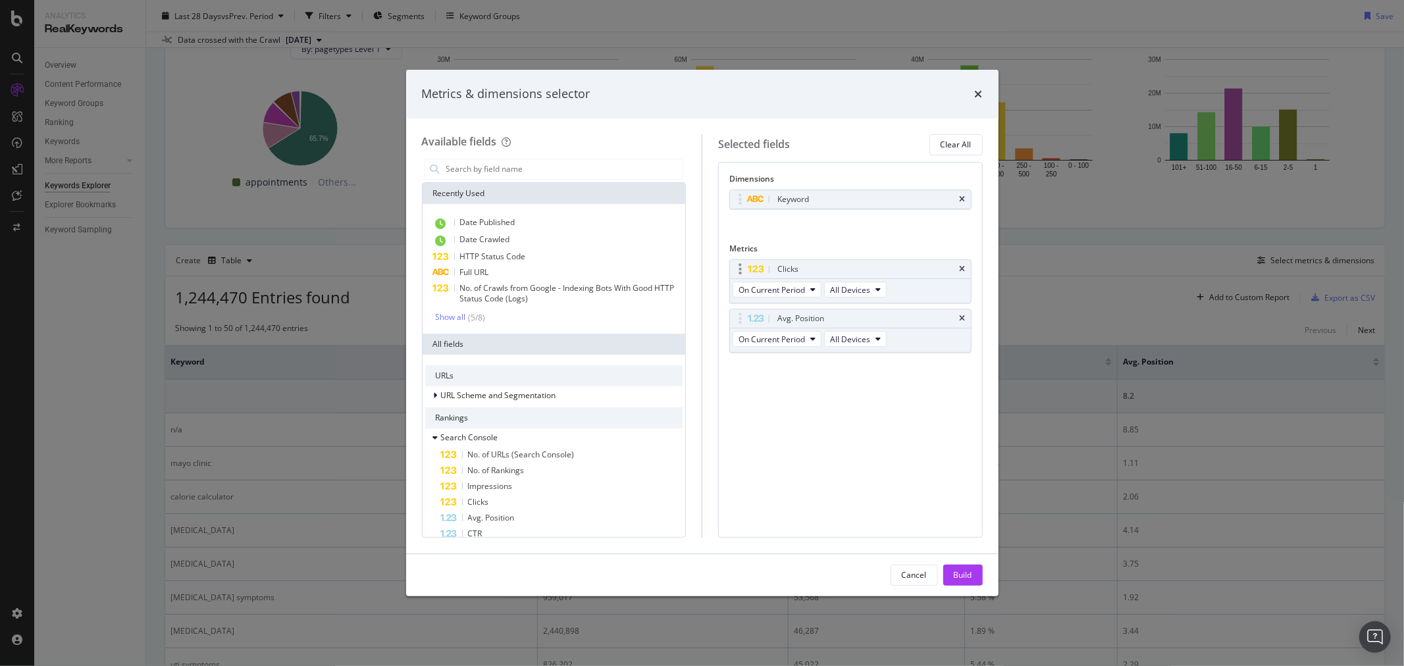
drag, startPoint x: 963, startPoint y: 320, endPoint x: 963, endPoint y: 290, distance: 30.3
click at [963, 319] on icon "times" at bounding box center [963, 319] width 6 height 8
click at [960, 200] on icon "times" at bounding box center [963, 199] width 6 height 8
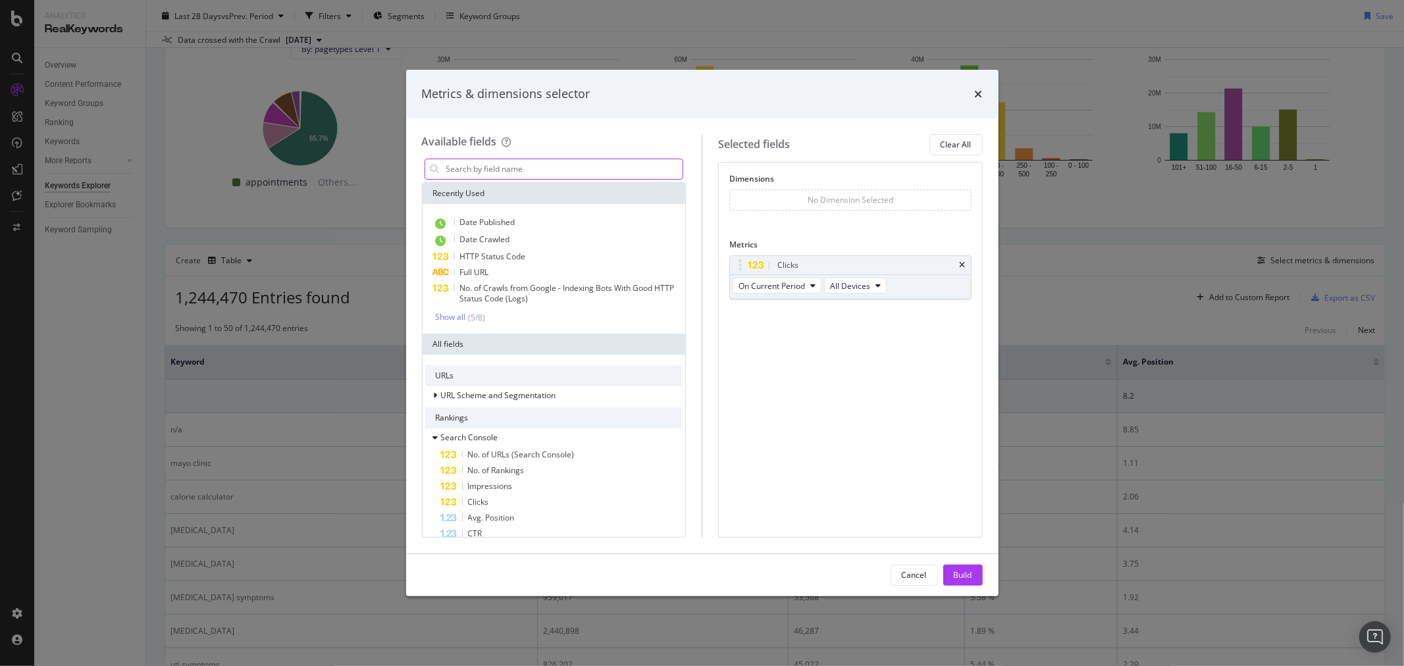
click at [556, 168] on input "modal" at bounding box center [564, 169] width 238 height 20
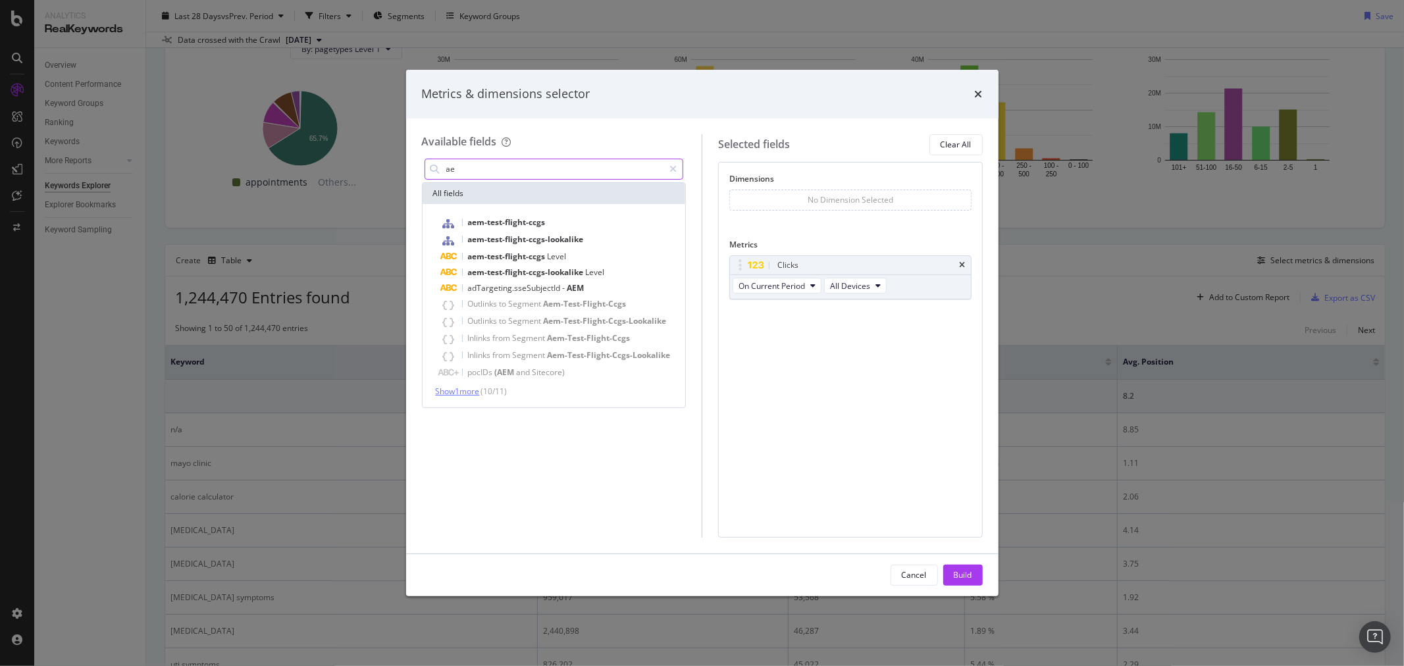
type input "ae"
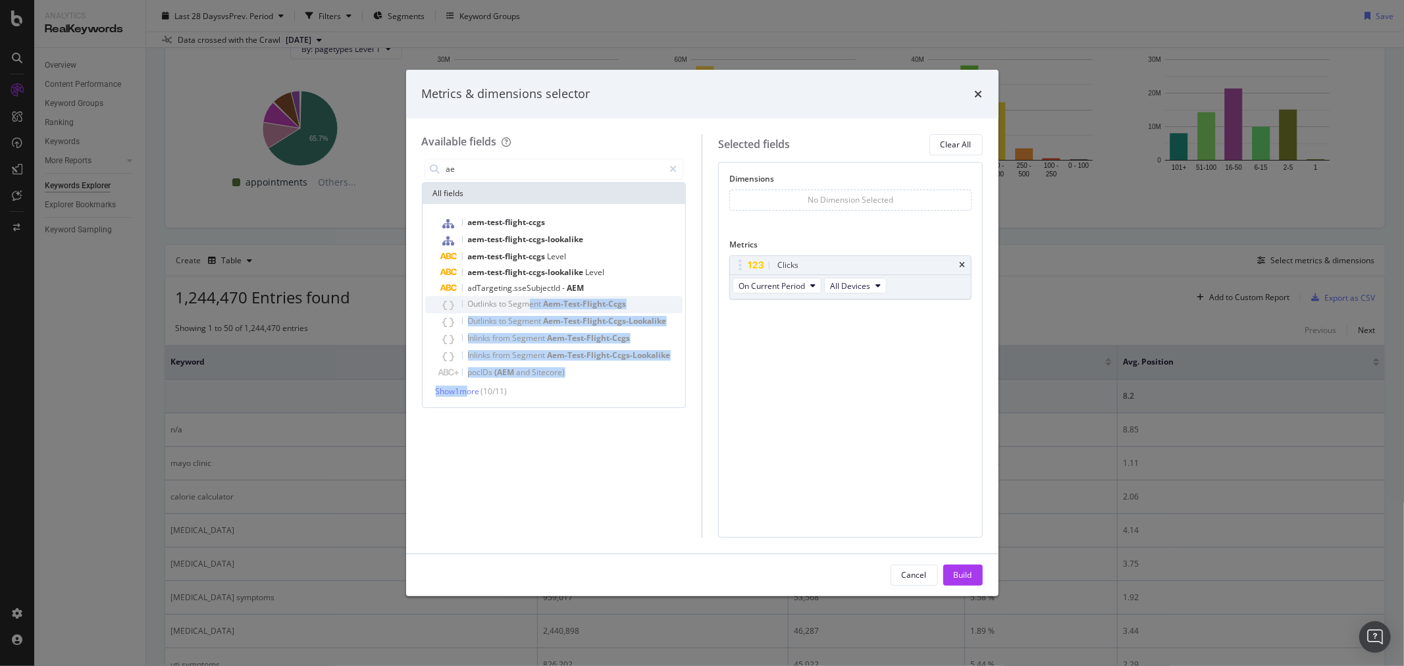
drag, startPoint x: 463, startPoint y: 391, endPoint x: 529, endPoint y: 303, distance: 109.5
click at [529, 303] on div "aem-test-flight-ccgs aem-test-flight-ccgs-lookalike aem-test-flight-ccgs Level …" at bounding box center [554, 306] width 258 height 182
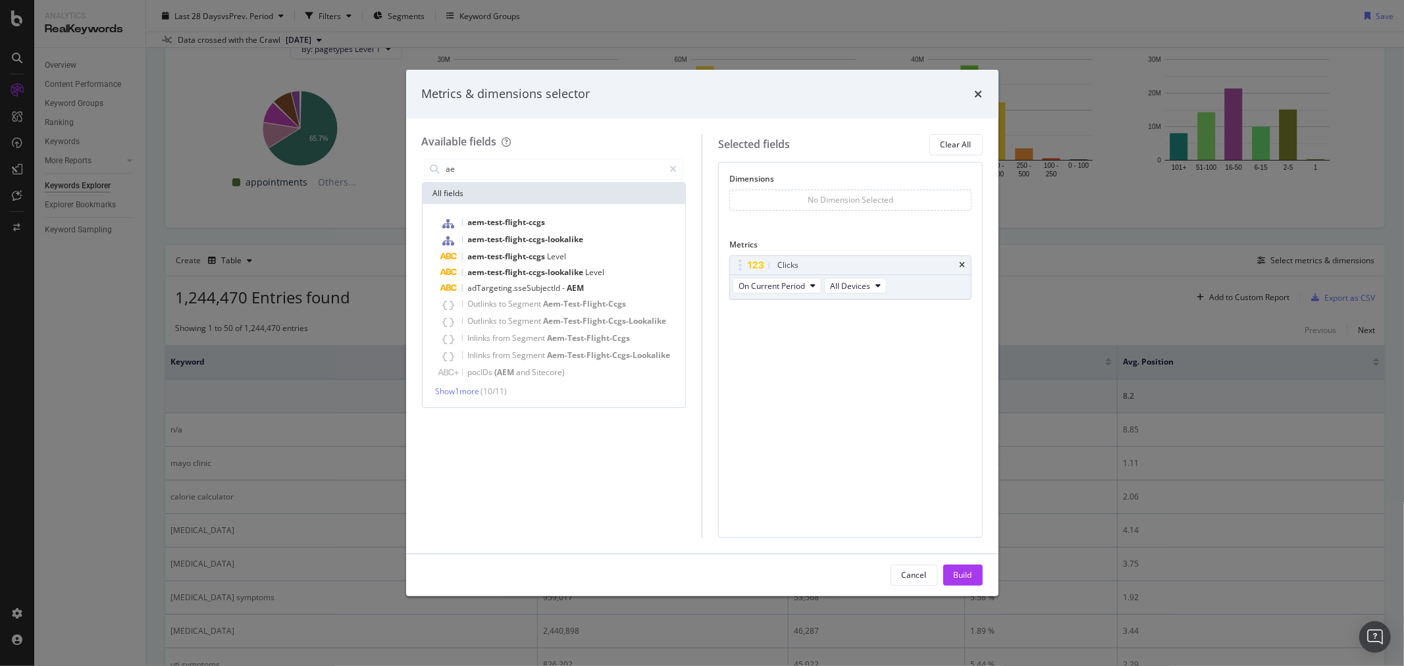
click at [495, 434] on div "ae All fields aem-test-flight-ccgs aem-test-flight-ccgs-lookalike aem-test-flig…" at bounding box center [554, 347] width 265 height 382
click at [463, 393] on span "Show 1 more" at bounding box center [458, 391] width 44 height 11
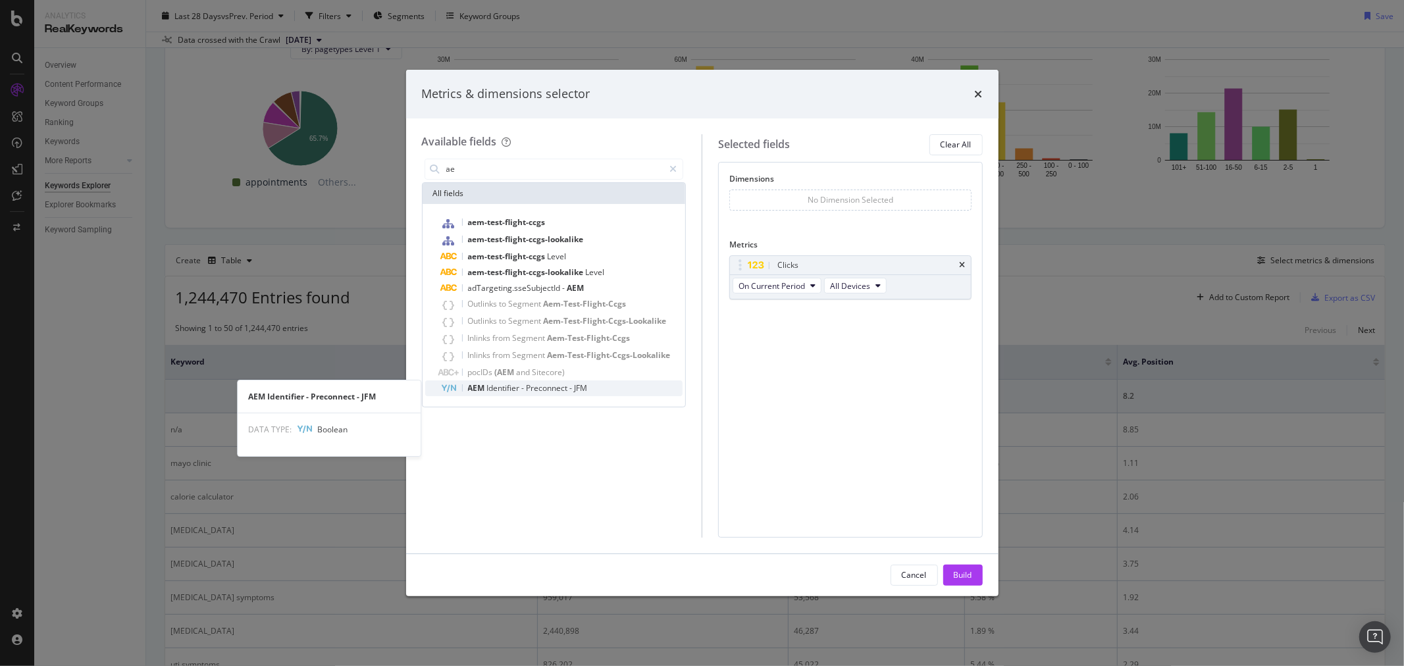
click at [499, 390] on span "Identifier" at bounding box center [504, 387] width 35 height 11
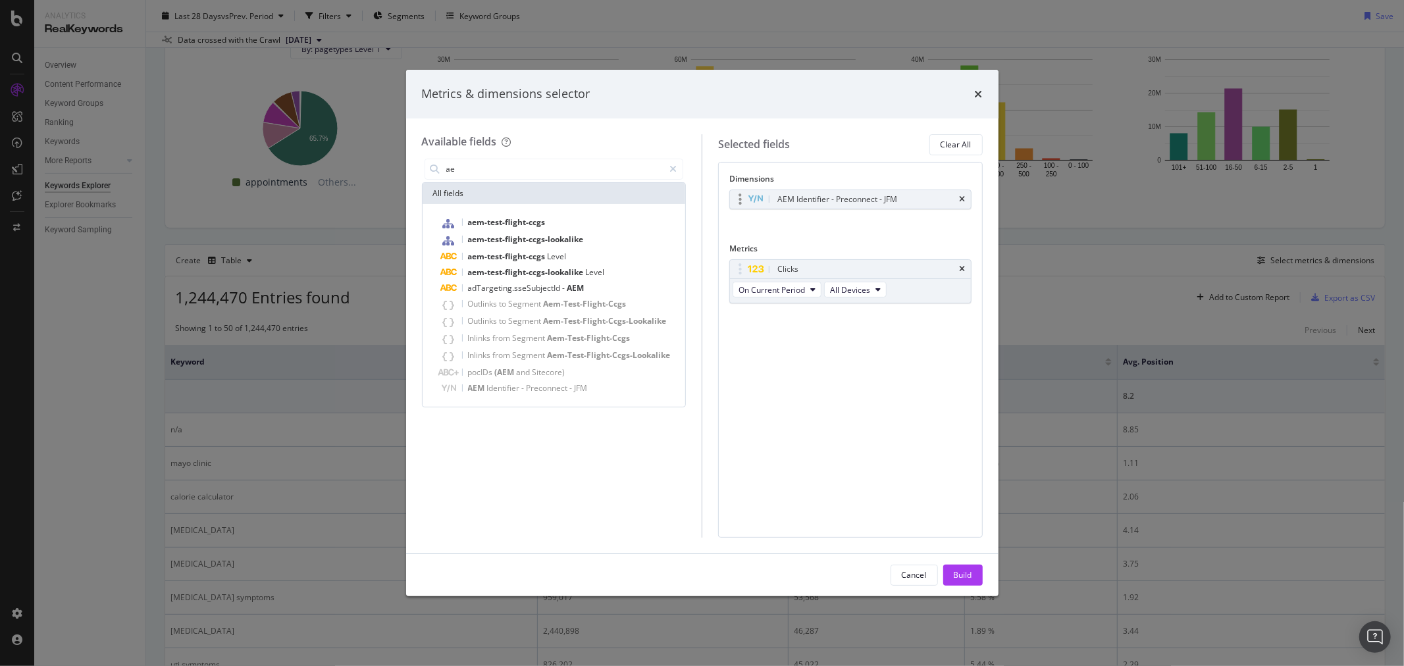
click at [795, 201] on div "AEM Identifier - Preconnect - JFM" at bounding box center [837, 199] width 120 height 13
click at [964, 577] on div "Build" at bounding box center [963, 574] width 18 height 11
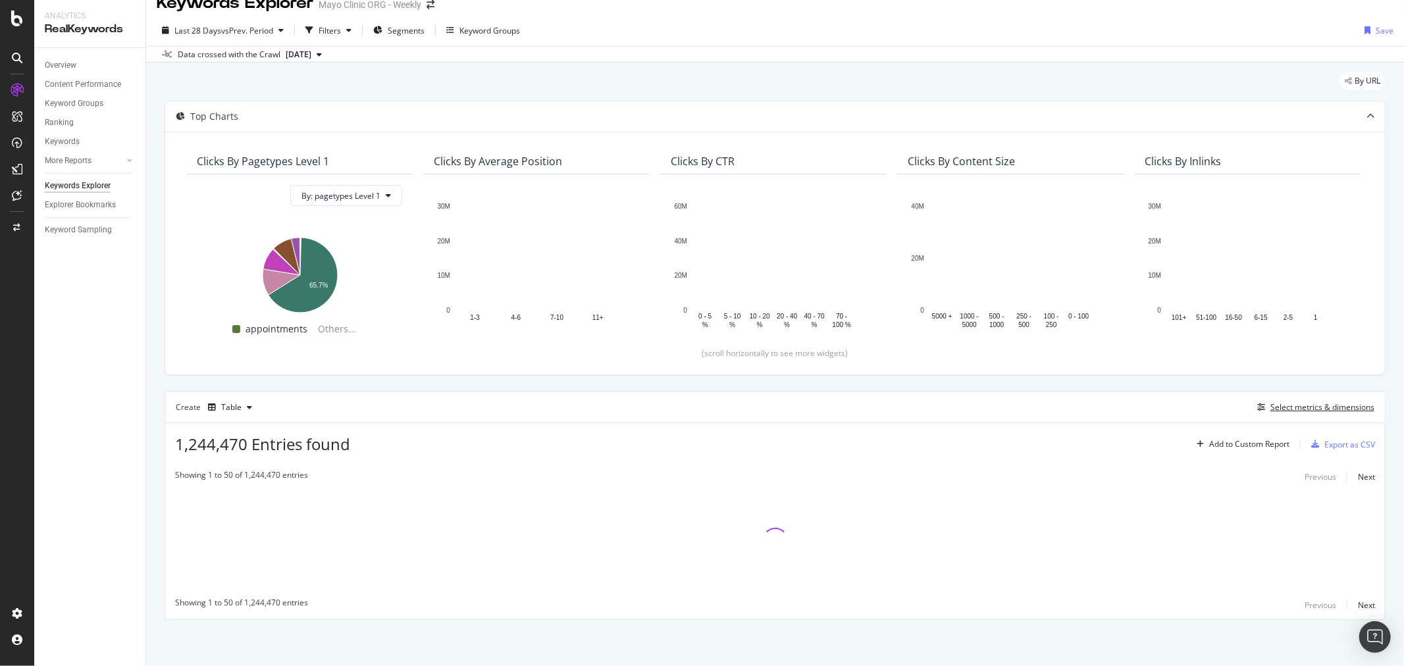
scroll to position [18, 0]
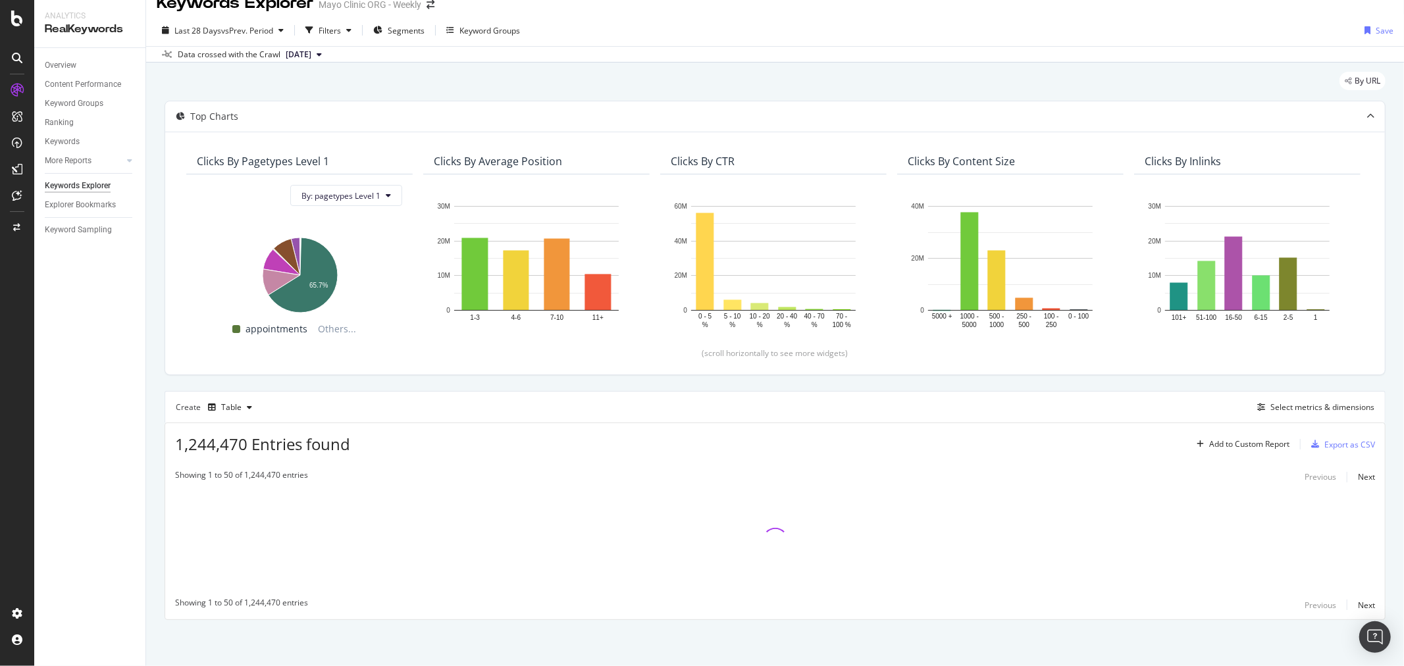
click at [162, 382] on div "By URL Top Charts Clicks By pagetypes Level 1 By: pagetypes Level 1 Hold CTRL w…" at bounding box center [775, 364] width 1258 height 603
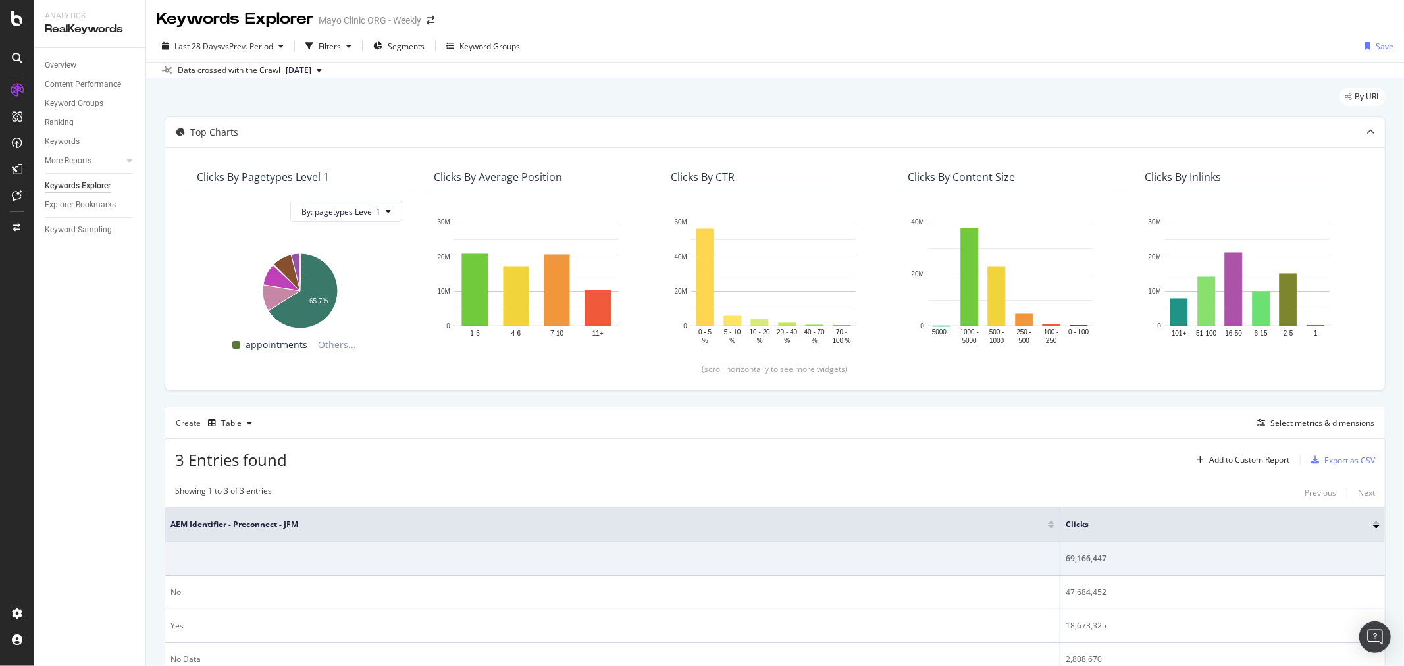
scroll to position [0, 0]
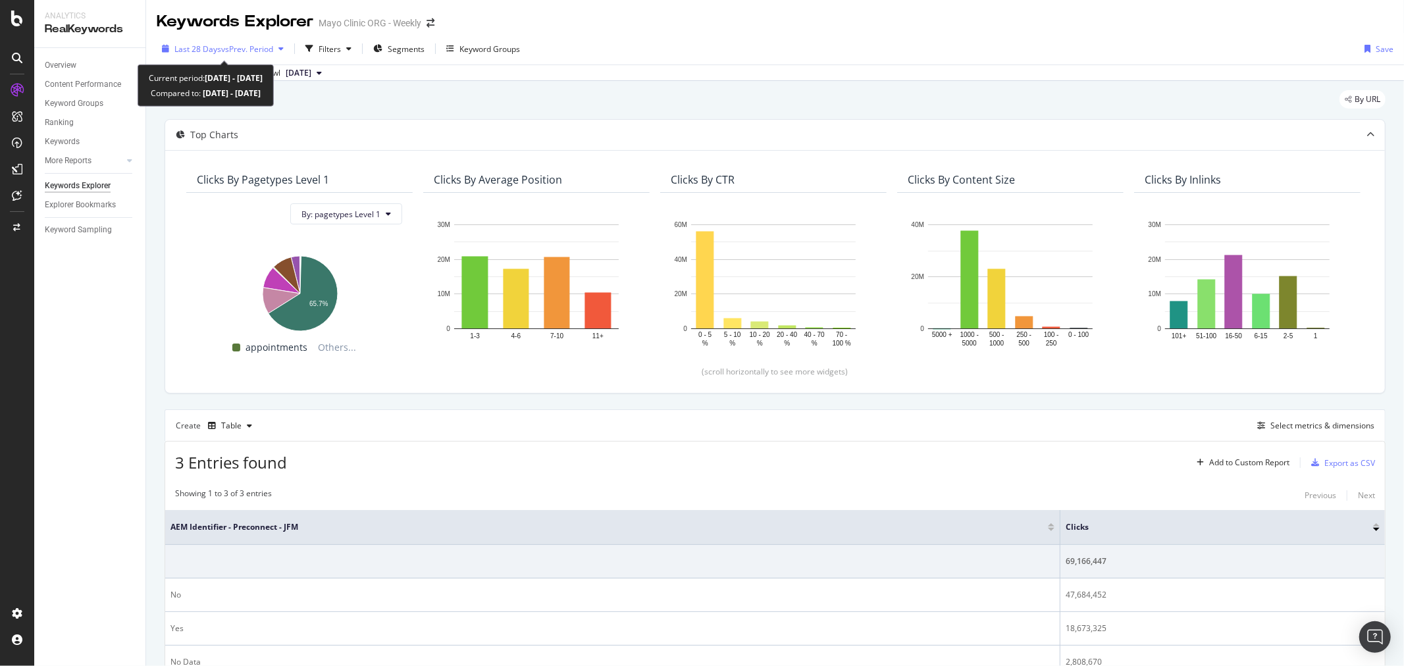
click at [224, 48] on span "vs Prev. Period" at bounding box center [247, 48] width 52 height 11
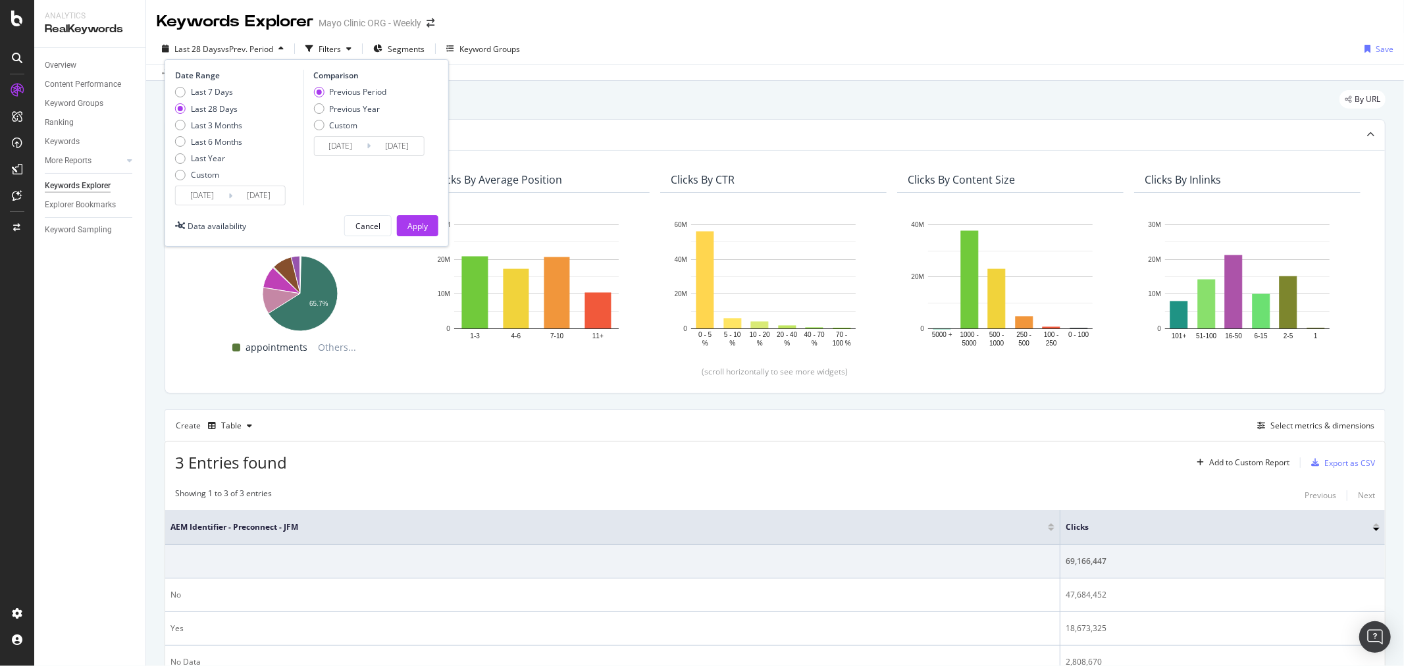
click at [217, 199] on input "[DATE]" at bounding box center [202, 195] width 53 height 18
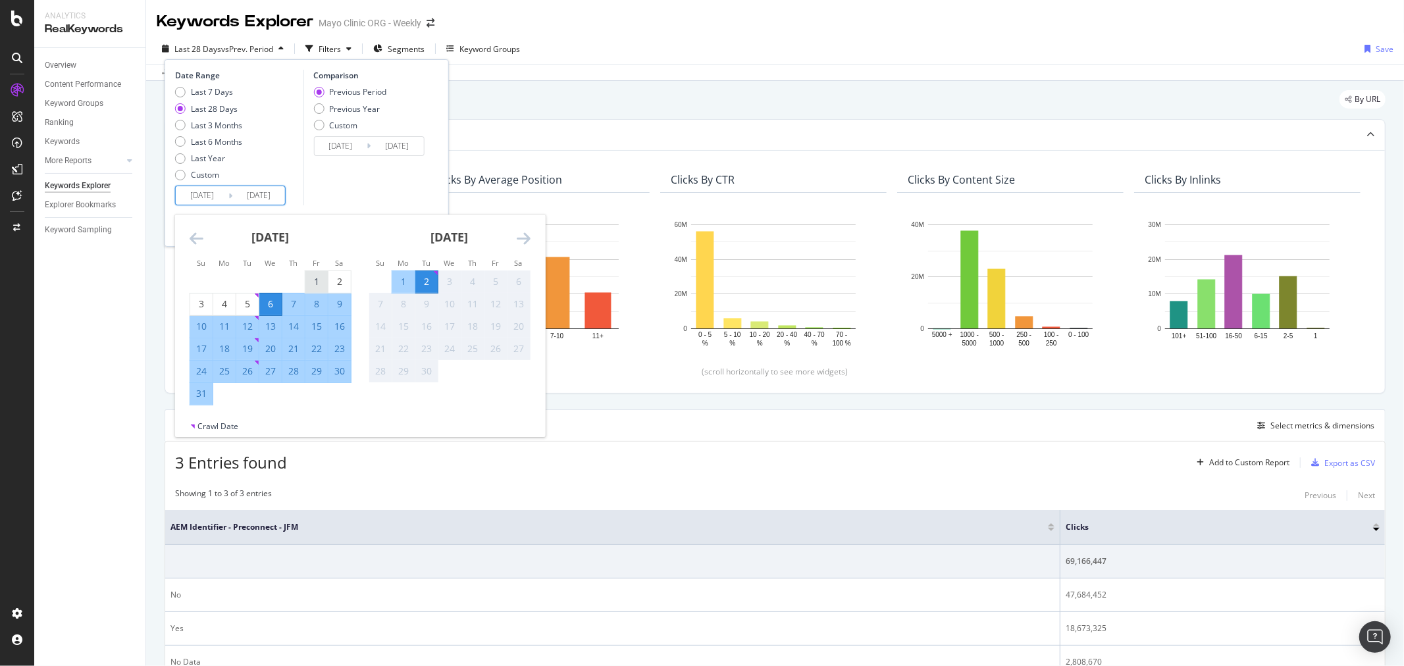
click at [314, 277] on div "1" at bounding box center [316, 281] width 22 height 13
type input "[DATE]"
click at [205, 393] on div "31" at bounding box center [201, 393] width 22 height 13
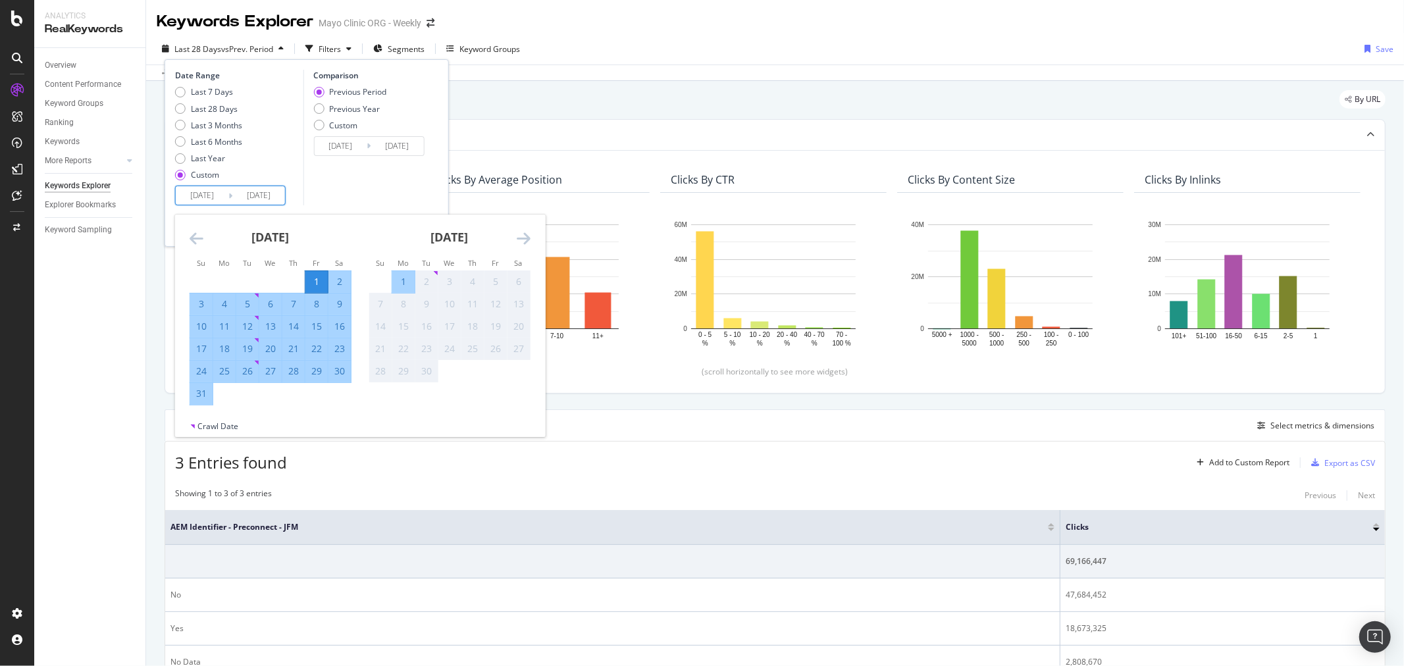
type input "[DATE]"
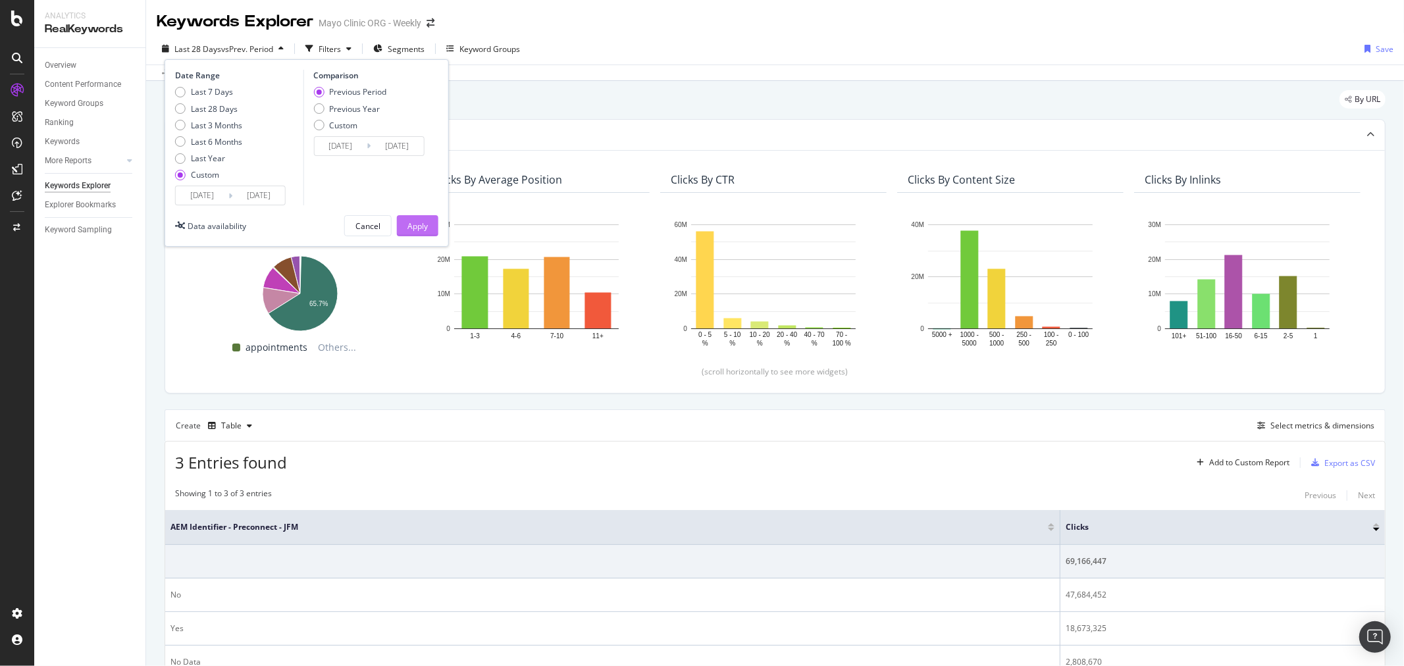
click at [429, 221] on button "Apply" at bounding box center [417, 225] width 41 height 21
